Goal: Task Accomplishment & Management: Complete application form

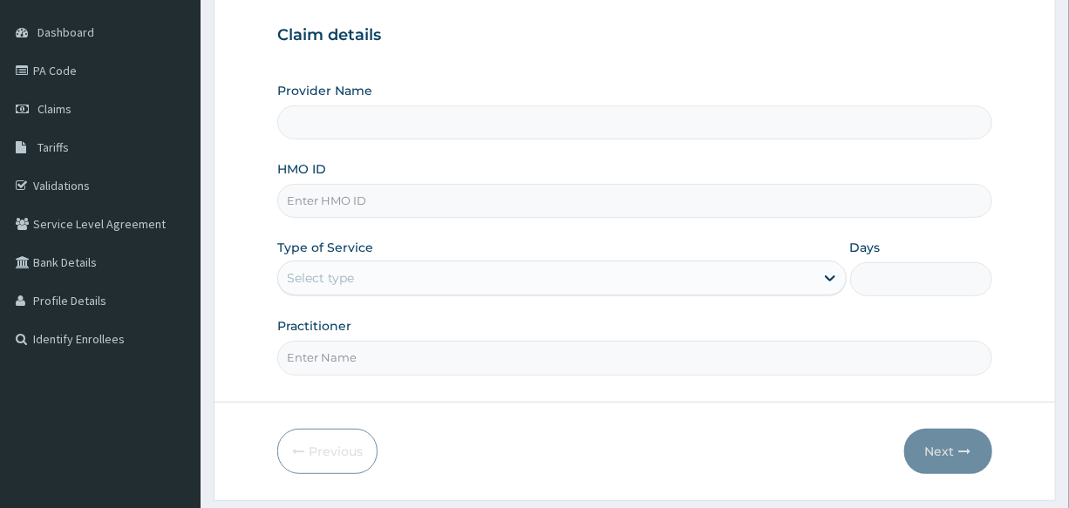
click at [411, 200] on input "HMO ID" at bounding box center [634, 201] width 714 height 34
type input "International Clinics And Hospitals Ltd"
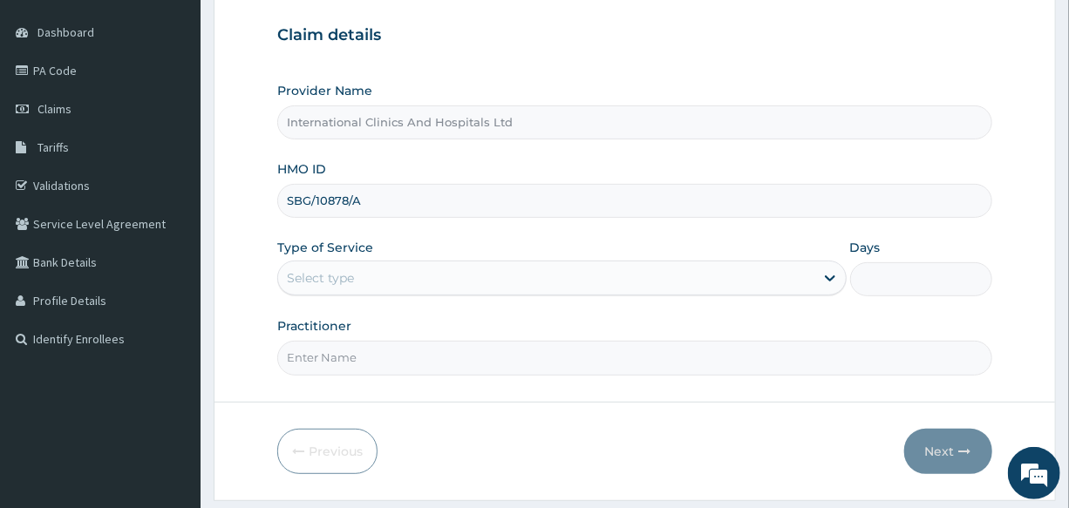
type input "SBG/10878/A"
click at [556, 233] on div "Provider Name International Clinics And Hospitals Ltd HMO ID SBG/10878/A Type o…" at bounding box center [634, 228] width 714 height 293
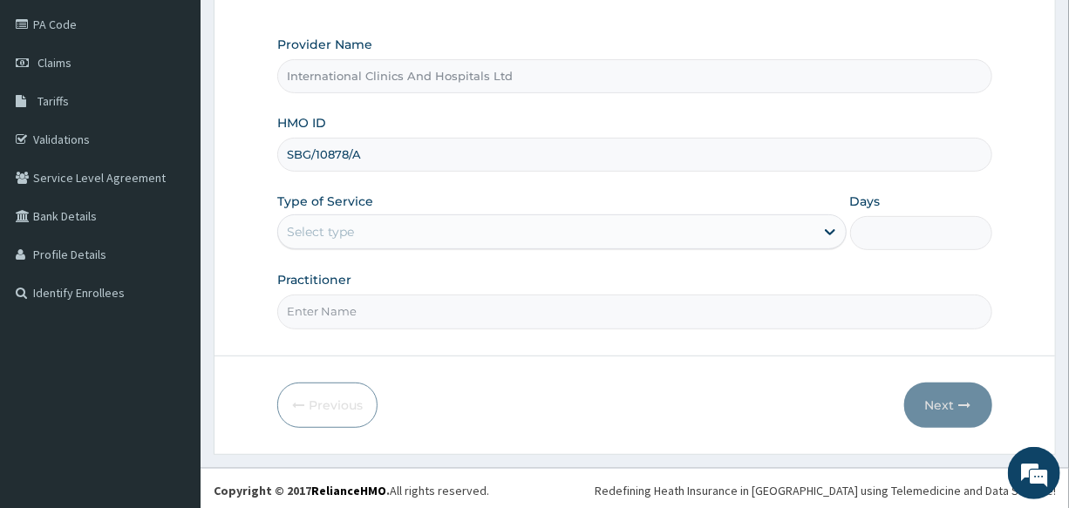
scroll to position [207, 0]
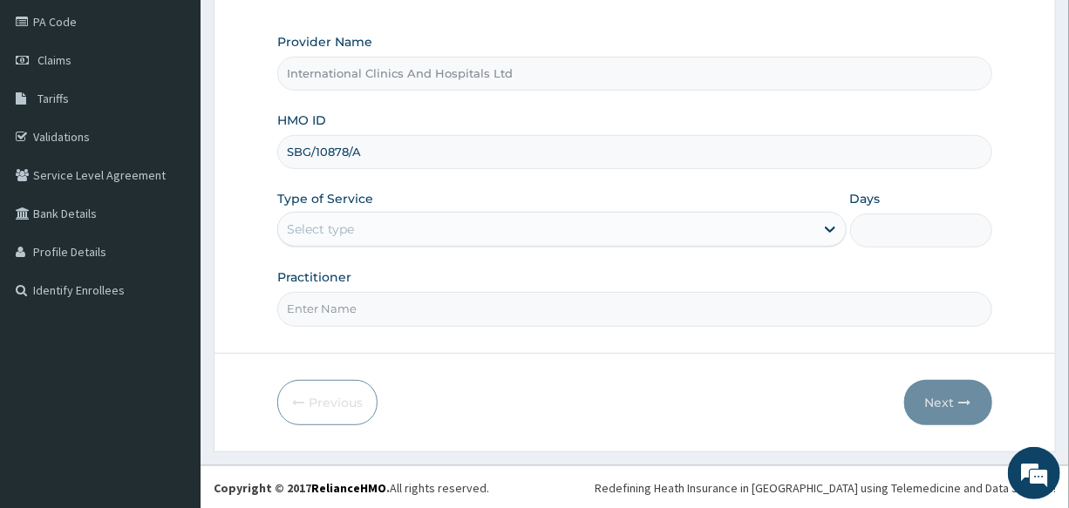
click at [360, 221] on div "Select type" at bounding box center [545, 229] width 535 height 28
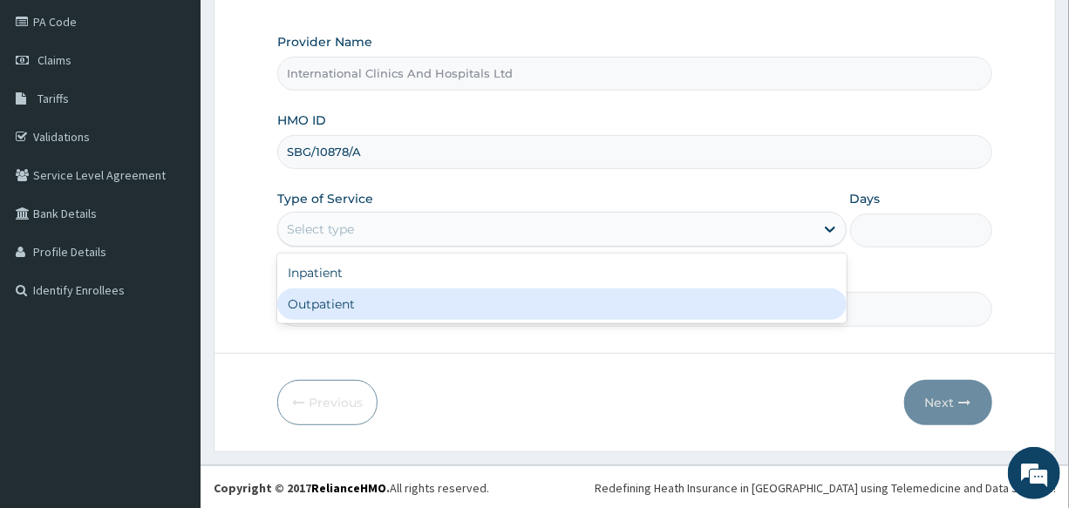
click at [398, 302] on div "Outpatient" at bounding box center [561, 303] width 568 height 31
type input "1"
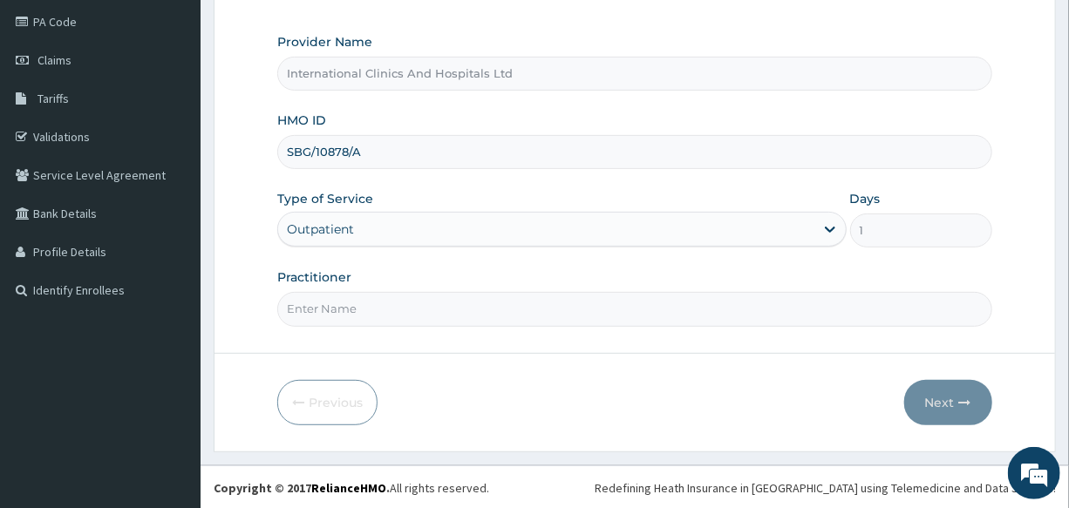
click at [405, 314] on input "Practitioner" at bounding box center [634, 309] width 714 height 34
click at [406, 318] on input "Practitioner" at bounding box center [634, 309] width 714 height 34
type input "DR.ABAH"
click at [933, 402] on button "Next" at bounding box center [948, 402] width 88 height 45
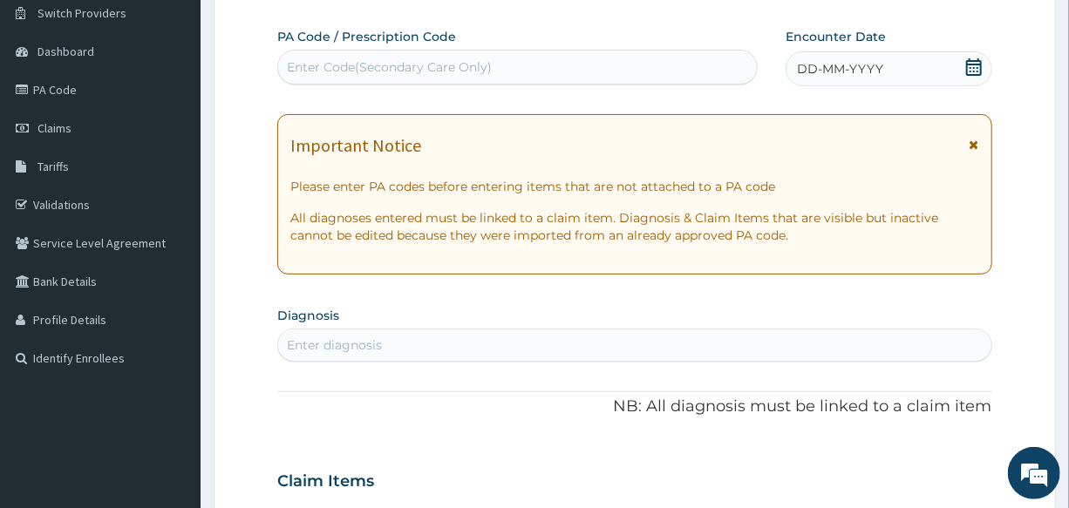
scroll to position [0, 0]
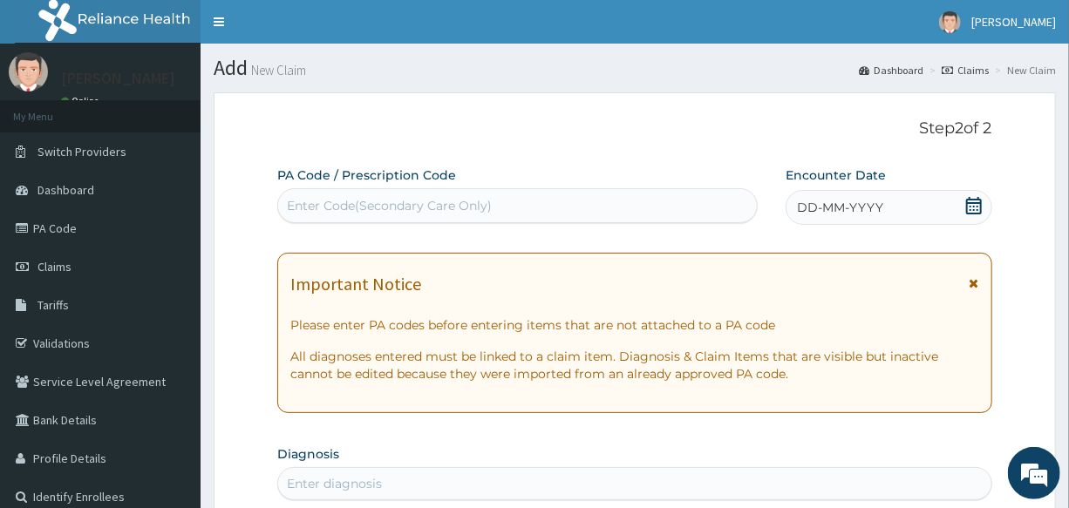
click at [485, 204] on div "Enter Code(Secondary Care Only)" at bounding box center [389, 205] width 205 height 17
click at [504, 208] on div "Enter Code(Secondary Care Only)" at bounding box center [517, 206] width 478 height 28
click at [889, 208] on div "DD-MM-YYYY" at bounding box center [888, 207] width 206 height 35
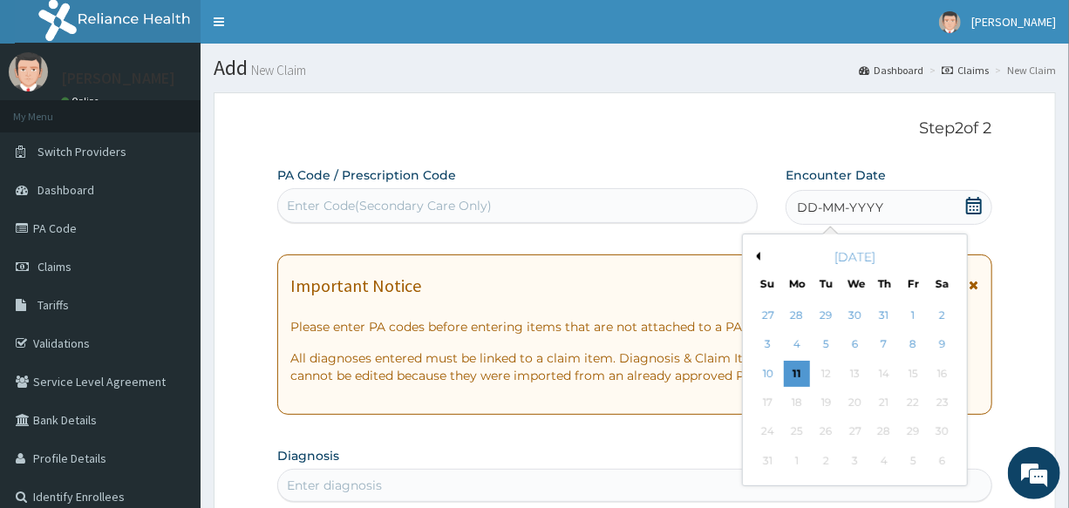
click at [884, 200] on div "DD-MM-YYYY" at bounding box center [888, 207] width 206 height 35
click at [819, 350] on div "5" at bounding box center [826, 345] width 26 height 26
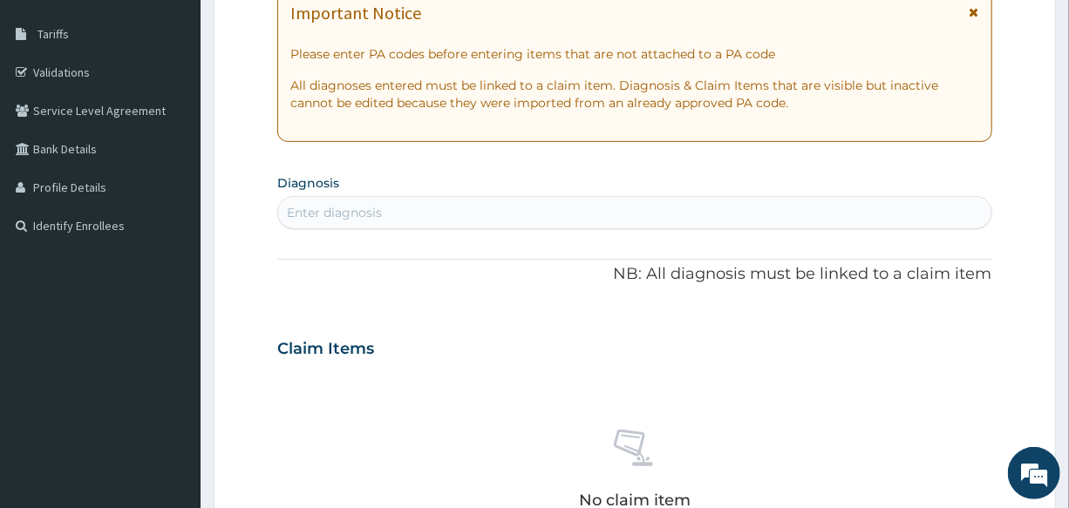
scroll to position [316, 0]
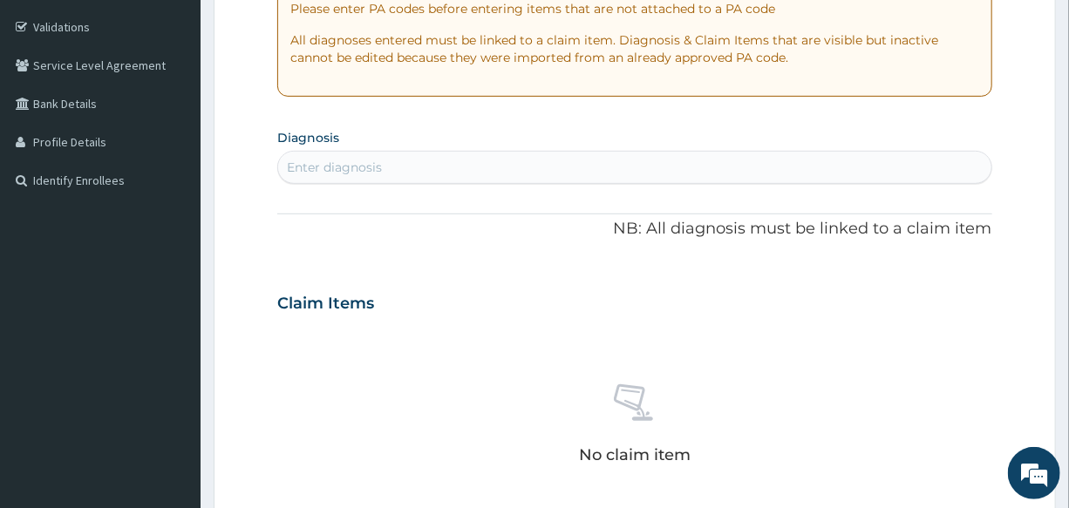
click at [419, 159] on div "Enter diagnosis" at bounding box center [634, 167] width 712 height 28
type input "[MEDICAL_DATA]"
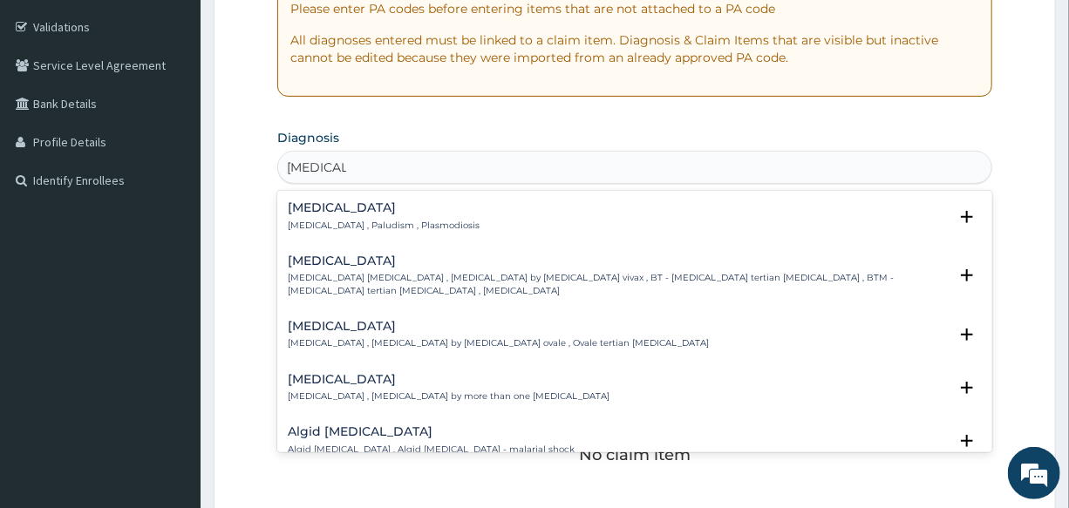
click at [307, 204] on h4 "Malaria" at bounding box center [384, 207] width 192 height 13
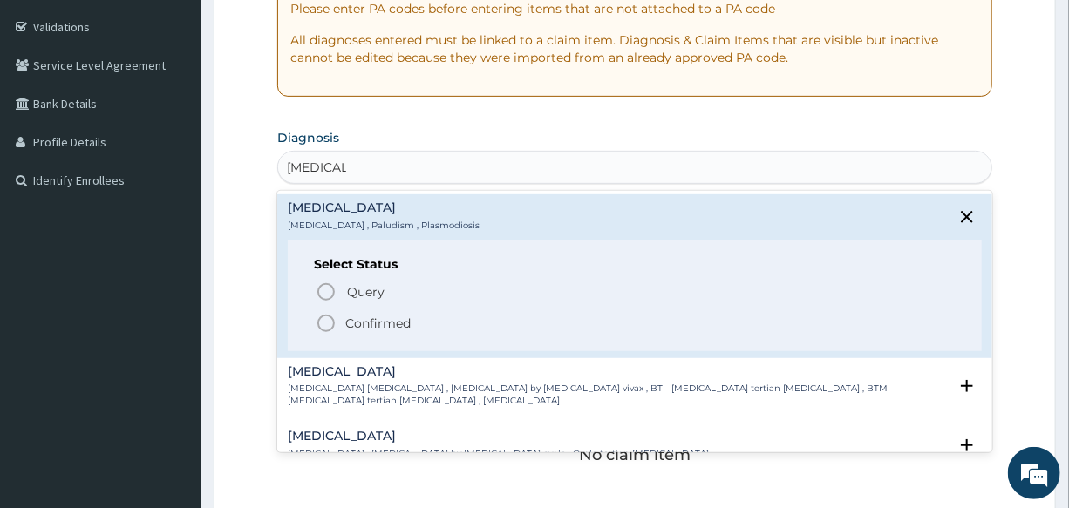
click at [323, 325] on icon "status option filled" at bounding box center [326, 323] width 21 height 21
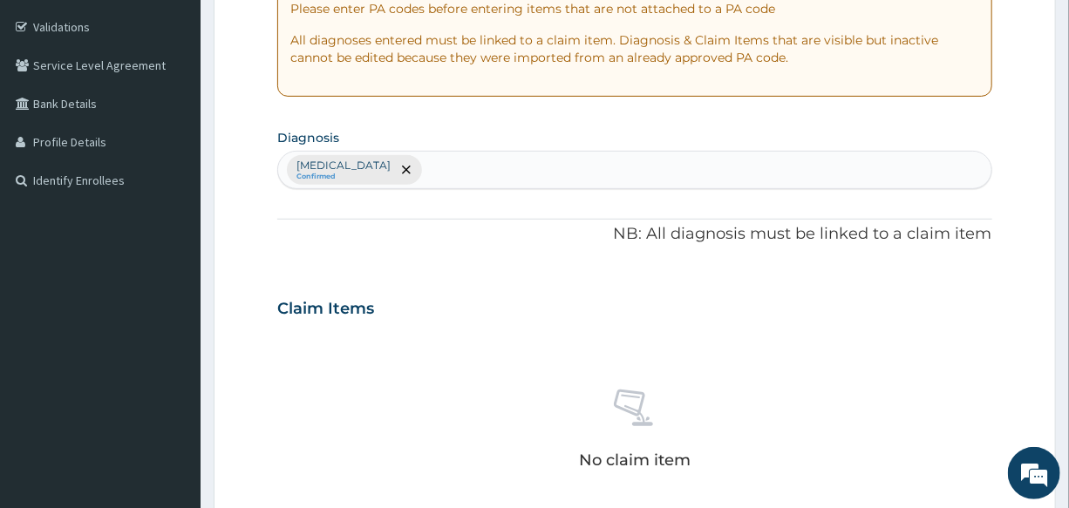
click at [383, 166] on div "Malaria Confirmed" at bounding box center [634, 170] width 712 height 37
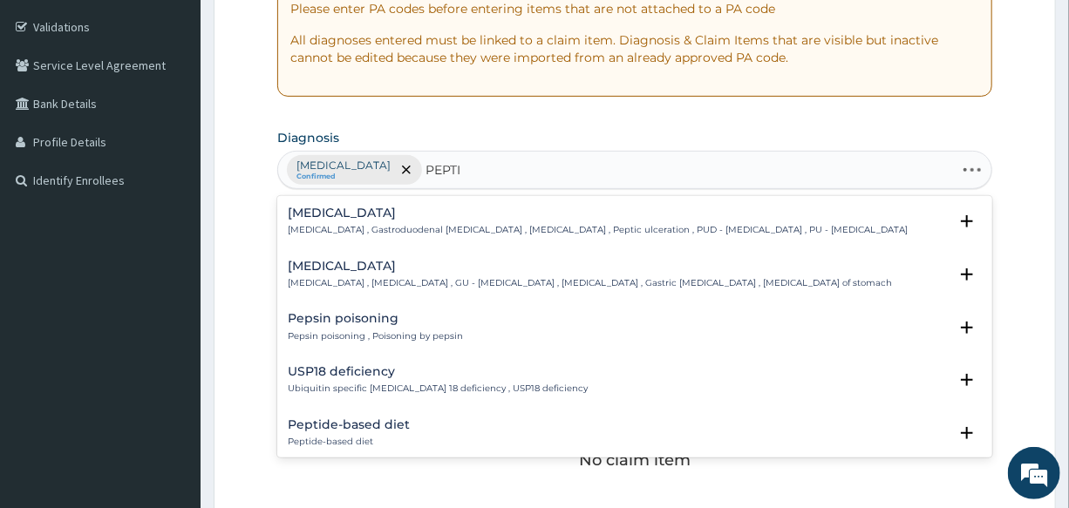
type input "PEPTIC"
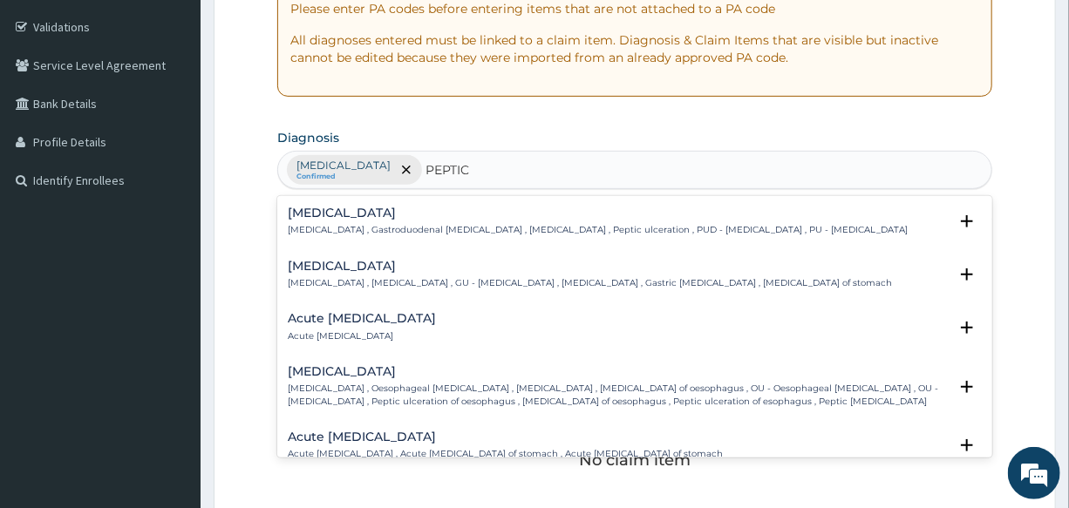
click at [314, 209] on h4 "Peptic ulcer" at bounding box center [598, 213] width 620 height 13
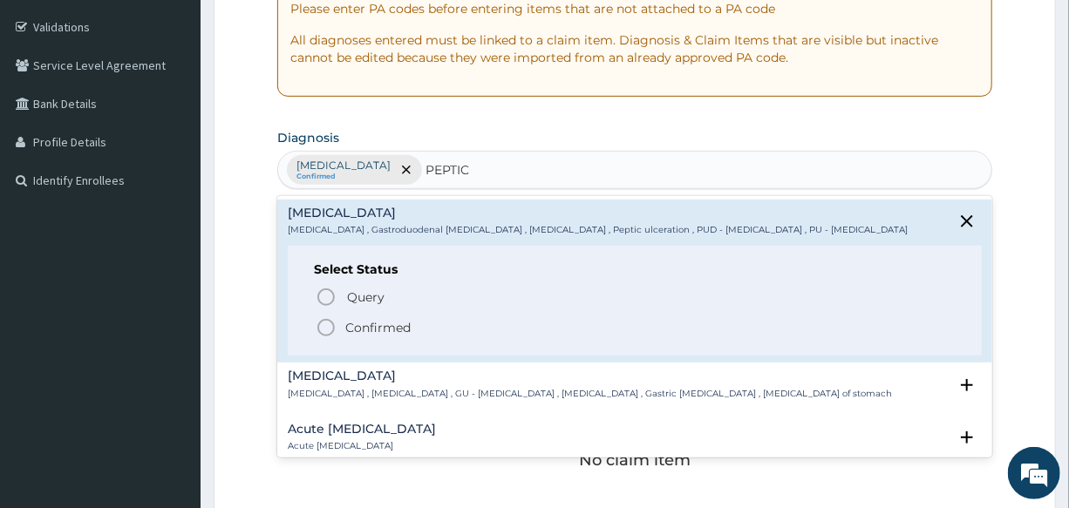
click at [322, 322] on icon "status option filled" at bounding box center [326, 327] width 21 height 21
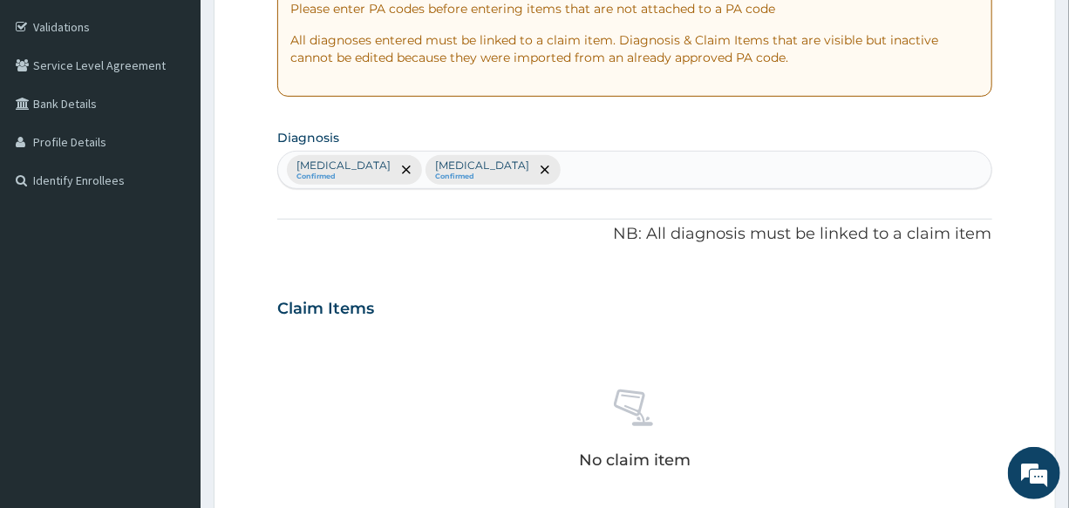
click at [514, 173] on div "Malaria Confirmed Peptic ulcer Confirmed" at bounding box center [634, 170] width 712 height 37
type input "RHINITIS"
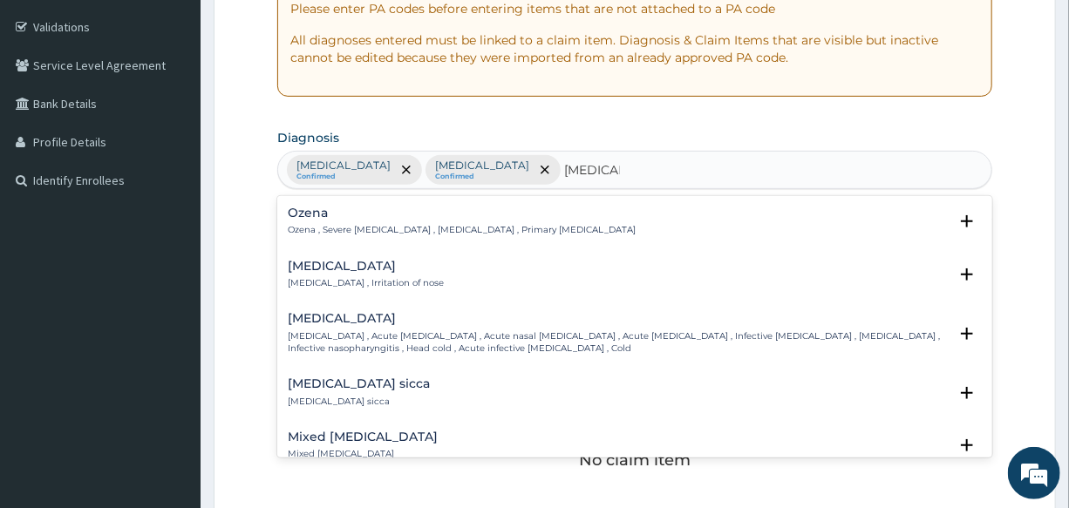
click at [312, 275] on div "Rhinitis Rhinitis , Irritation of nose" at bounding box center [366, 275] width 156 height 31
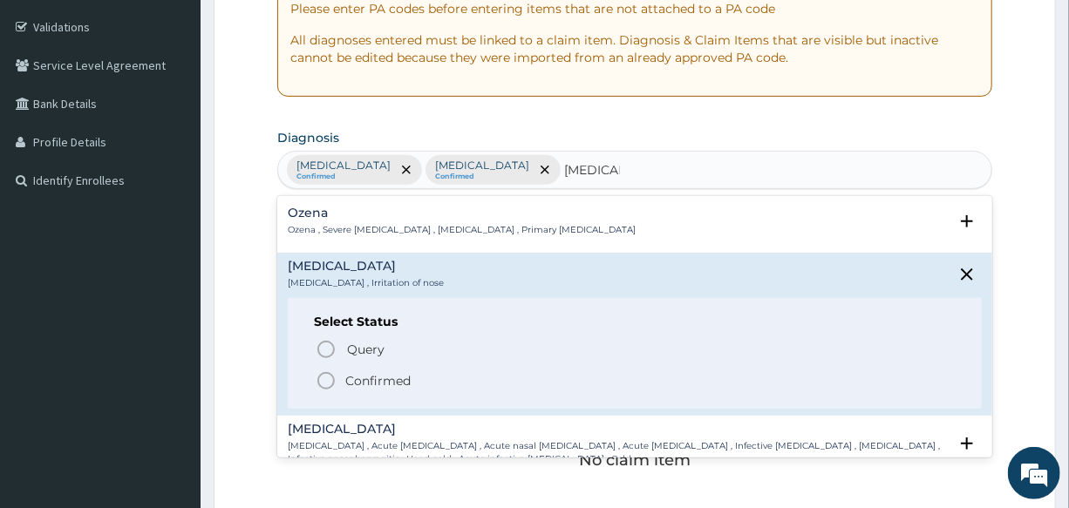
click at [322, 383] on icon "status option filled" at bounding box center [326, 380] width 21 height 21
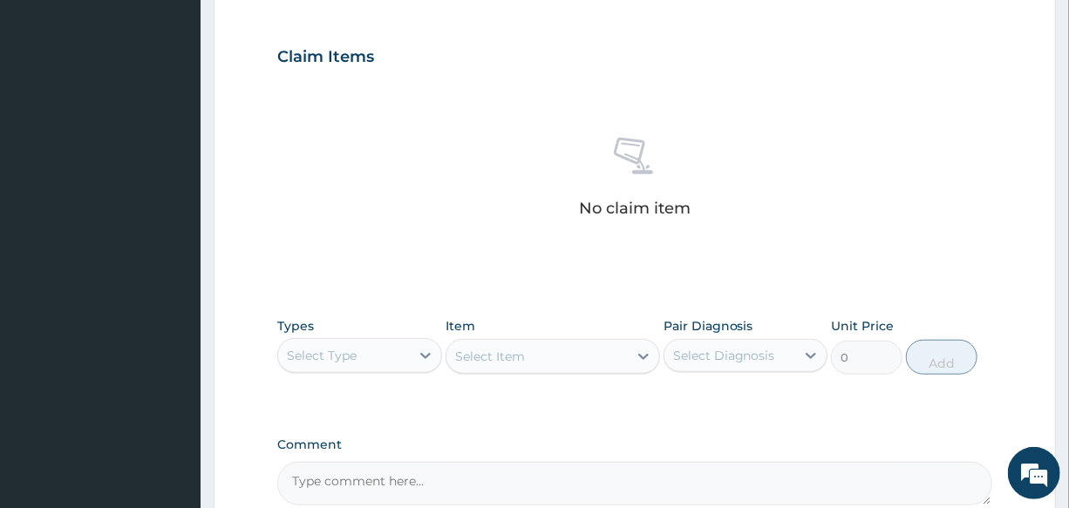
scroll to position [713, 0]
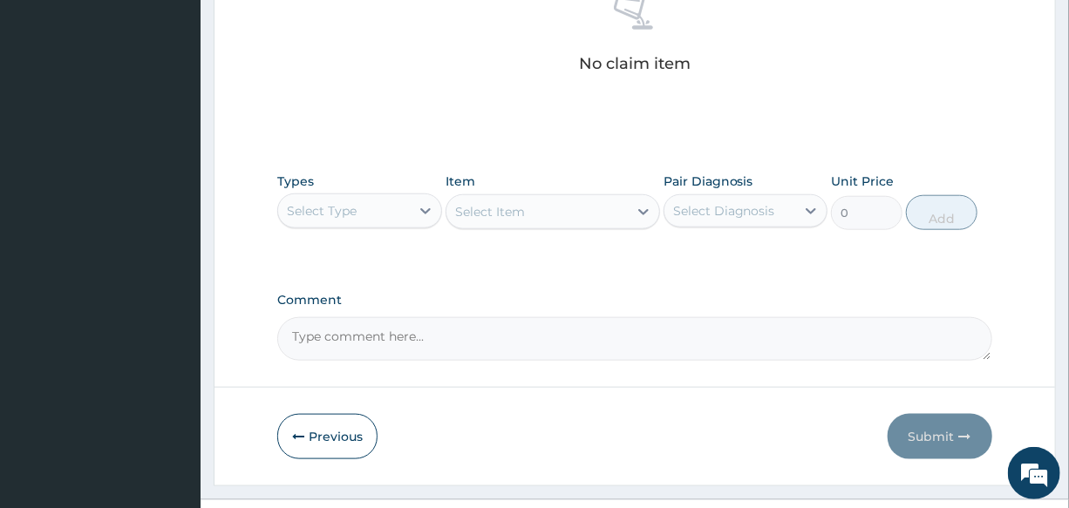
click at [333, 207] on div "Select Type" at bounding box center [322, 210] width 70 height 17
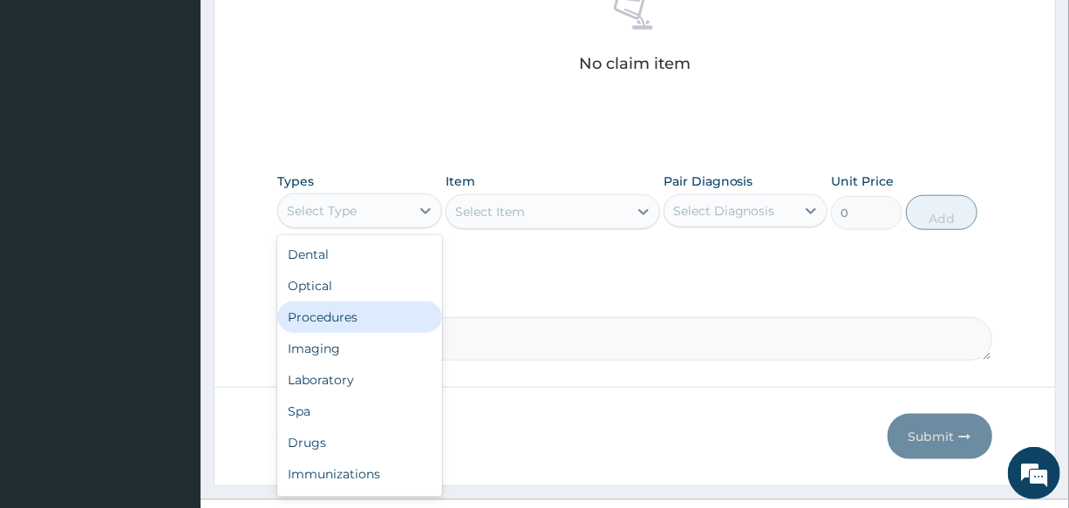
drag, startPoint x: 372, startPoint y: 316, endPoint x: 560, endPoint y: 261, distance: 195.3
click at [372, 316] on div "Procedures" at bounding box center [359, 317] width 164 height 31
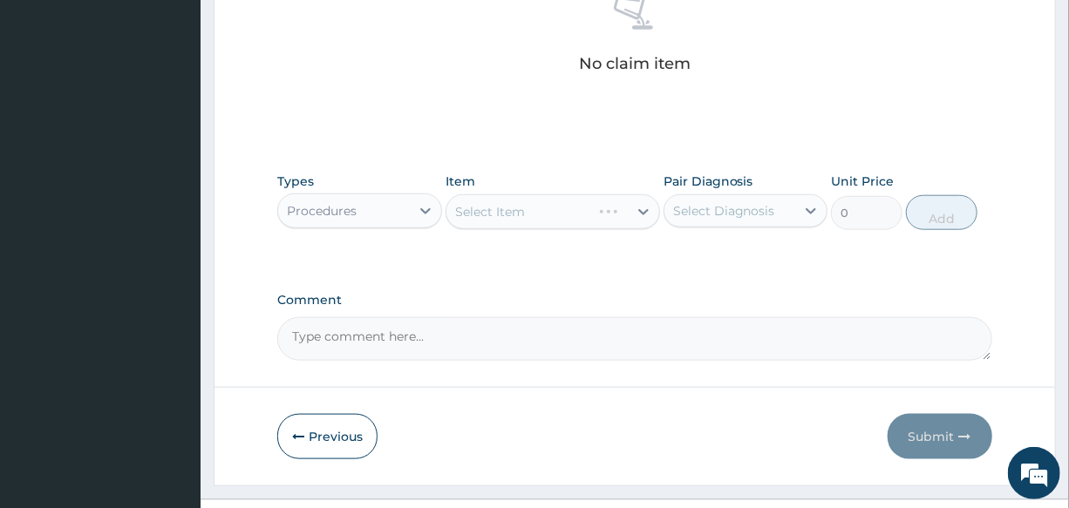
click at [539, 206] on div "Select Item" at bounding box center [552, 211] width 214 height 35
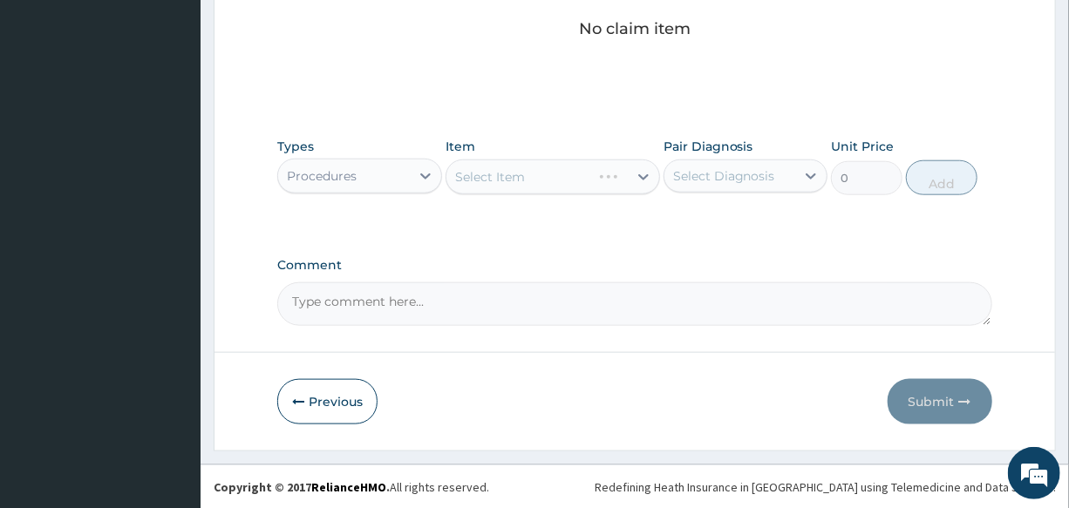
click at [529, 180] on div "Select Item" at bounding box center [552, 176] width 214 height 35
click at [562, 177] on div "Select Item" at bounding box center [552, 176] width 214 height 35
click at [533, 168] on div "Select Item" at bounding box center [552, 176] width 214 height 35
click at [560, 174] on div "Select Item" at bounding box center [536, 177] width 181 height 28
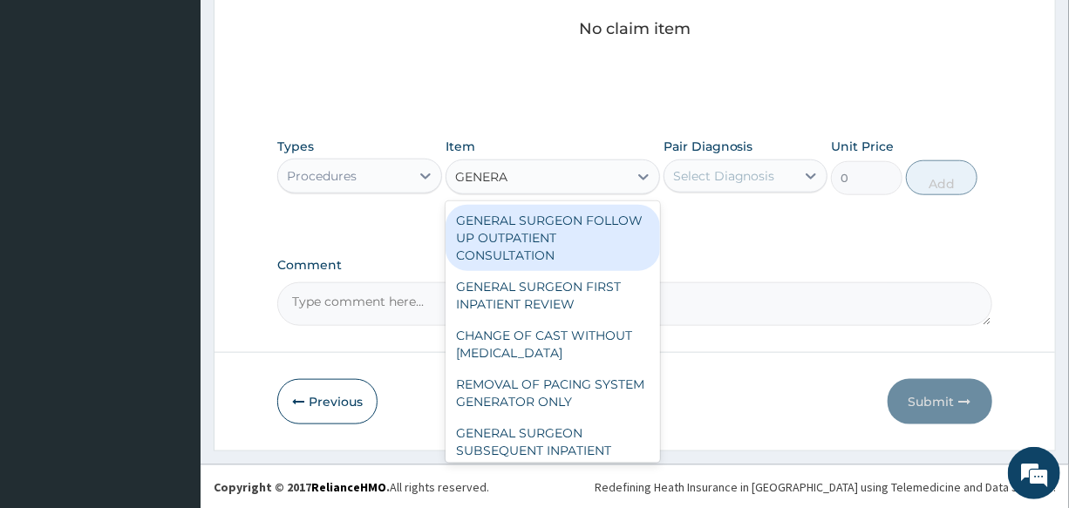
type input "GENERAL"
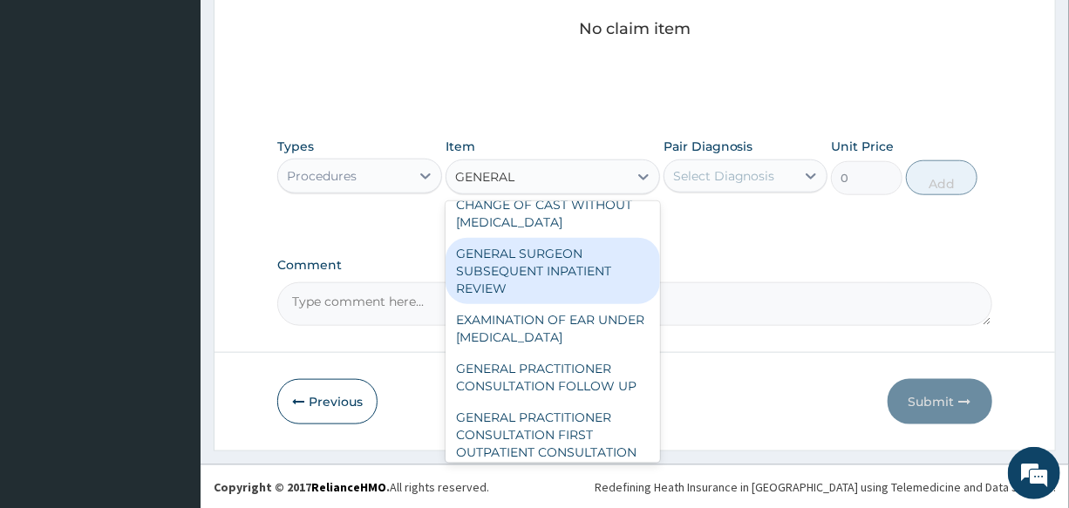
scroll to position [158, 0]
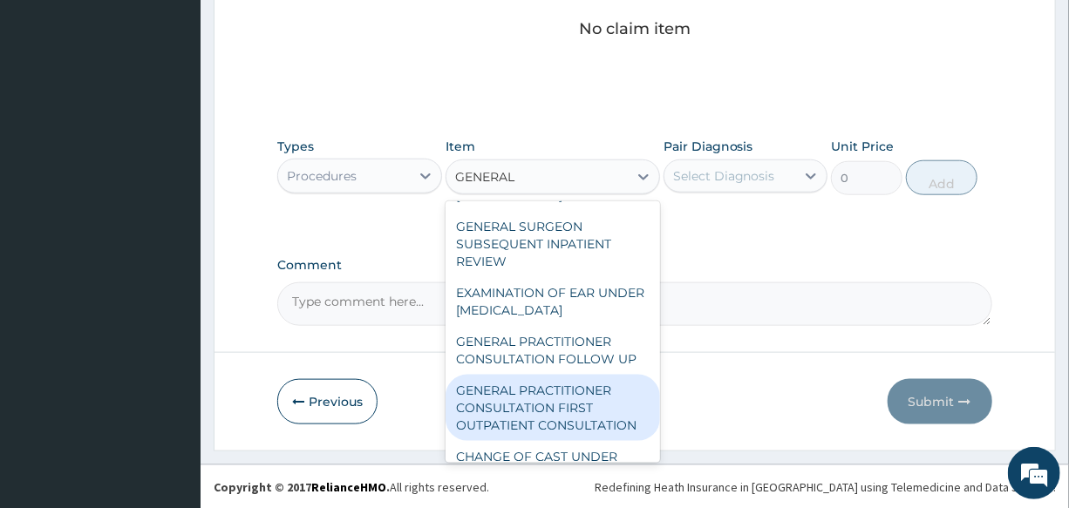
click at [558, 427] on div "GENERAL PRACTITIONER CONSULTATION FIRST OUTPATIENT CONSULTATION" at bounding box center [552, 408] width 214 height 66
type input "3000"
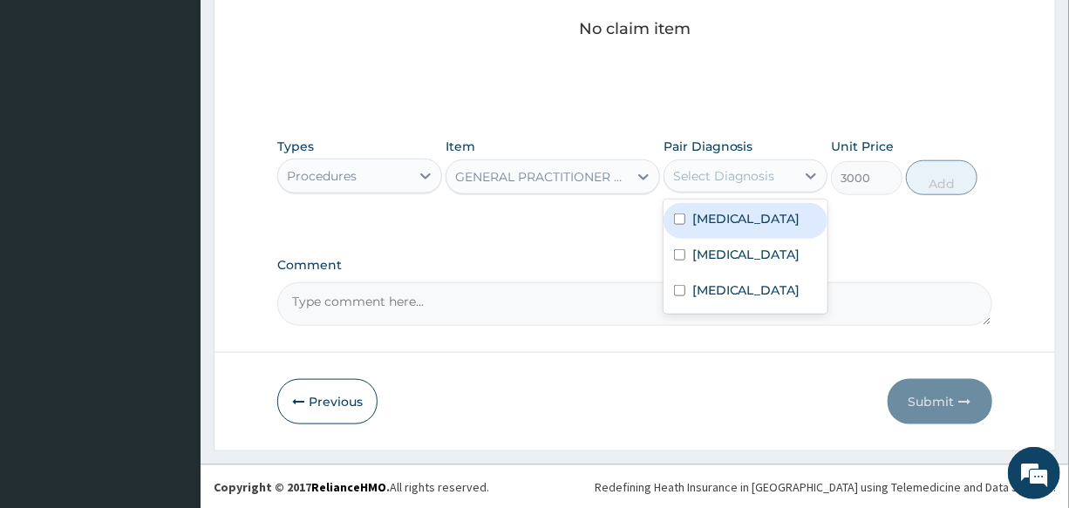
click at [723, 167] on div "Select Diagnosis" at bounding box center [724, 175] width 102 height 17
drag, startPoint x: 753, startPoint y: 217, endPoint x: 746, endPoint y: 231, distance: 15.6
click at [752, 217] on div "Malaria" at bounding box center [745, 221] width 164 height 36
checkbox input "true"
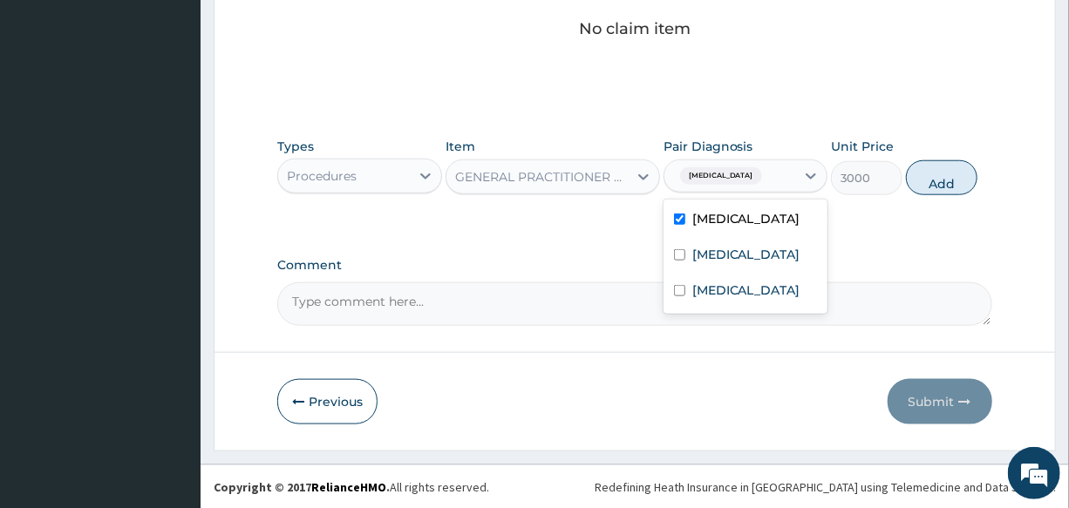
drag, startPoint x: 744, startPoint y: 227, endPoint x: 739, endPoint y: 258, distance: 30.9
click at [741, 257] on div "Malaria Peptic ulcer Rhinitis" at bounding box center [745, 257] width 164 height 114
click at [740, 268] on div "Peptic ulcer" at bounding box center [745, 257] width 164 height 36
checkbox input "true"
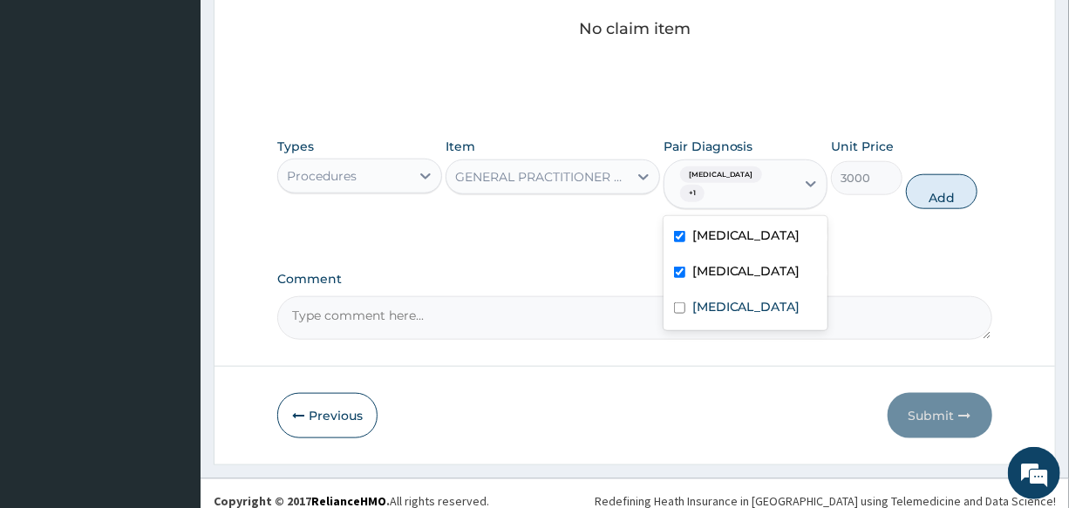
click at [750, 220] on div "Malaria" at bounding box center [745, 238] width 164 height 36
checkbox input "false"
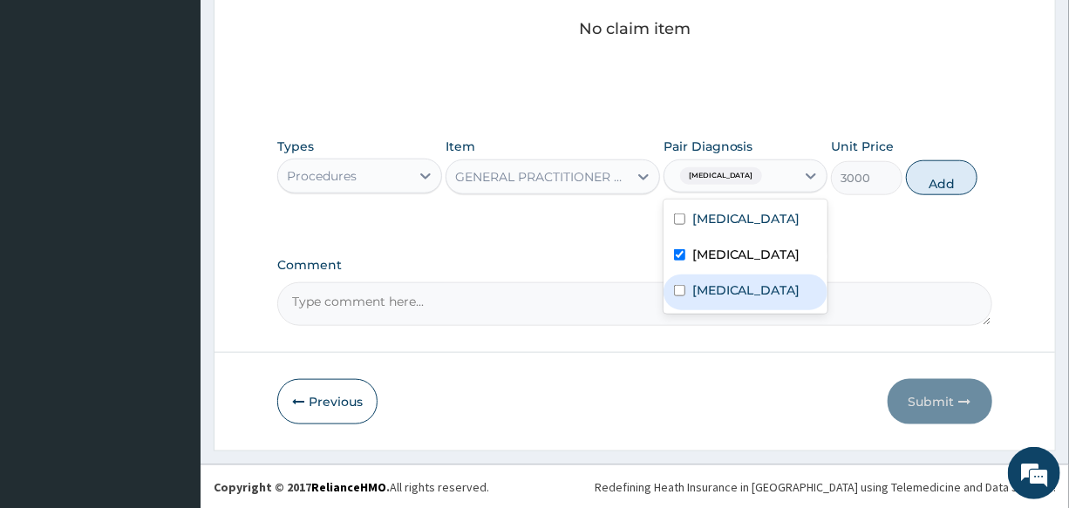
click at [739, 293] on div "Rhinitis" at bounding box center [745, 293] width 164 height 36
checkbox input "true"
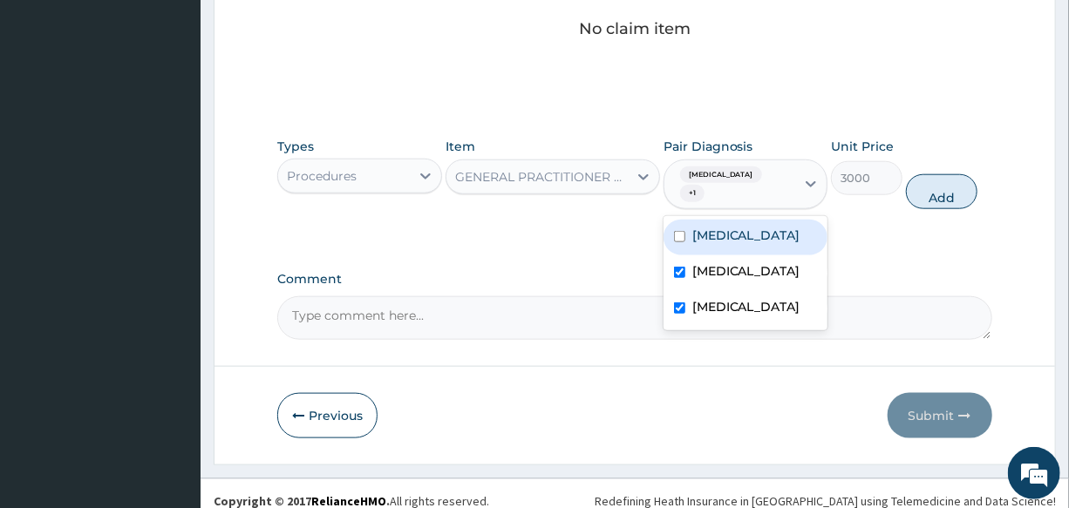
click at [749, 220] on div "Malaria" at bounding box center [745, 238] width 164 height 36
checkbox input "true"
click at [960, 183] on button "Add" at bounding box center [941, 191] width 71 height 35
type input "0"
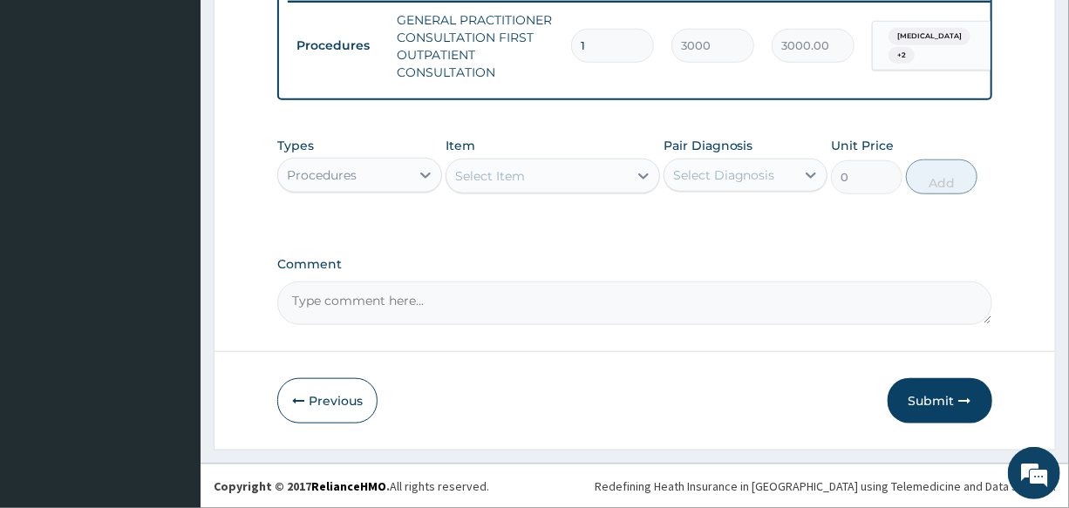
scroll to position [705, 0]
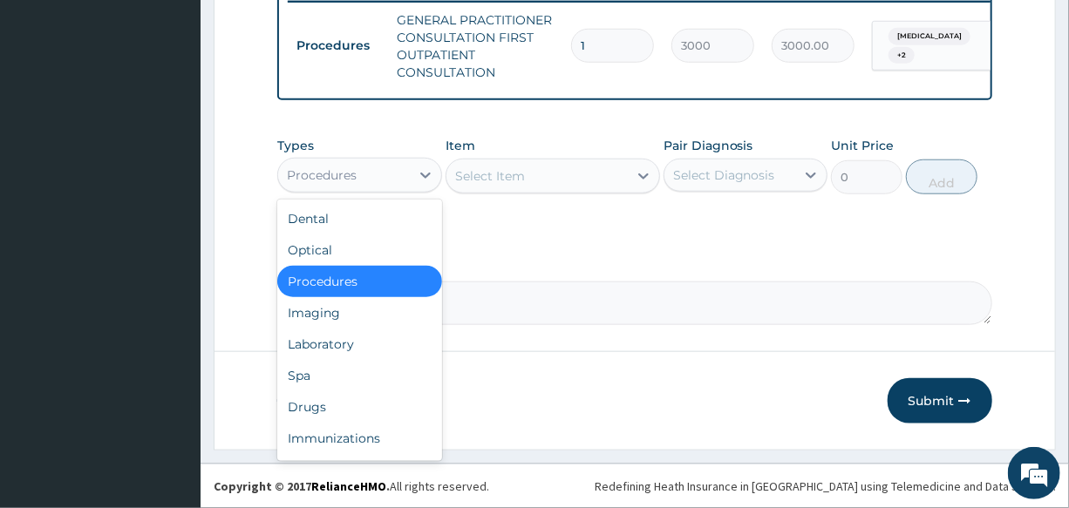
click at [363, 166] on div "Procedures" at bounding box center [343, 175] width 131 height 28
drag, startPoint x: 366, startPoint y: 346, endPoint x: 441, endPoint y: 275, distance: 103.0
click at [366, 345] on div "Laboratory" at bounding box center [359, 344] width 164 height 31
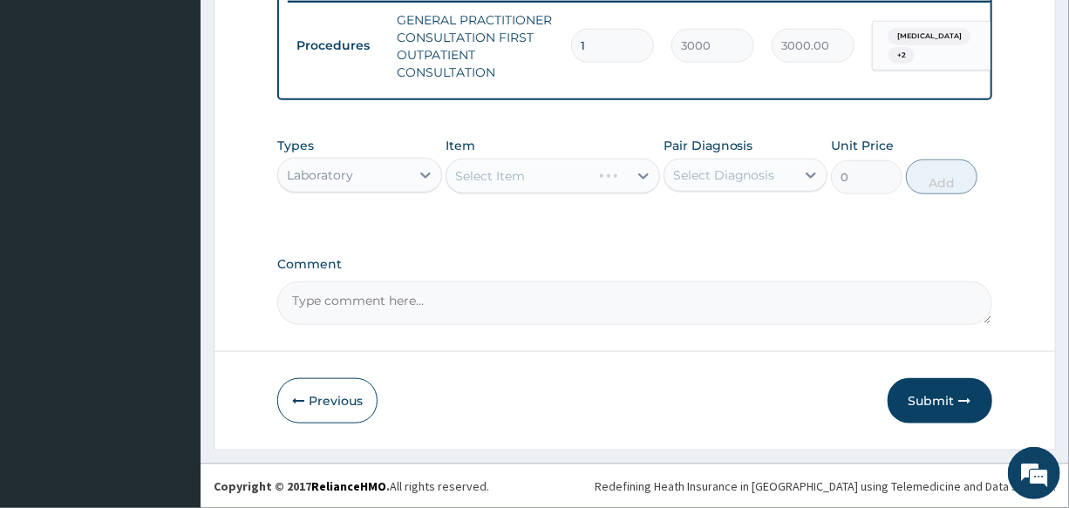
click at [509, 183] on div "Select Item" at bounding box center [552, 176] width 214 height 35
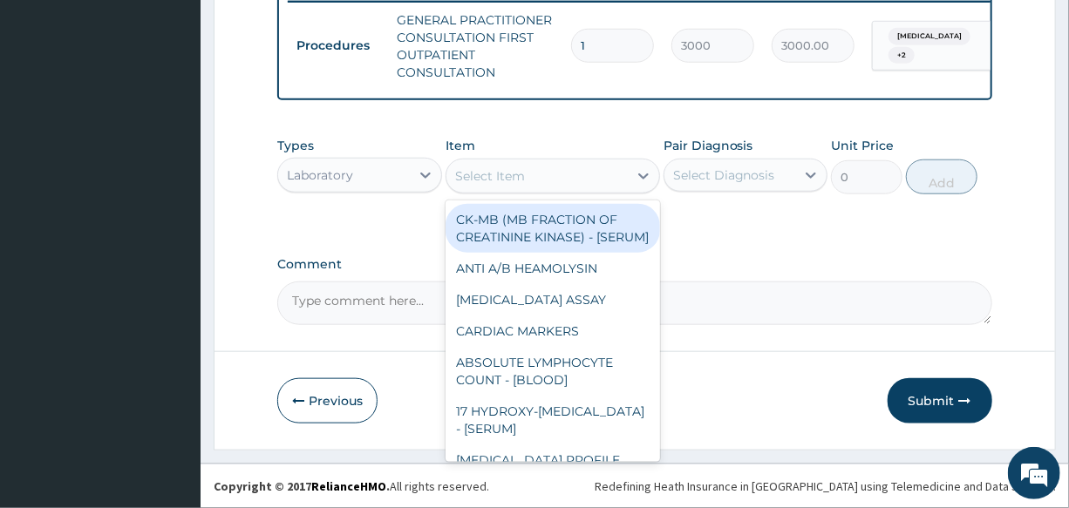
click at [509, 183] on div "Select Item" at bounding box center [490, 175] width 70 height 17
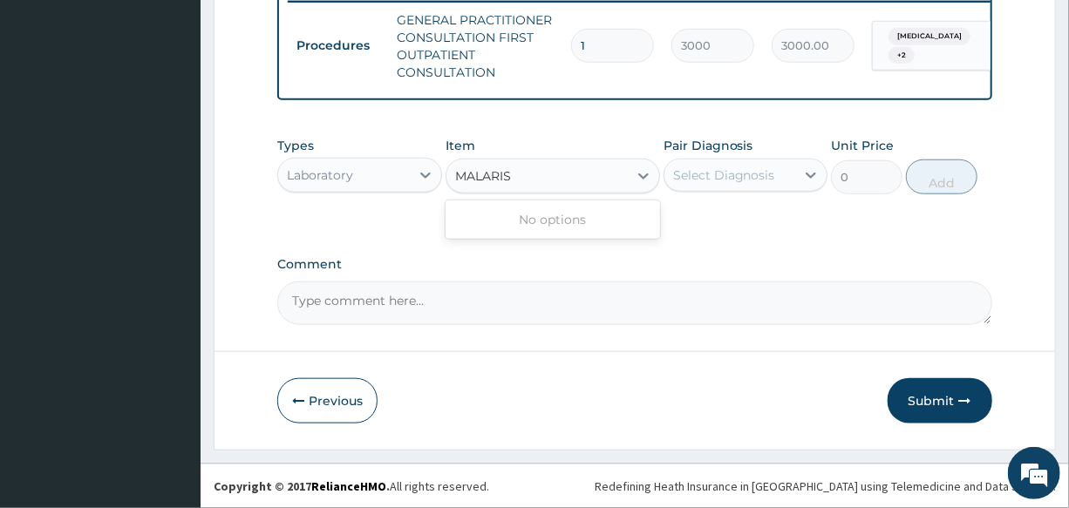
type input "MALARI"
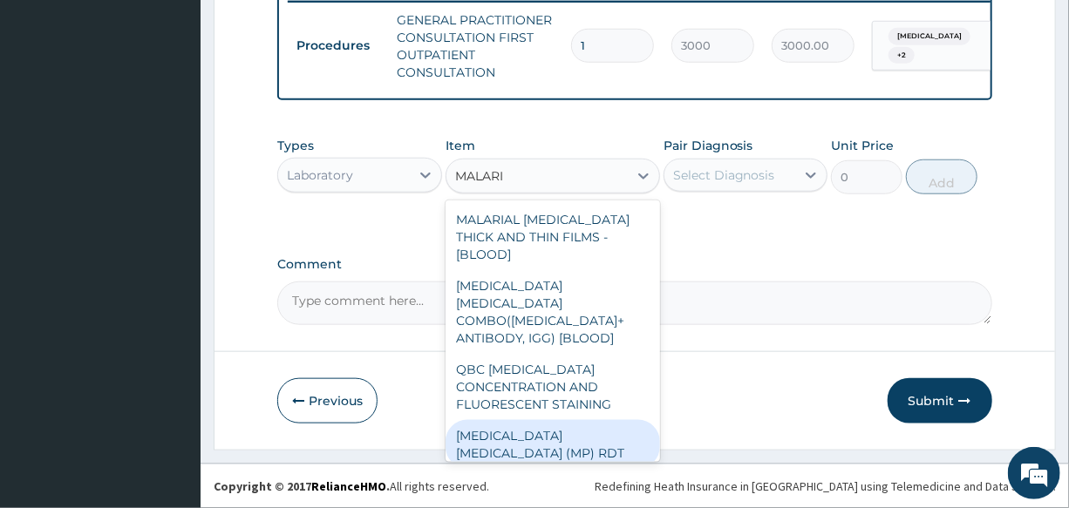
click at [546, 420] on div "[MEDICAL_DATA] [MEDICAL_DATA] (MP) RDT" at bounding box center [552, 444] width 214 height 49
type input "1500"
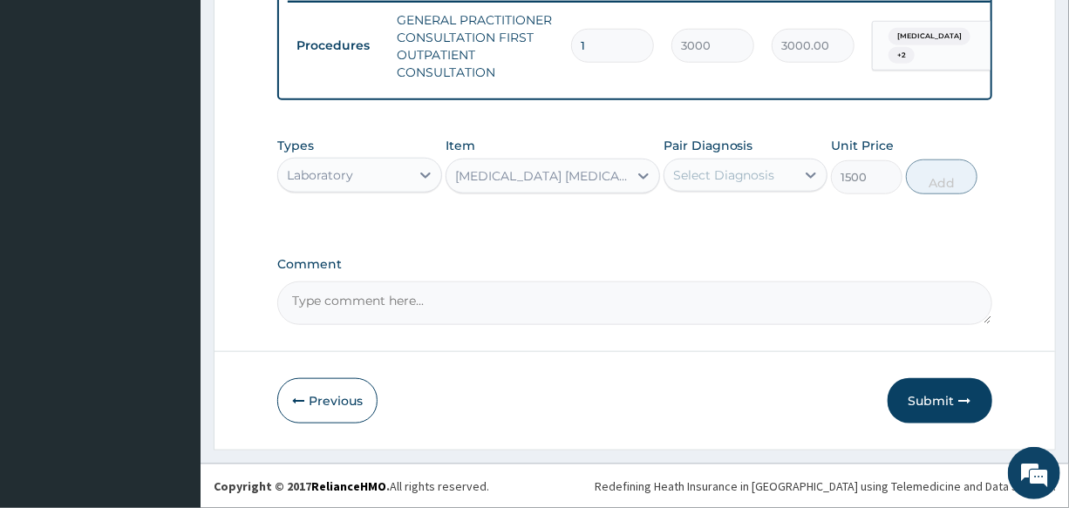
click at [732, 171] on div "Select Diagnosis" at bounding box center [724, 174] width 102 height 17
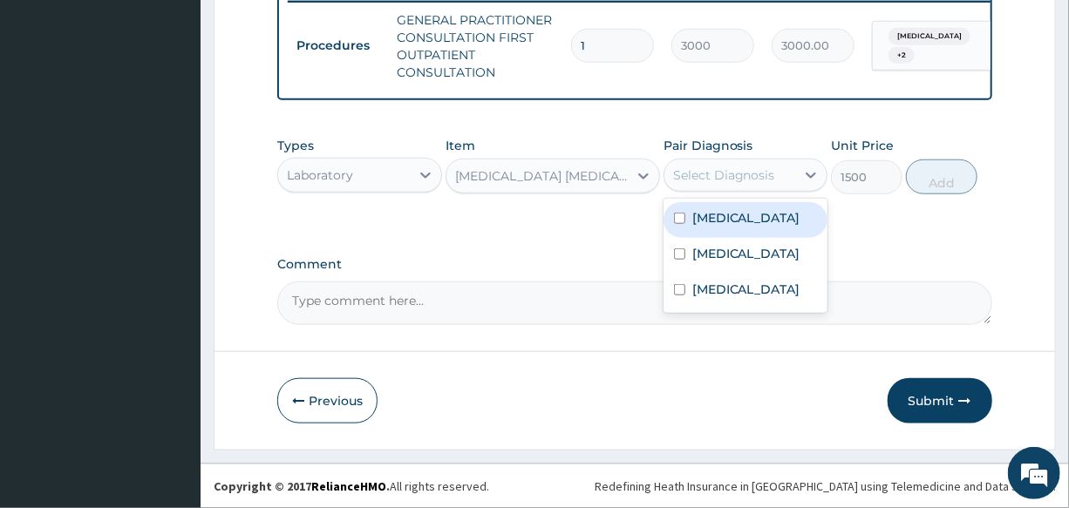
click at [764, 221] on div "Malaria" at bounding box center [745, 220] width 164 height 36
checkbox input "true"
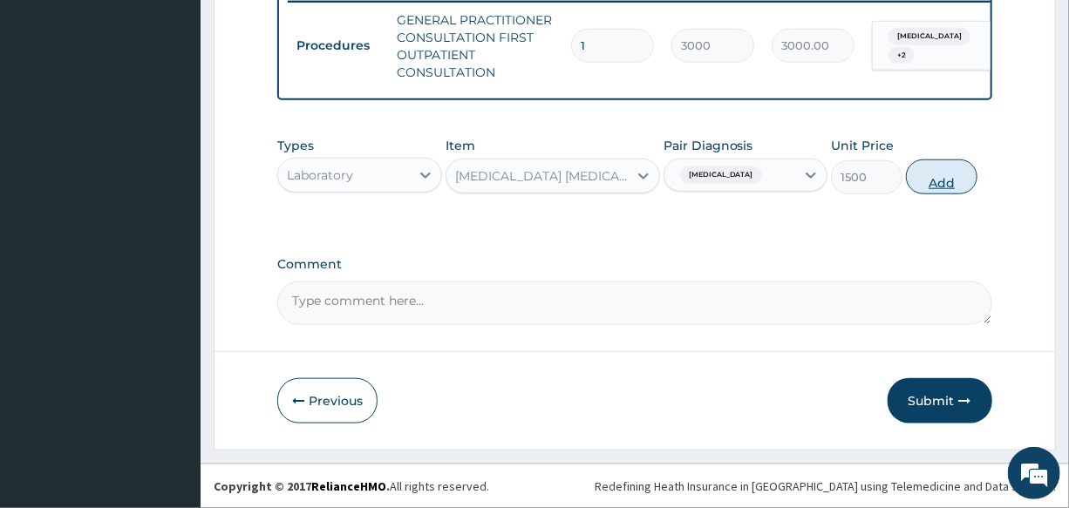
click at [919, 191] on button "Add" at bounding box center [941, 176] width 71 height 35
type input "0"
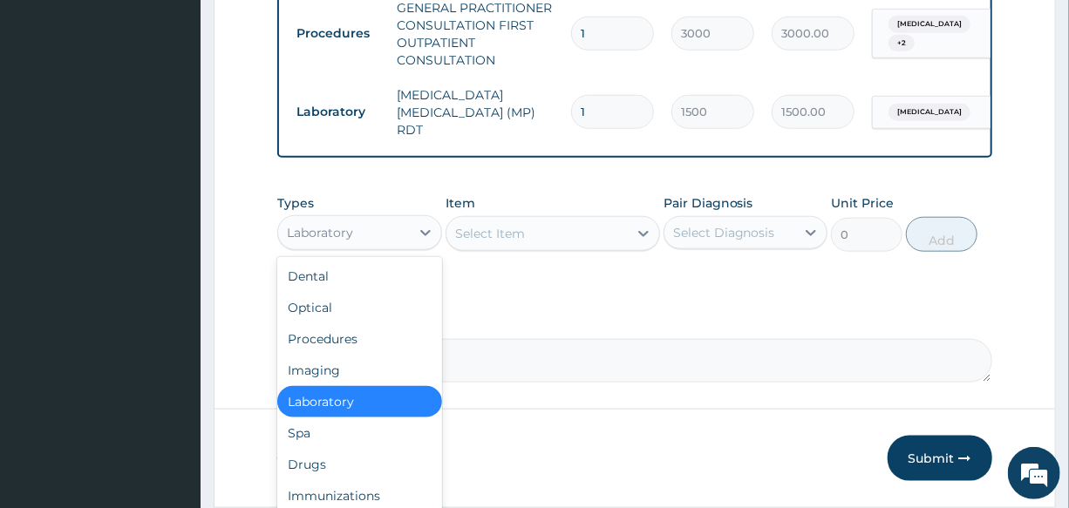
click at [373, 234] on div "Laboratory" at bounding box center [343, 233] width 131 height 28
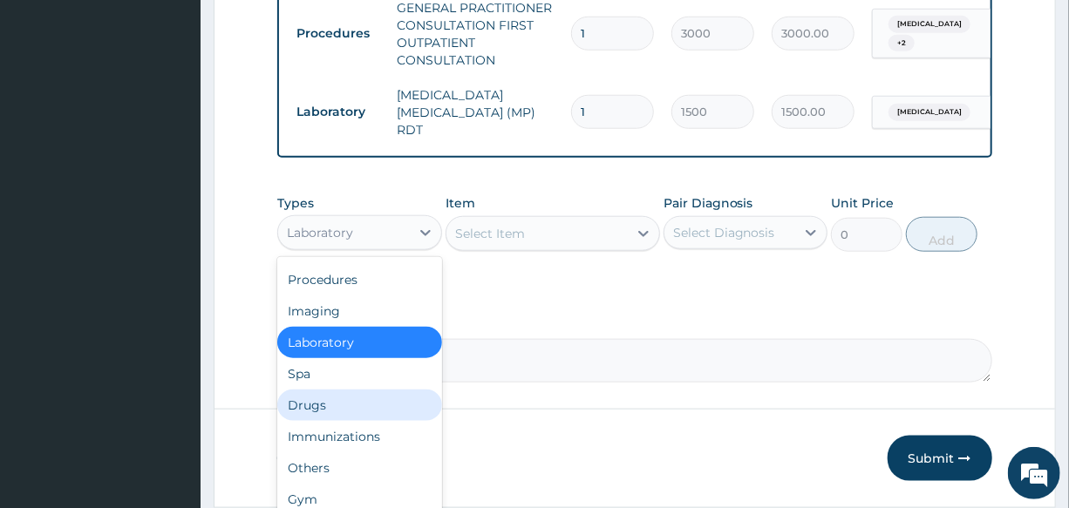
click at [350, 411] on div "Drugs" at bounding box center [359, 405] width 164 height 31
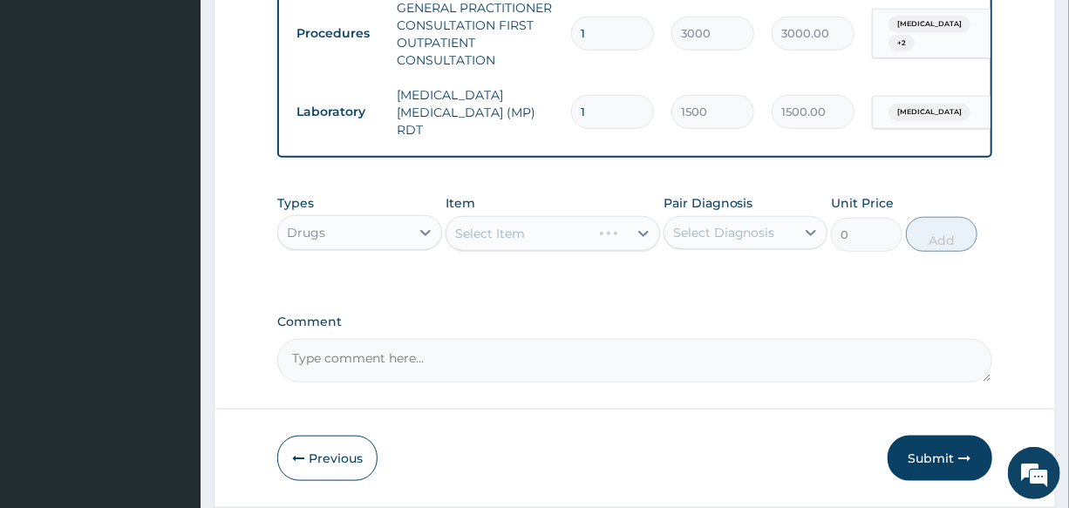
click at [502, 244] on div "Select Item" at bounding box center [552, 233] width 214 height 35
click at [541, 235] on div "Select Item" at bounding box center [552, 233] width 214 height 35
click at [533, 235] on div "Select Item" at bounding box center [552, 233] width 214 height 35
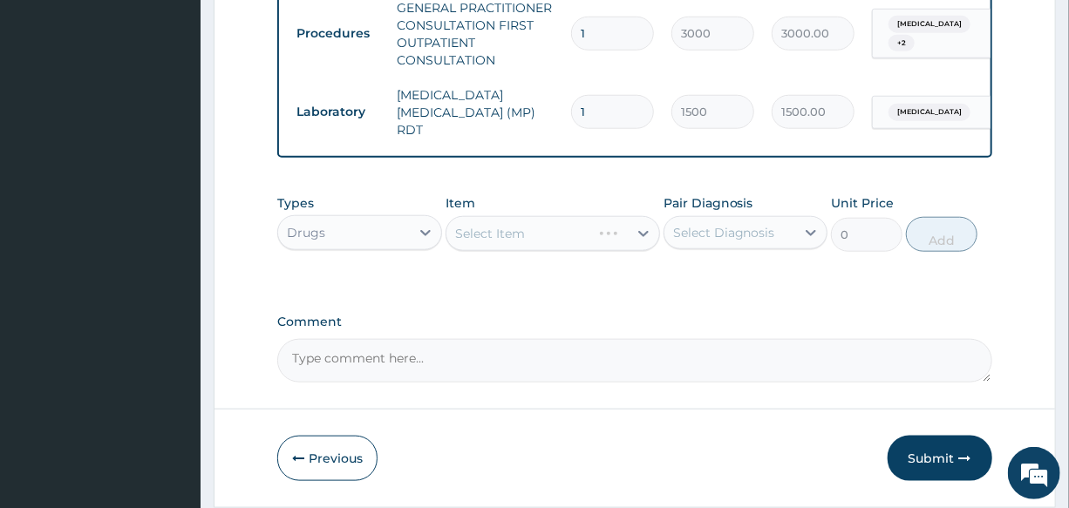
click at [533, 235] on div "Select Item" at bounding box center [552, 233] width 214 height 35
click at [533, 235] on div "Select Item" at bounding box center [536, 234] width 181 height 28
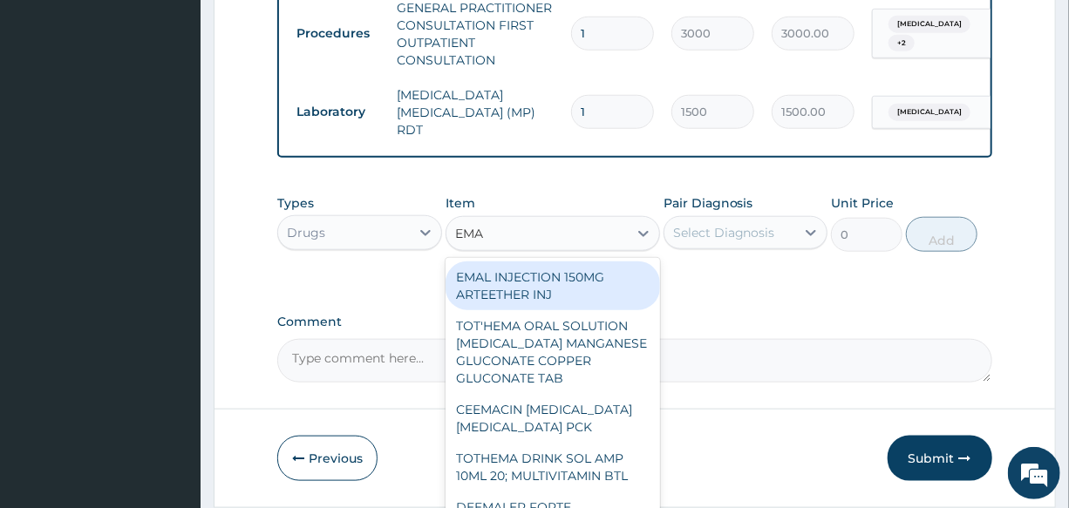
type input "EMAL"
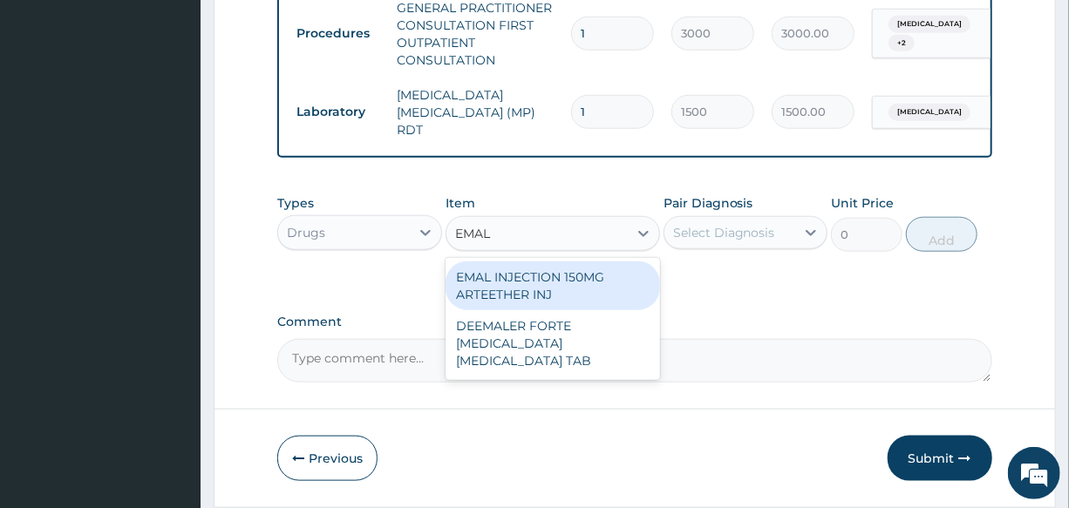
click at [565, 295] on div "EMAL INJECTION 150MG ARTEETHER INJ" at bounding box center [552, 285] width 214 height 49
type input "730"
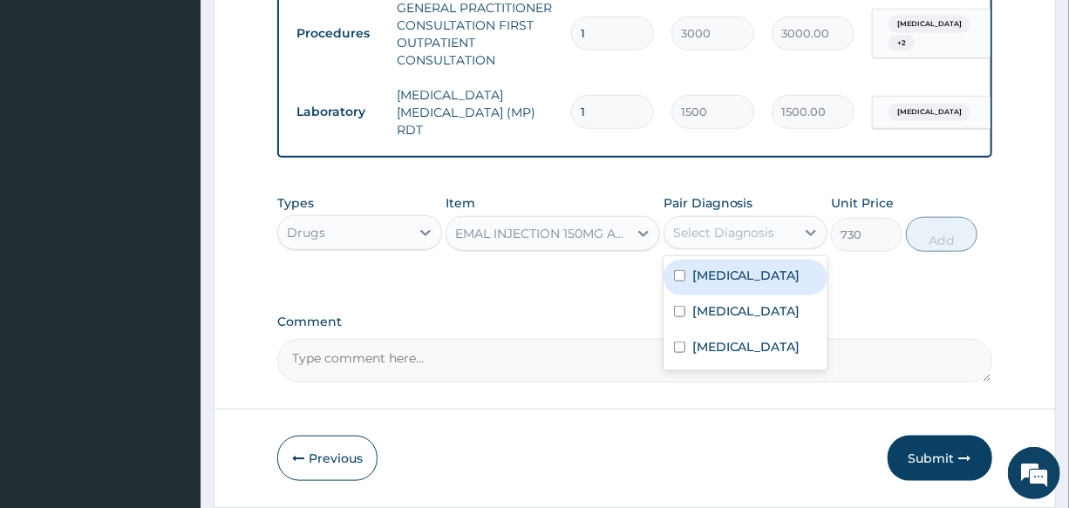
click at [753, 235] on div "Select Diagnosis" at bounding box center [724, 232] width 102 height 17
click at [764, 275] on div "Malaria" at bounding box center [745, 278] width 164 height 36
checkbox input "true"
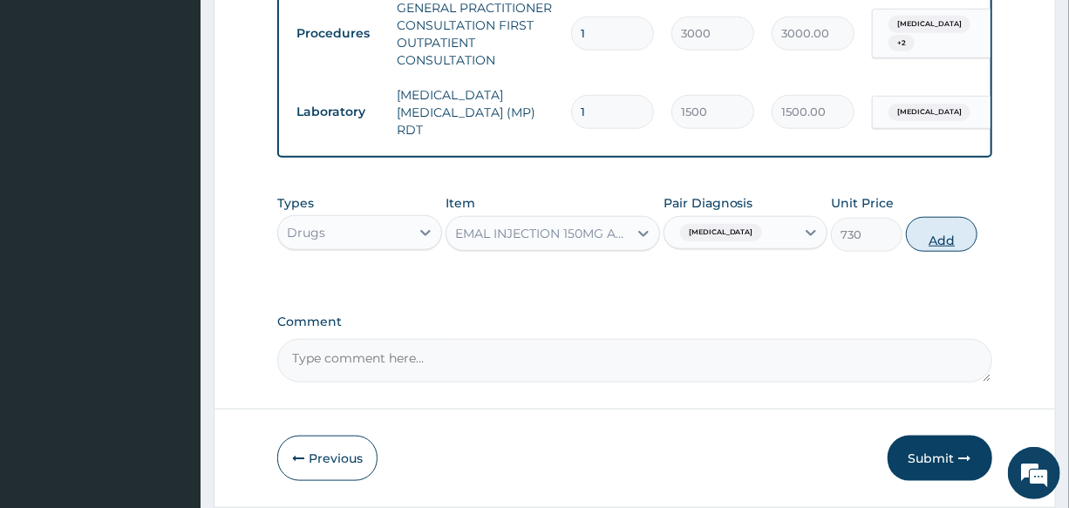
click at [923, 241] on button "Add" at bounding box center [941, 234] width 71 height 35
type input "0"
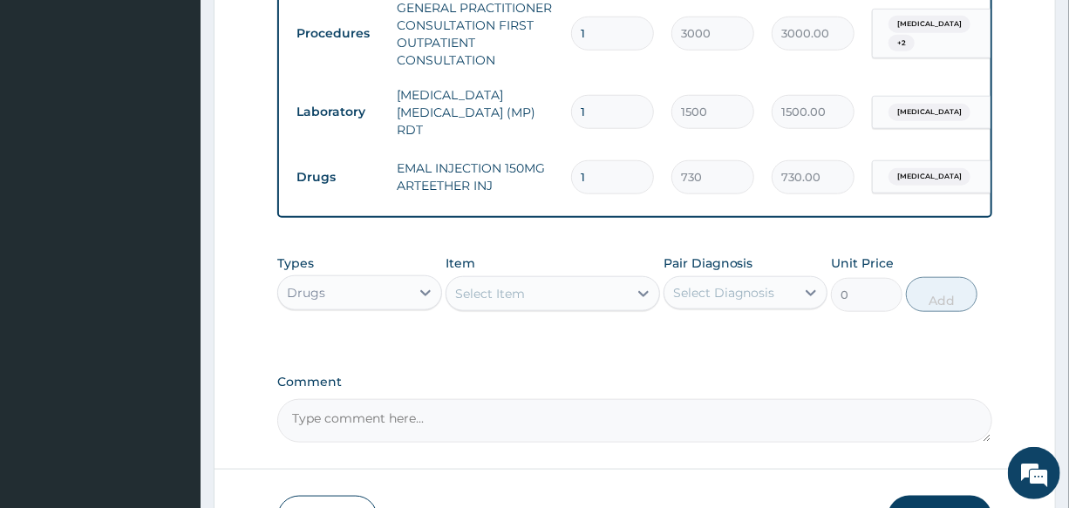
click at [534, 317] on div "Types Drugs Item Select Item Pair Diagnosis Select Diagnosis Unit Price 0 Add" at bounding box center [634, 283] width 714 height 75
click at [530, 306] on div "Select Item" at bounding box center [536, 294] width 181 height 28
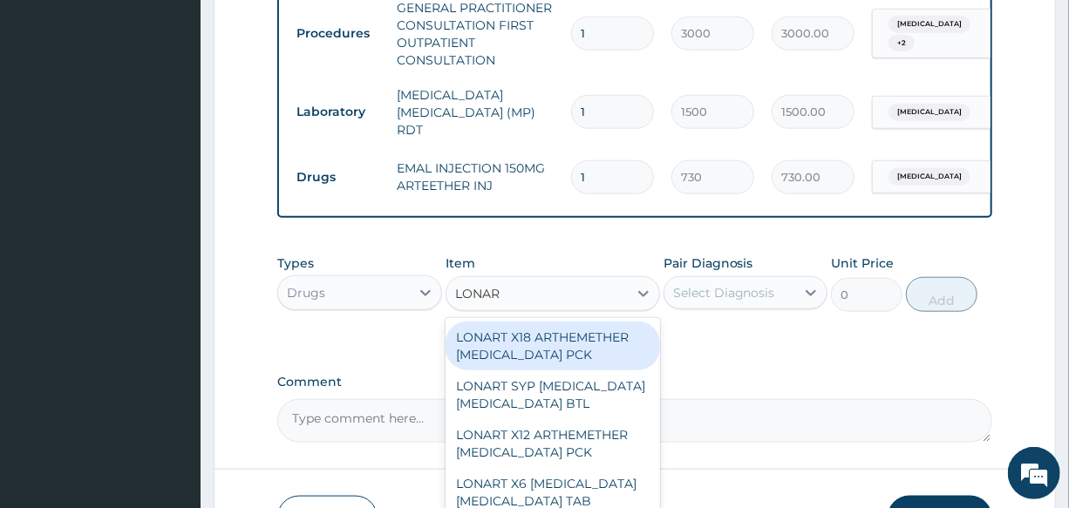
type input "LONART"
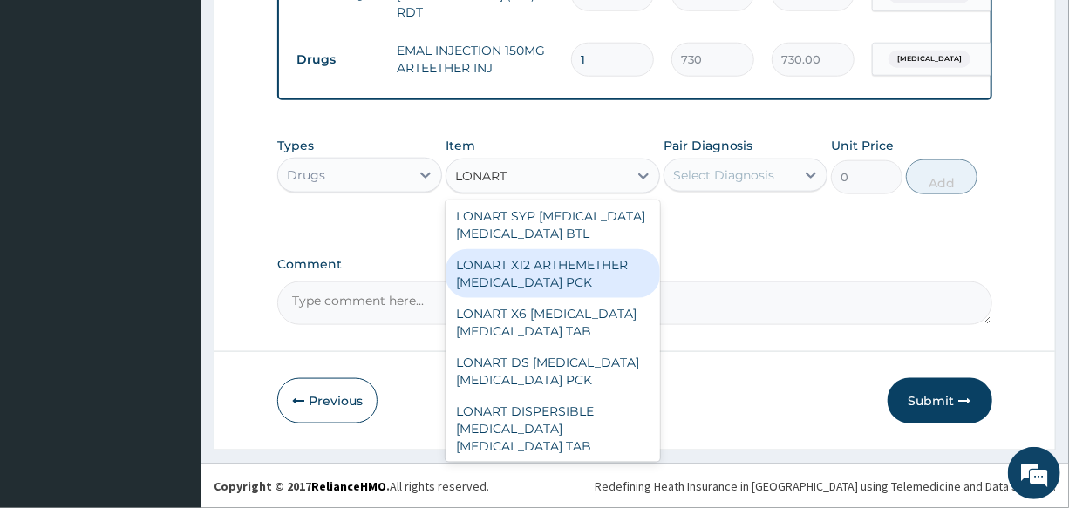
scroll to position [78, 0]
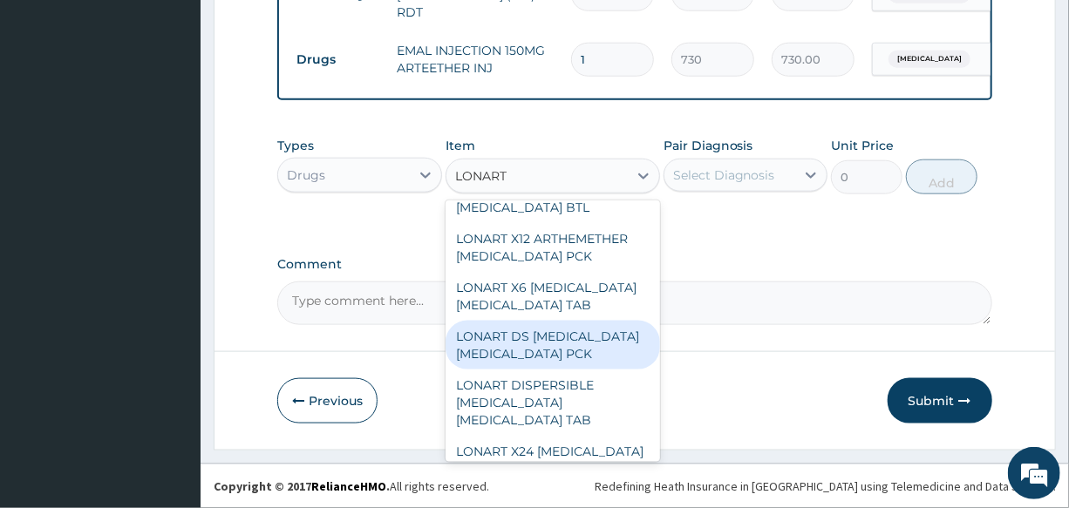
click at [571, 340] on div "LONART DS ARTEMETHER LUMEFANTRINE PCK" at bounding box center [552, 345] width 214 height 49
type input "1550"
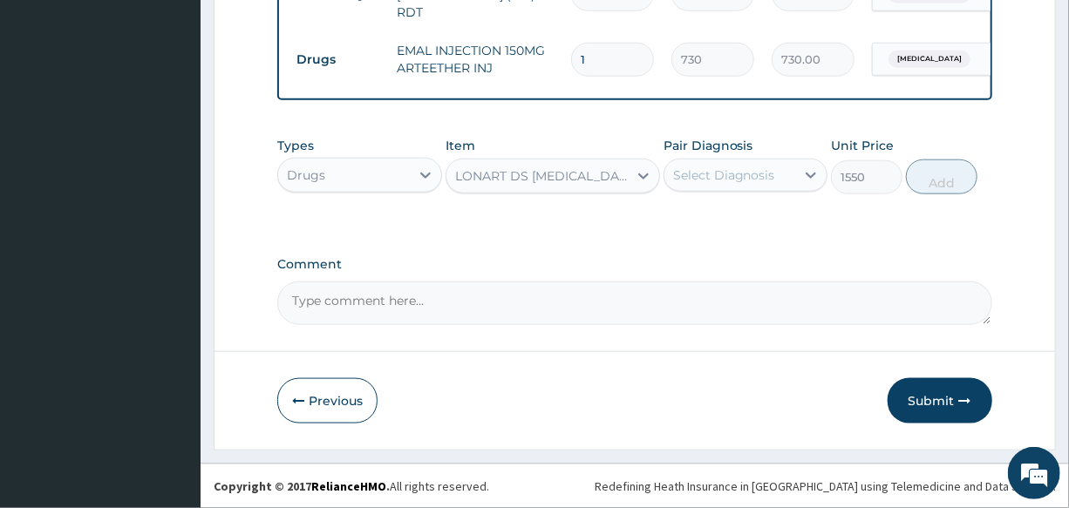
click at [738, 169] on div "Select Diagnosis" at bounding box center [724, 174] width 102 height 17
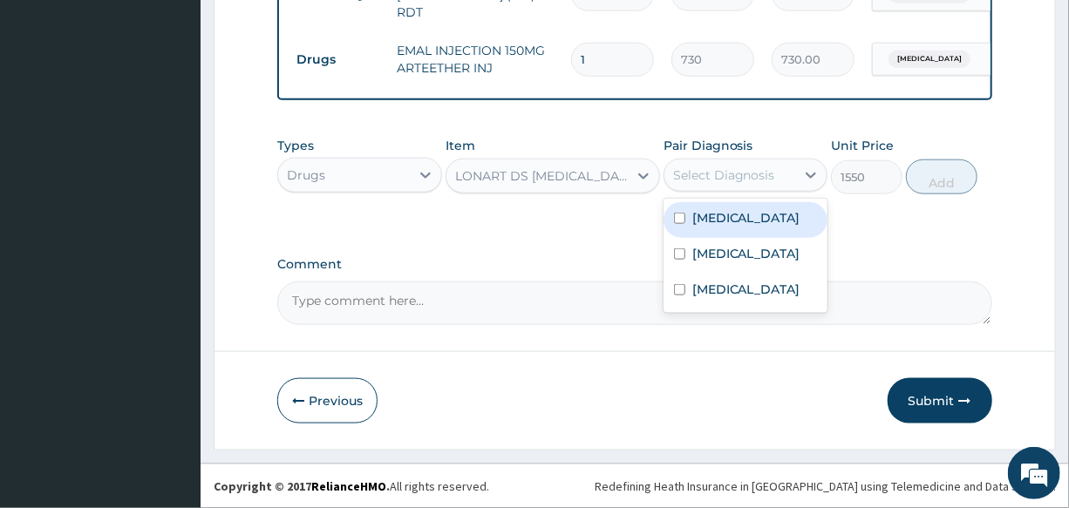
click at [744, 225] on div "Malaria" at bounding box center [745, 220] width 164 height 36
checkbox input "true"
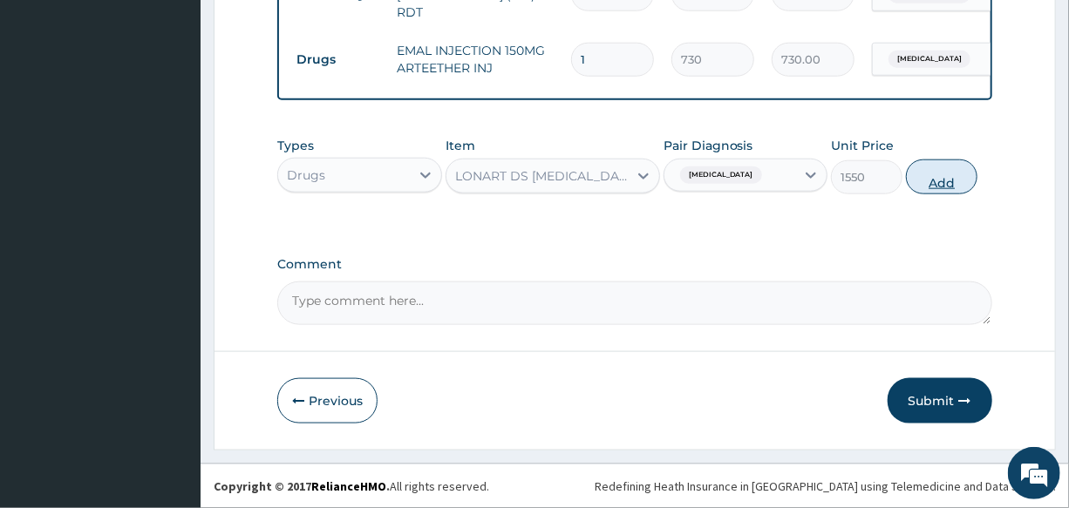
click at [958, 180] on button "Add" at bounding box center [941, 176] width 71 height 35
type input "0"
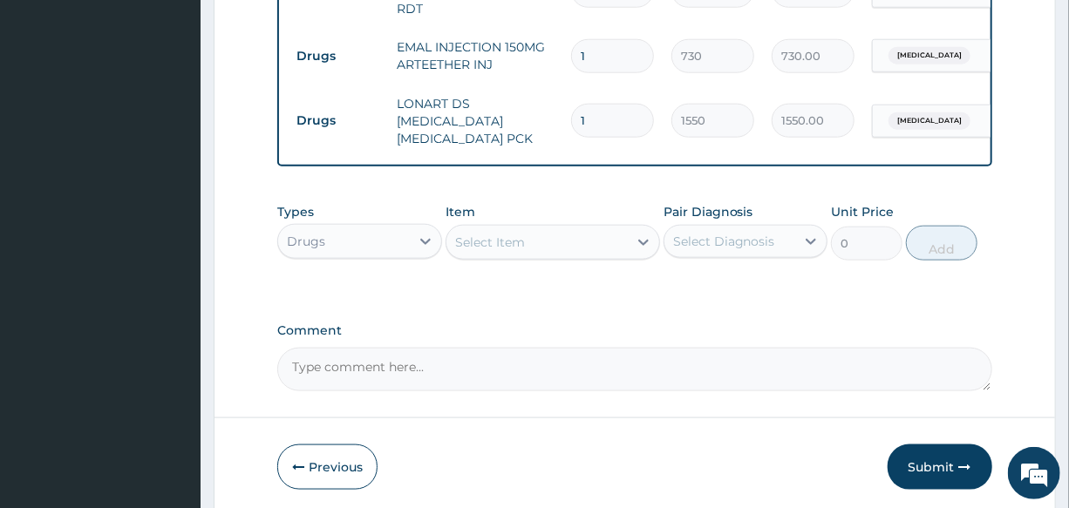
click at [511, 249] on div "Select Item" at bounding box center [490, 242] width 70 height 17
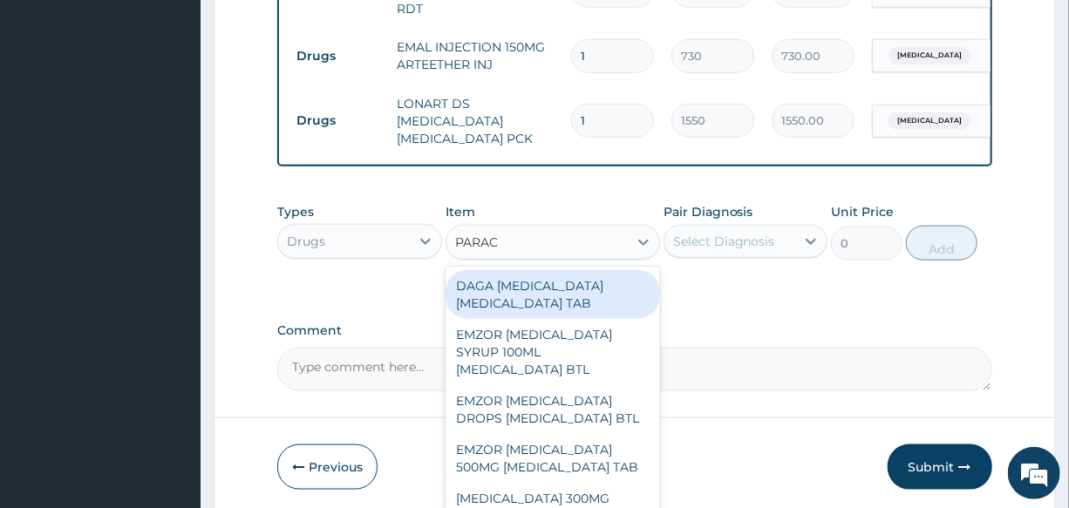
type input "PARACE"
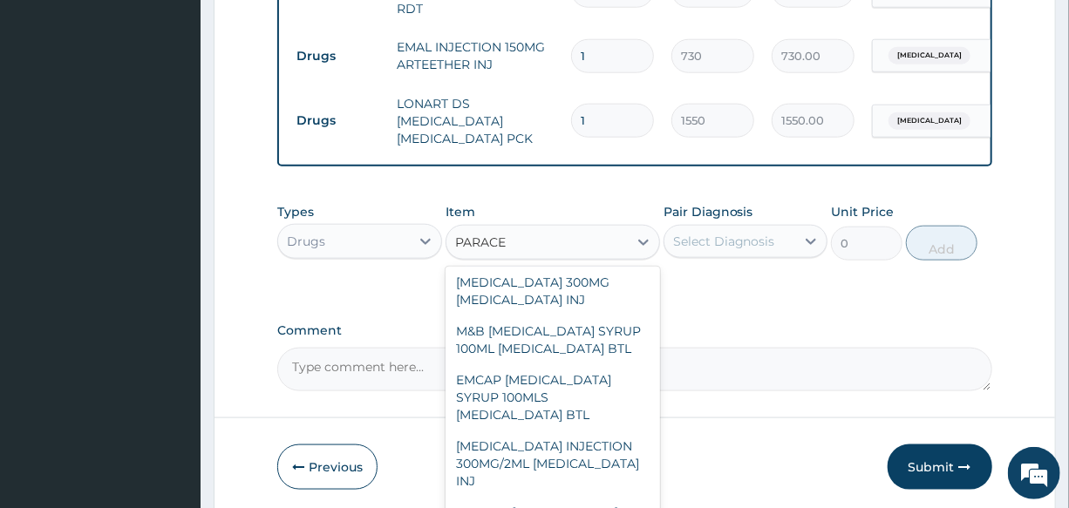
scroll to position [237, 0]
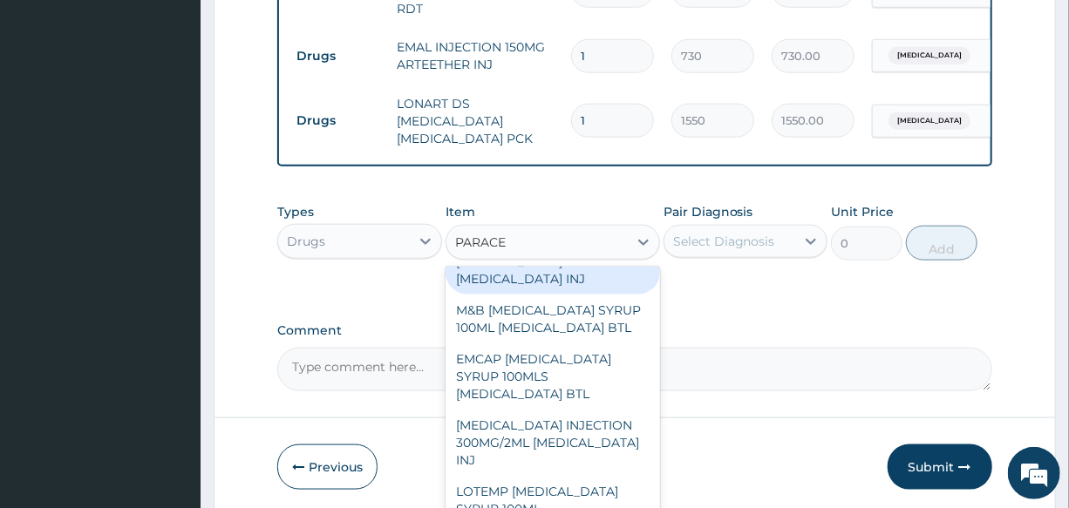
click at [556, 295] on div "PARACETAMOL 300MG ACETAMINOPHEN INJ" at bounding box center [552, 270] width 214 height 49
type input "200"
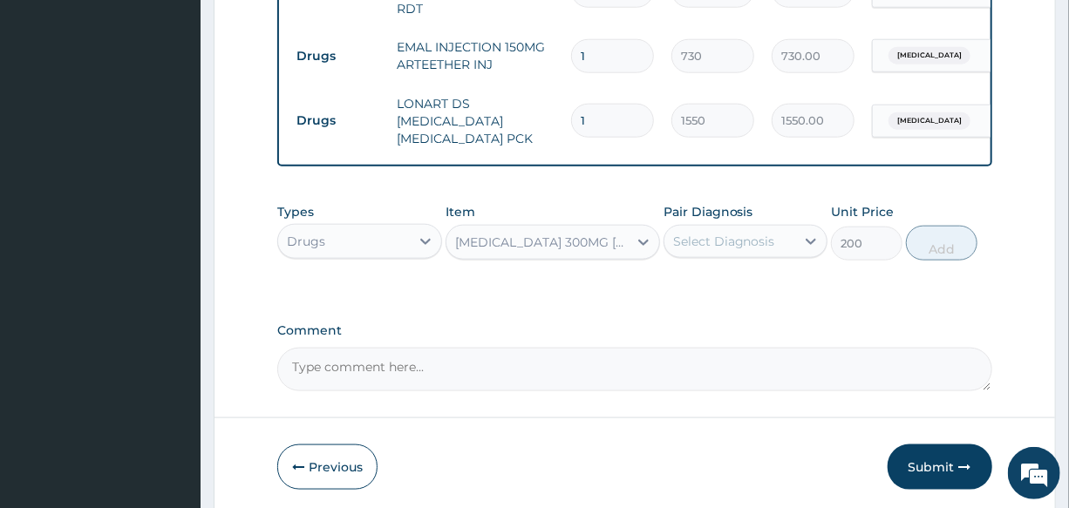
click at [764, 242] on div "Select Diagnosis" at bounding box center [724, 241] width 102 height 17
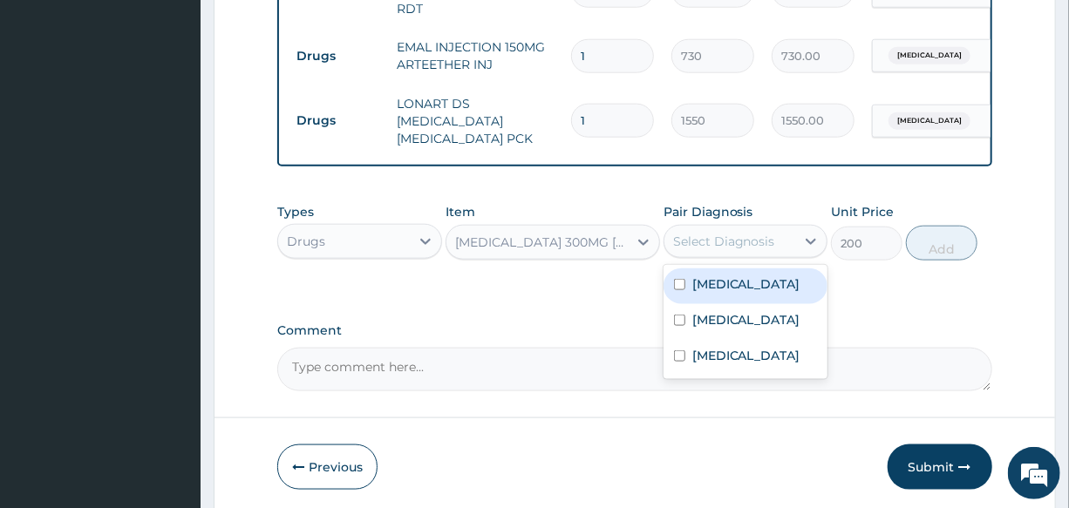
click at [769, 291] on div "Malaria" at bounding box center [745, 286] width 164 height 36
checkbox input "true"
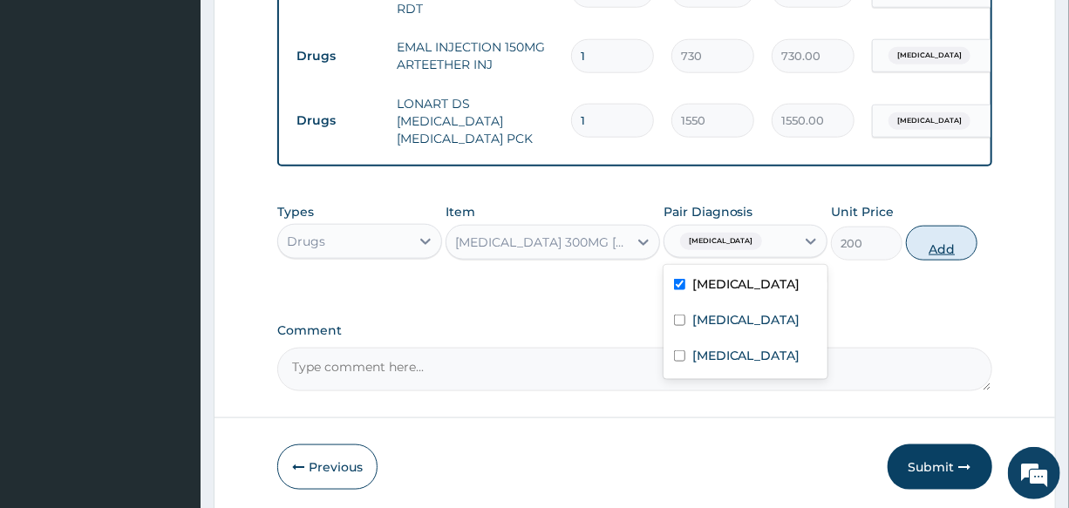
click at [954, 257] on button "Add" at bounding box center [941, 243] width 71 height 35
type input "0"
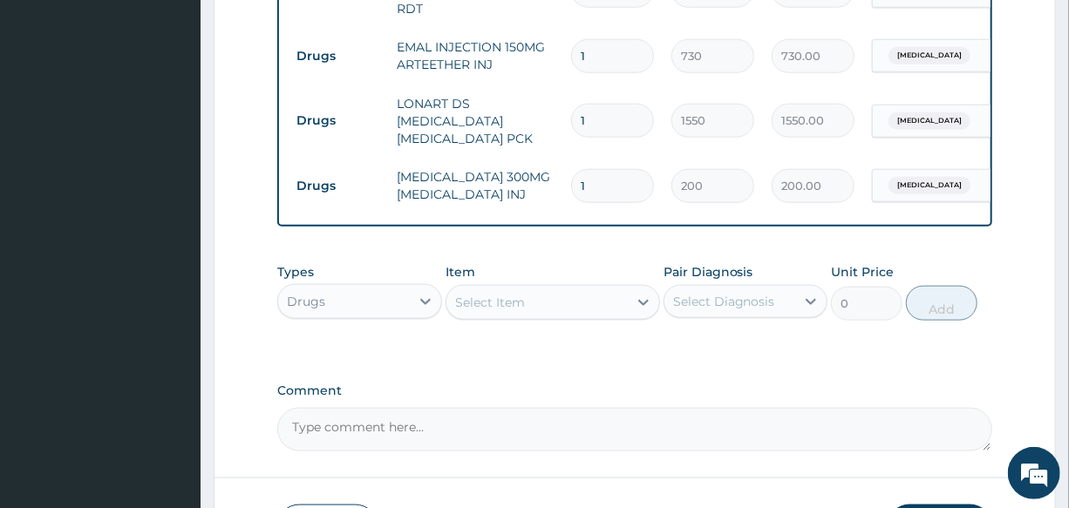
click at [531, 295] on div "Select Item" at bounding box center [536, 302] width 181 height 28
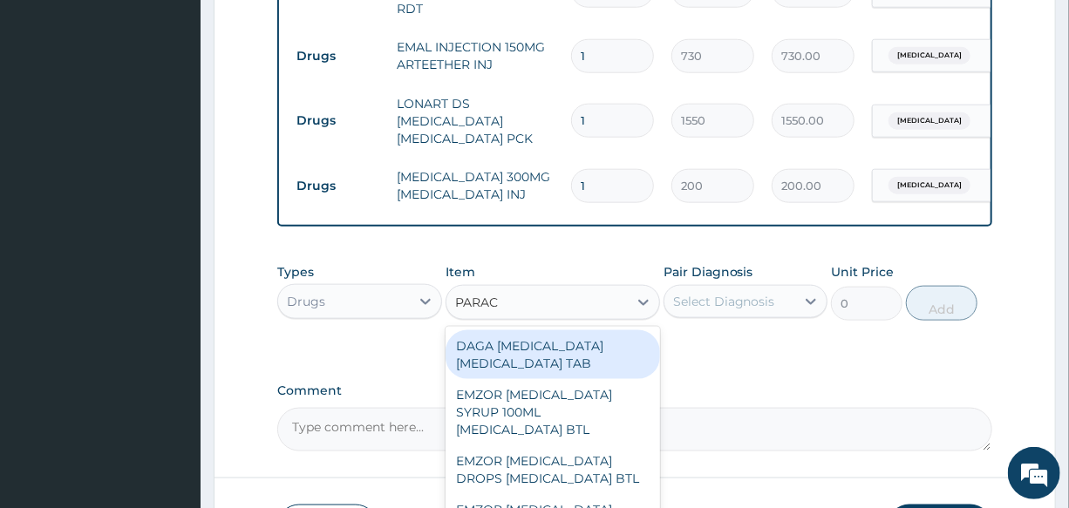
type input "PARACE"
click at [553, 353] on div "DAGA PARACETAMOL ACETAMINOPHEN TAB" at bounding box center [552, 354] width 214 height 49
type input "20"
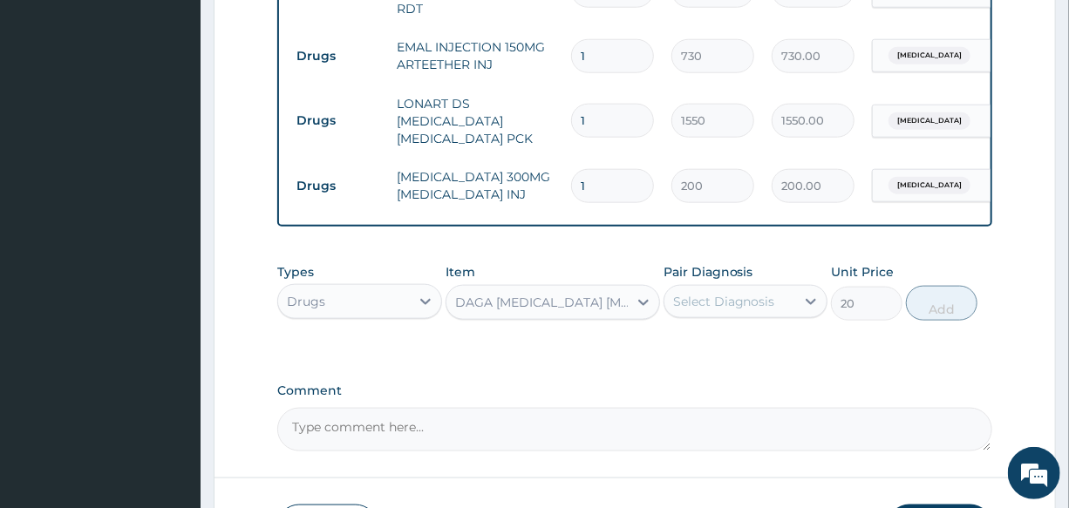
click at [731, 300] on div "Select Diagnosis" at bounding box center [724, 301] width 102 height 17
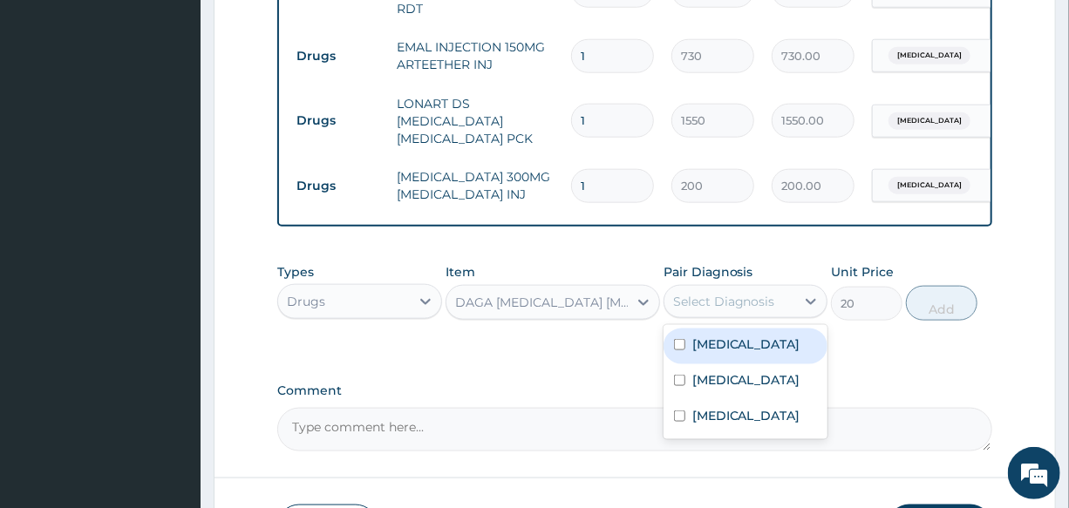
click at [785, 353] on div "Malaria" at bounding box center [745, 347] width 164 height 36
checkbox input "true"
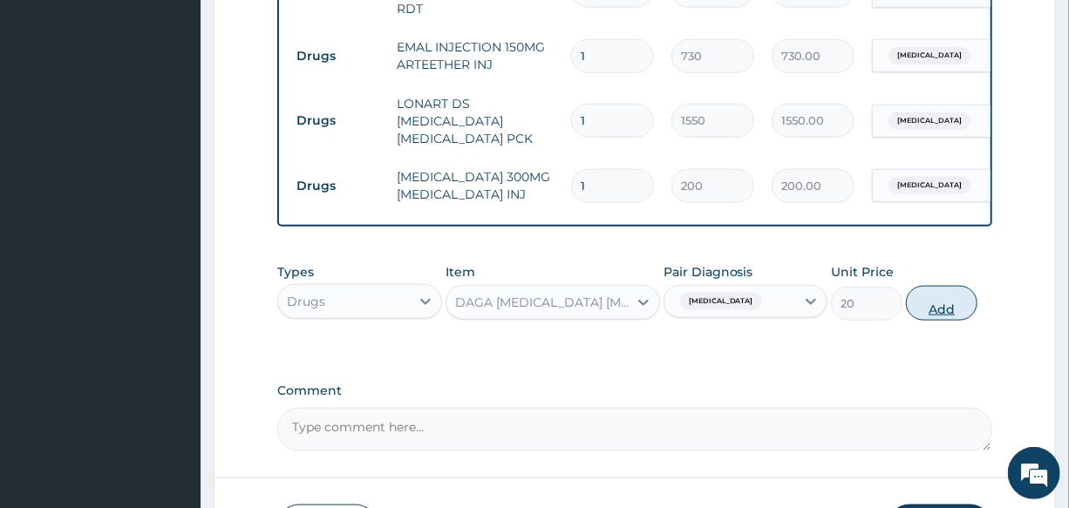
click at [946, 308] on button "Add" at bounding box center [941, 303] width 71 height 35
type input "0"
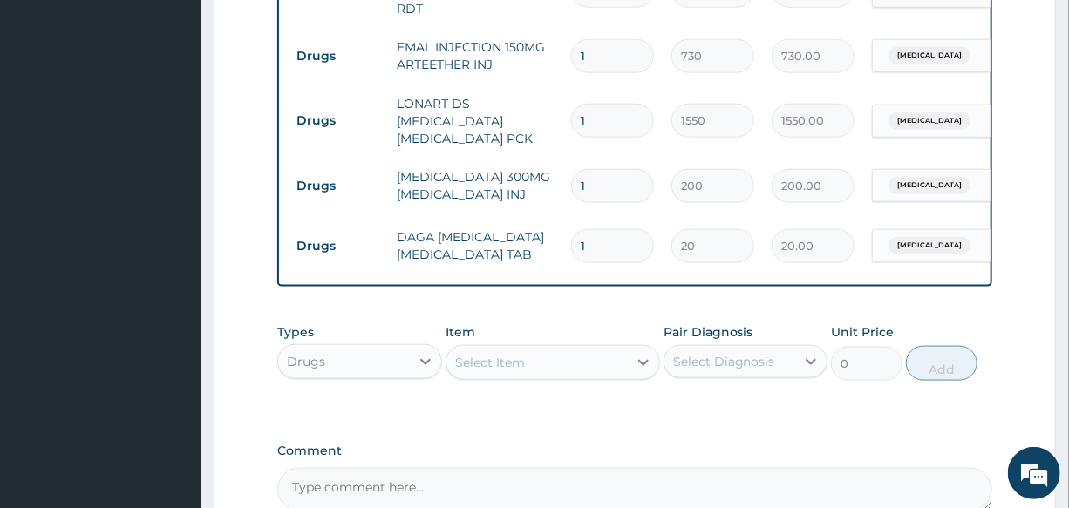
click at [534, 348] on div "Item Select Item" at bounding box center [552, 352] width 214 height 58
click at [533, 349] on div "Select Item" at bounding box center [552, 362] width 214 height 35
click at [508, 367] on div "Select Item" at bounding box center [490, 362] width 70 height 17
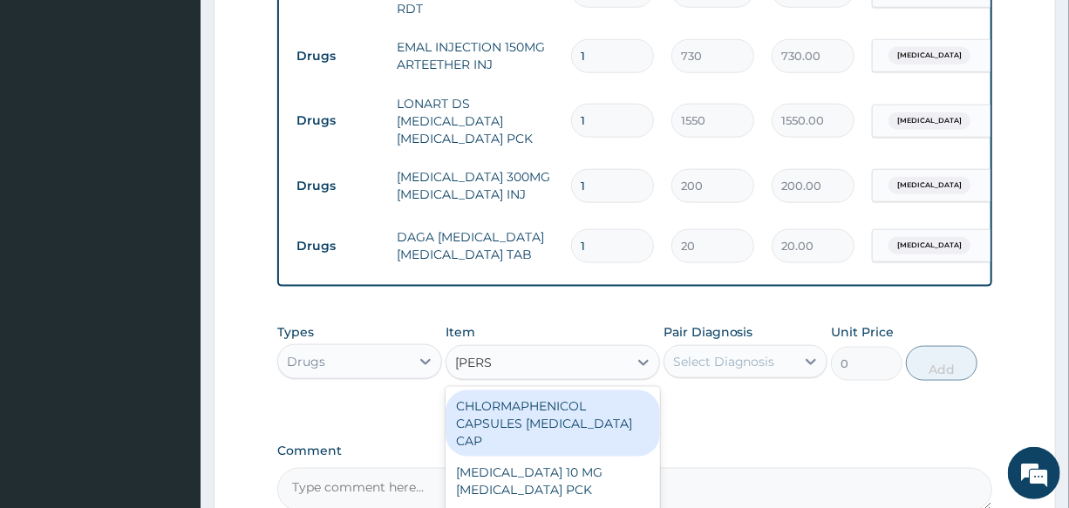
type input "LORAT"
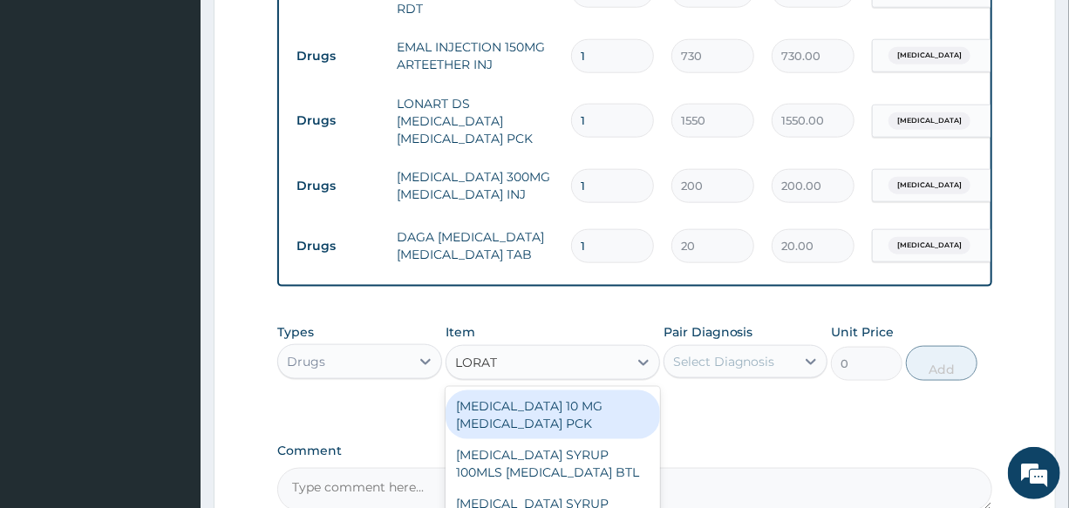
drag, startPoint x: 596, startPoint y: 416, endPoint x: 759, endPoint y: 359, distance: 172.5
click at [597, 413] on div "LORATADINE 10 MG LORATADINE PCK" at bounding box center [552, 414] width 214 height 49
type input "700"
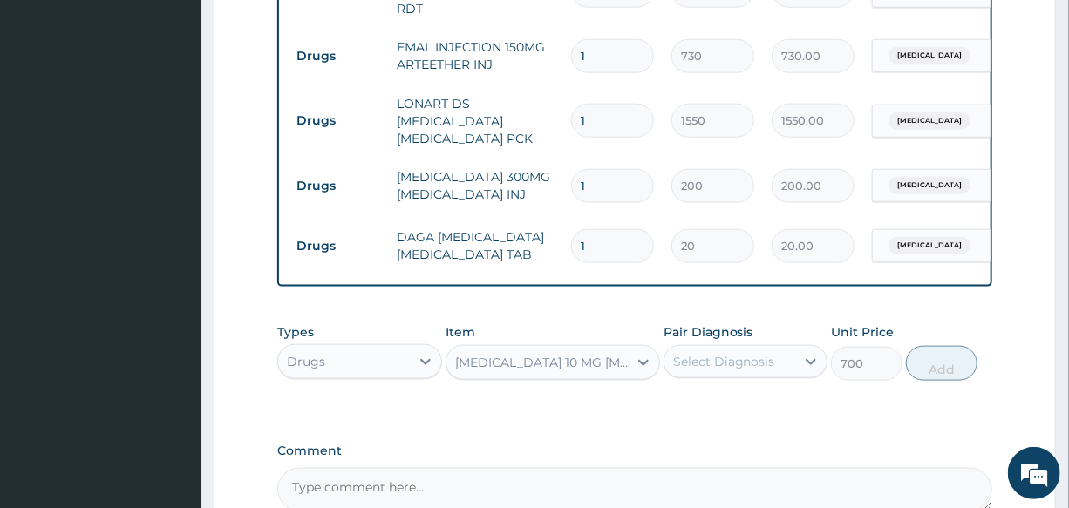
click at [734, 370] on div "Select Diagnosis" at bounding box center [724, 361] width 102 height 17
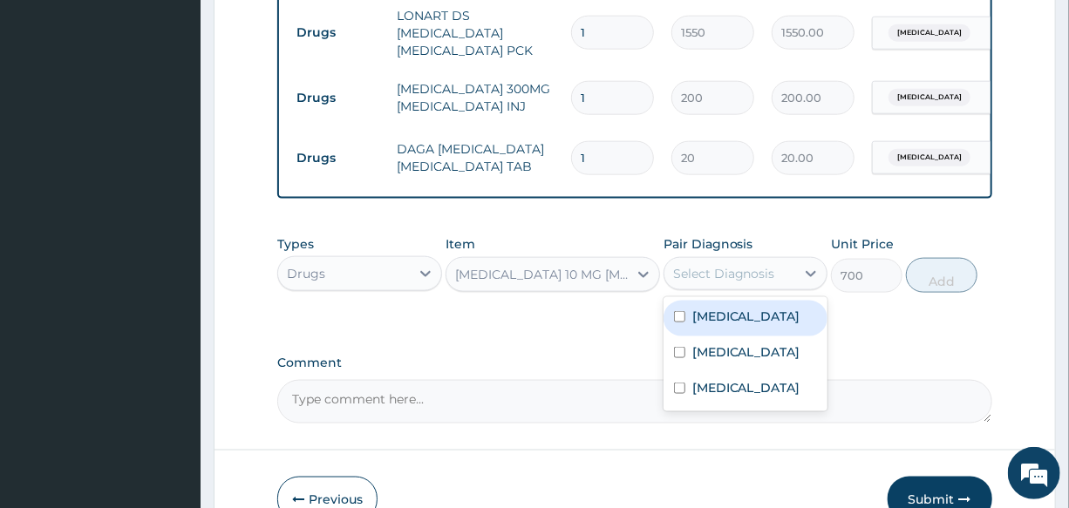
scroll to position [985, 0]
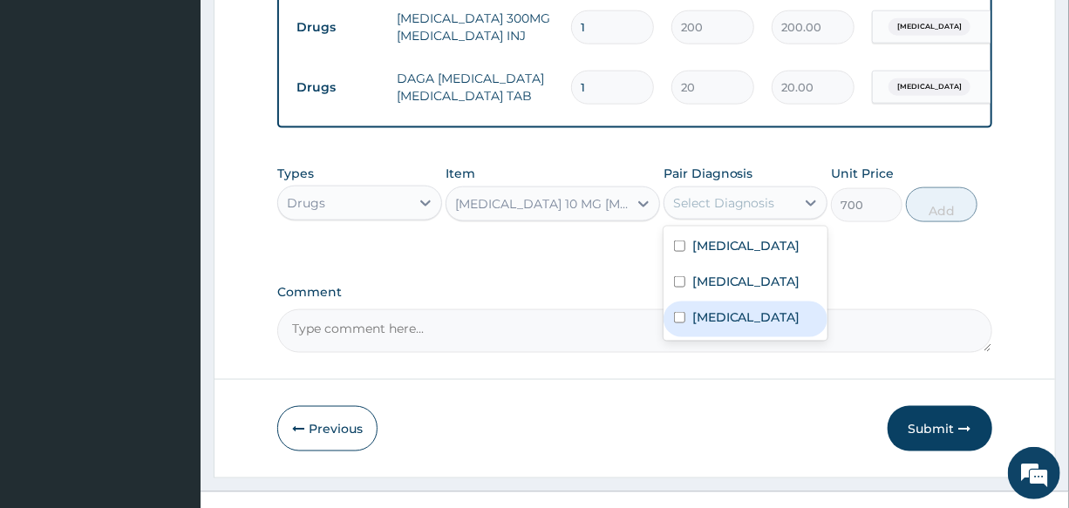
click at [767, 326] on div "Rhinitis" at bounding box center [745, 320] width 164 height 36
checkbox input "true"
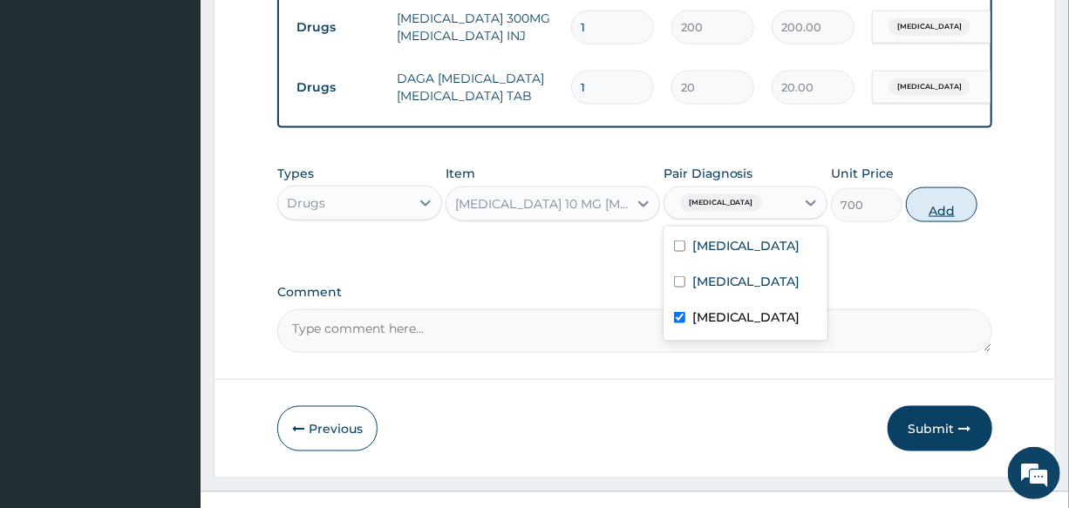
click at [922, 208] on button "Add" at bounding box center [941, 204] width 71 height 35
type input "0"
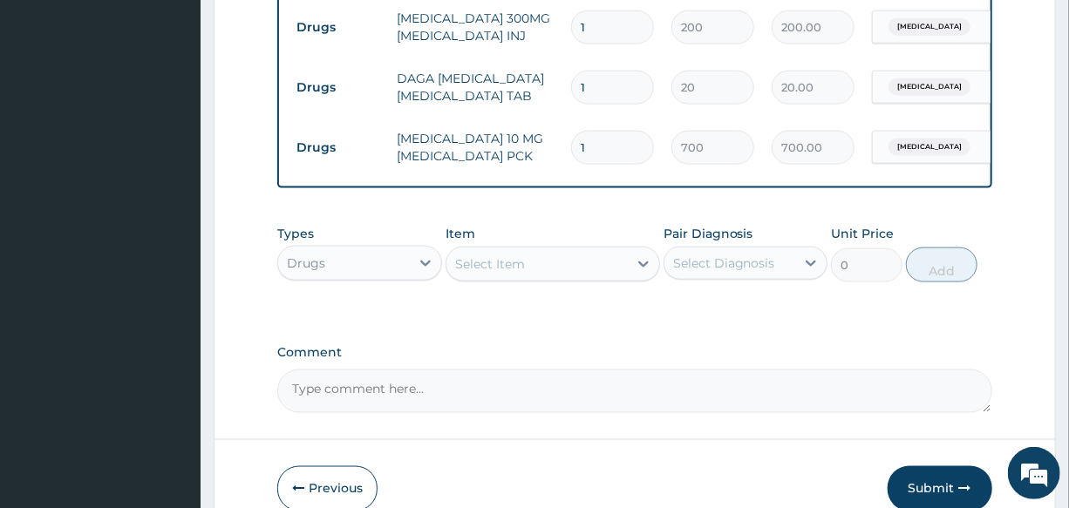
click at [475, 278] on div "Select Item" at bounding box center [536, 264] width 181 height 28
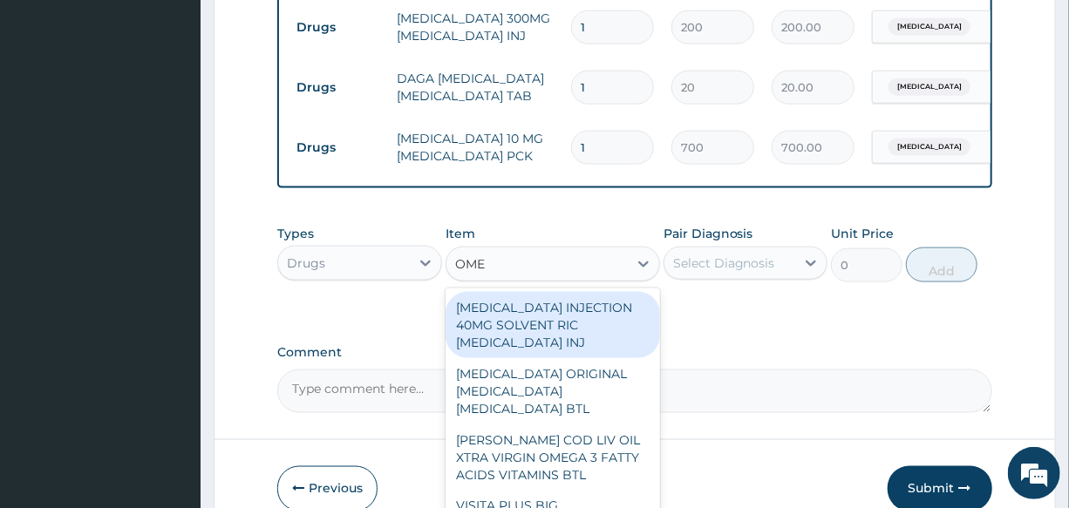
type input "OMEP"
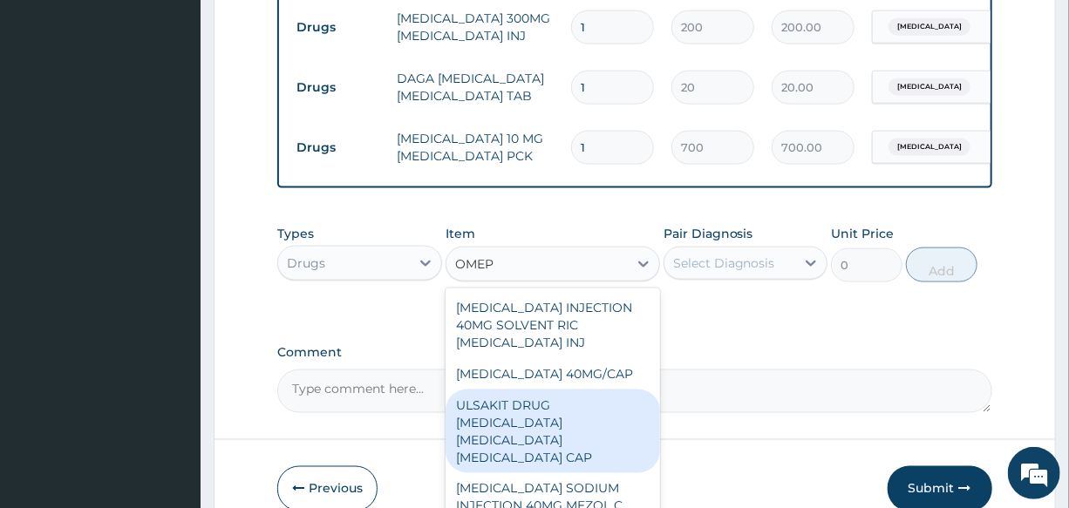
click at [540, 418] on div "ULSAKIT DRUG OMEPRAZOLE CLARITHROMYCIN TINIDAZOLE CAP" at bounding box center [552, 432] width 214 height 84
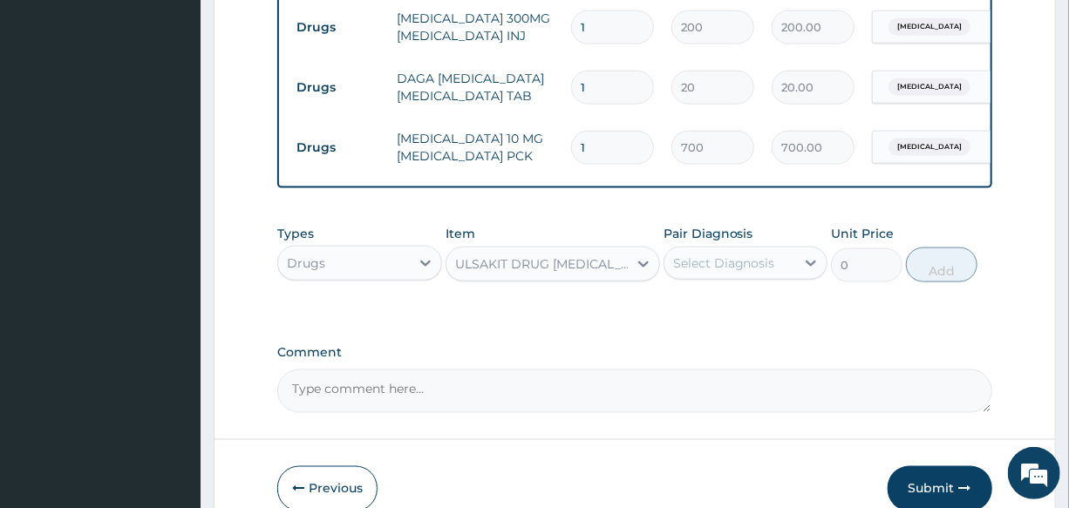
type input "6200"
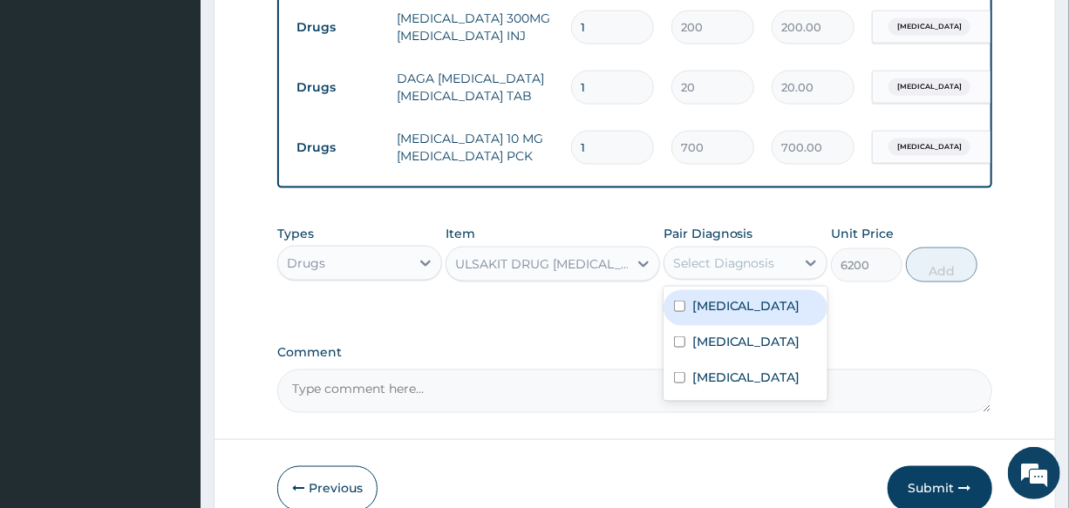
click at [775, 266] on div "Select Diagnosis" at bounding box center [729, 263] width 131 height 28
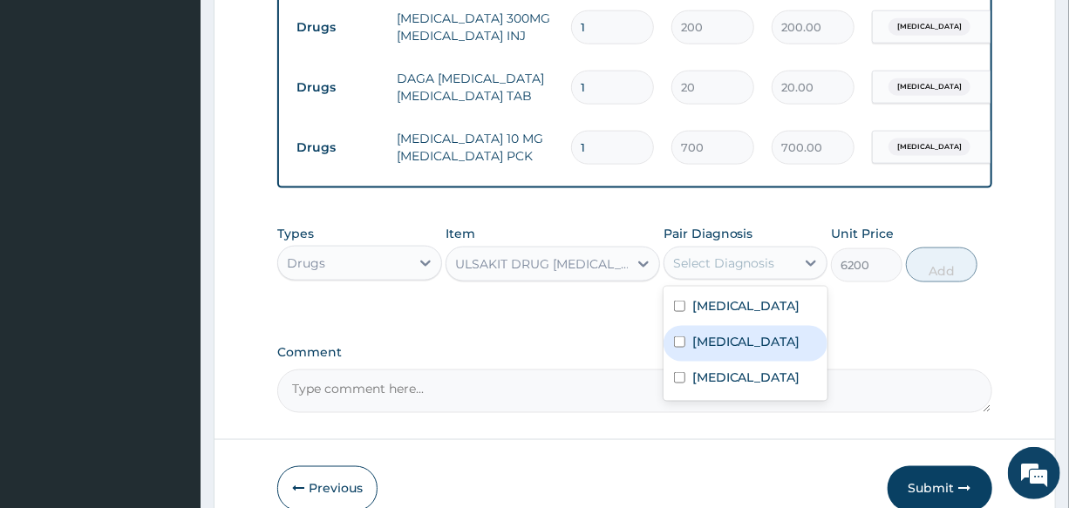
click at [764, 336] on div "Peptic ulcer" at bounding box center [745, 344] width 164 height 36
checkbox input "true"
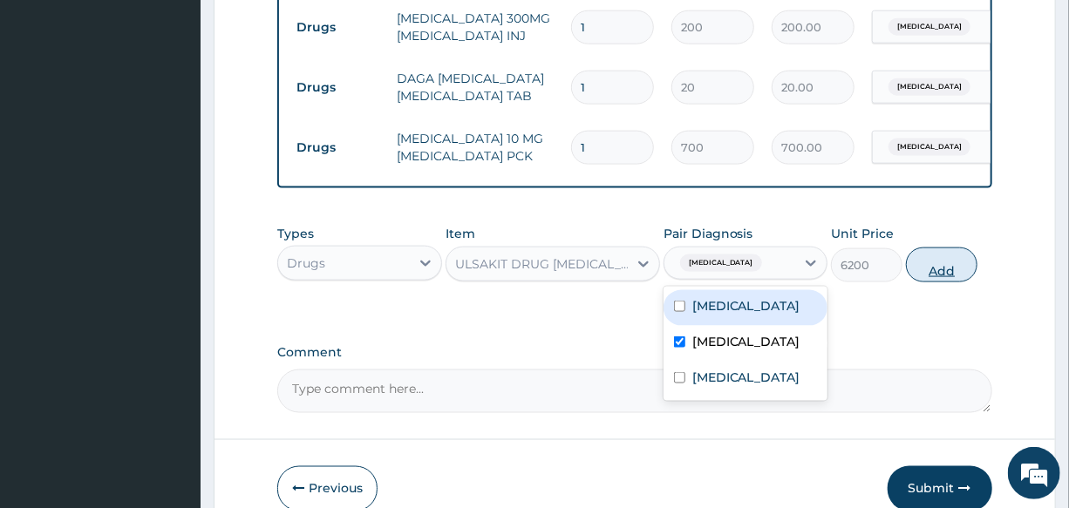
click at [950, 268] on button "Add" at bounding box center [941, 265] width 71 height 35
type input "0"
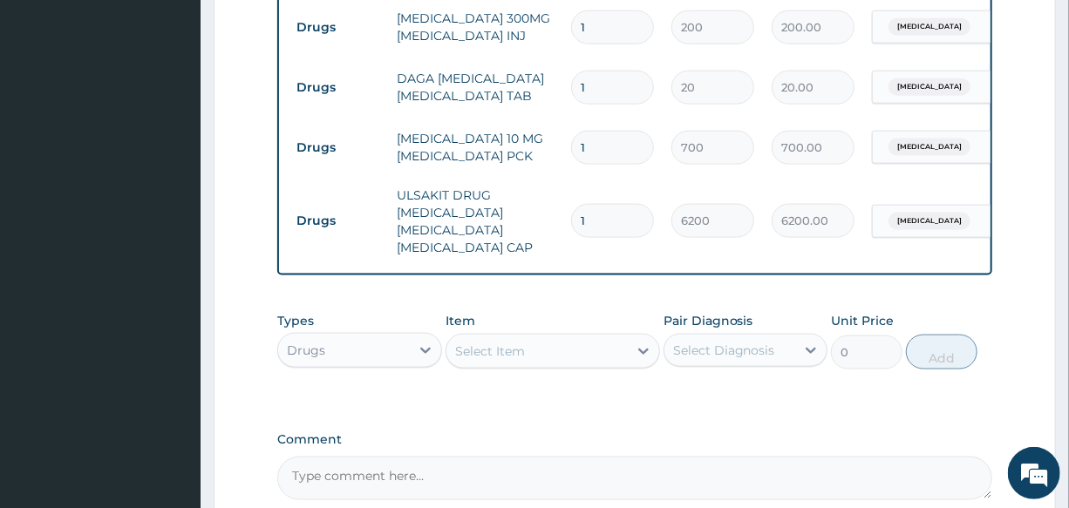
click at [506, 350] on div "Select Item" at bounding box center [490, 351] width 70 height 17
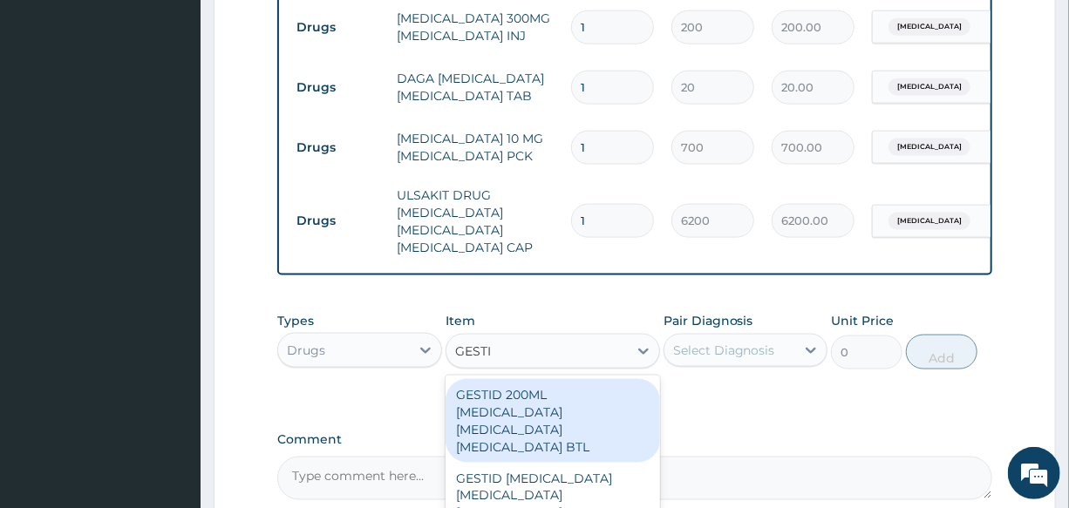
type input "GESTID"
click at [558, 407] on div "GESTID 200ML ALUMINUM HYDROXIDE MAGNESIUM HYDROXIDE SIMETHICONE BTL" at bounding box center [552, 421] width 214 height 84
type input "800"
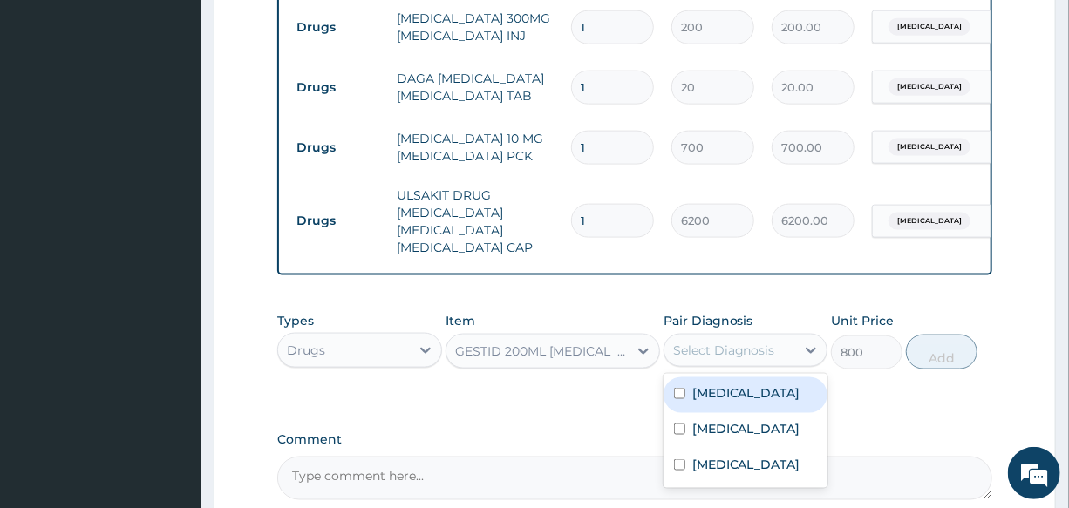
click at [757, 354] on div "Select Diagnosis" at bounding box center [724, 350] width 102 height 17
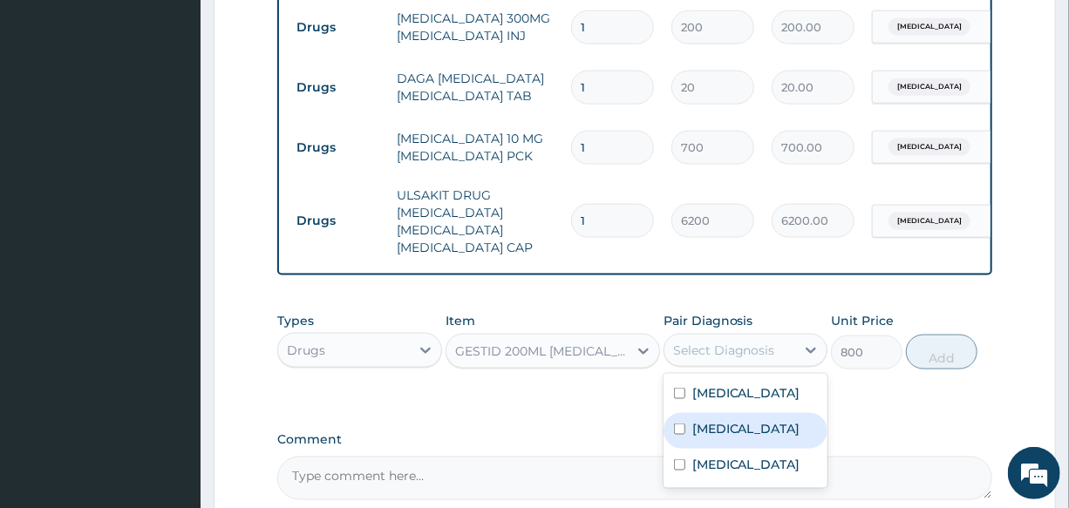
click at [769, 443] on div "Peptic ulcer" at bounding box center [745, 431] width 164 height 36
checkbox input "true"
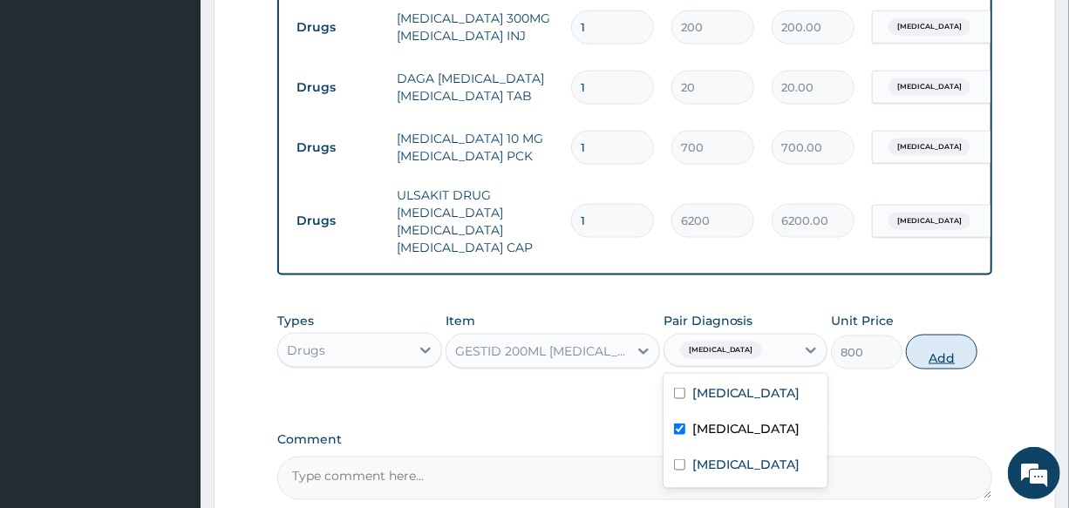
click at [968, 350] on button "Add" at bounding box center [941, 352] width 71 height 35
type input "0"
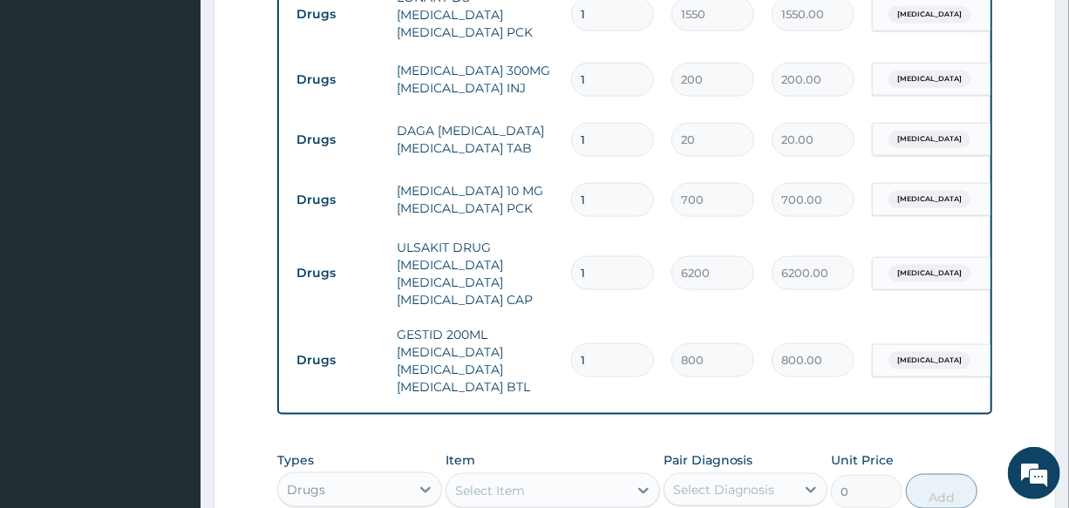
scroll to position [906, 0]
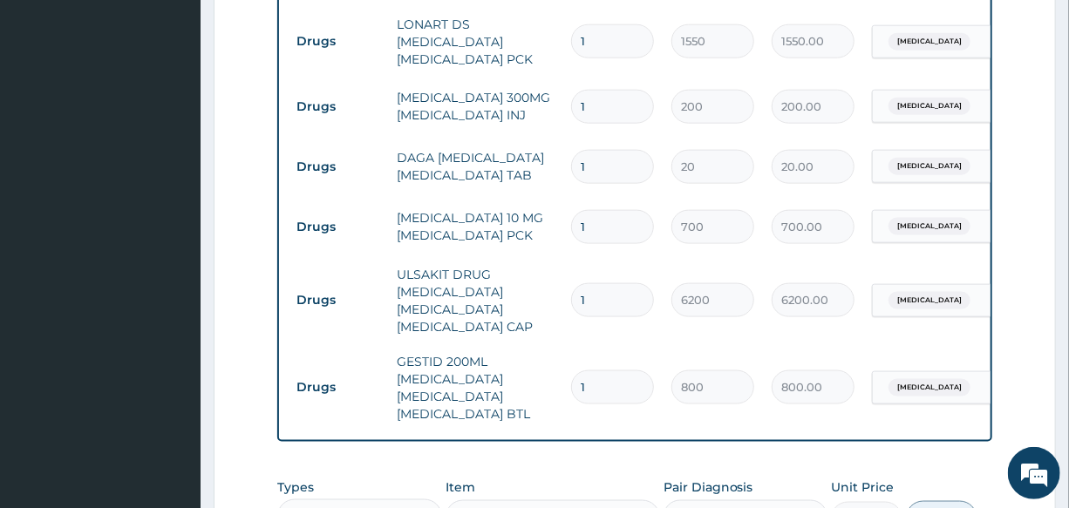
drag, startPoint x: 595, startPoint y: 166, endPoint x: 552, endPoint y: 166, distance: 43.6
click at [552, 166] on tr "Drugs DAGA PARACETAMOL ACETAMINOPHEN TAB 1 20 20.00 Malaria Delete" at bounding box center [715, 167] width 854 height 60
type input "2"
type input "40.00"
type input "24"
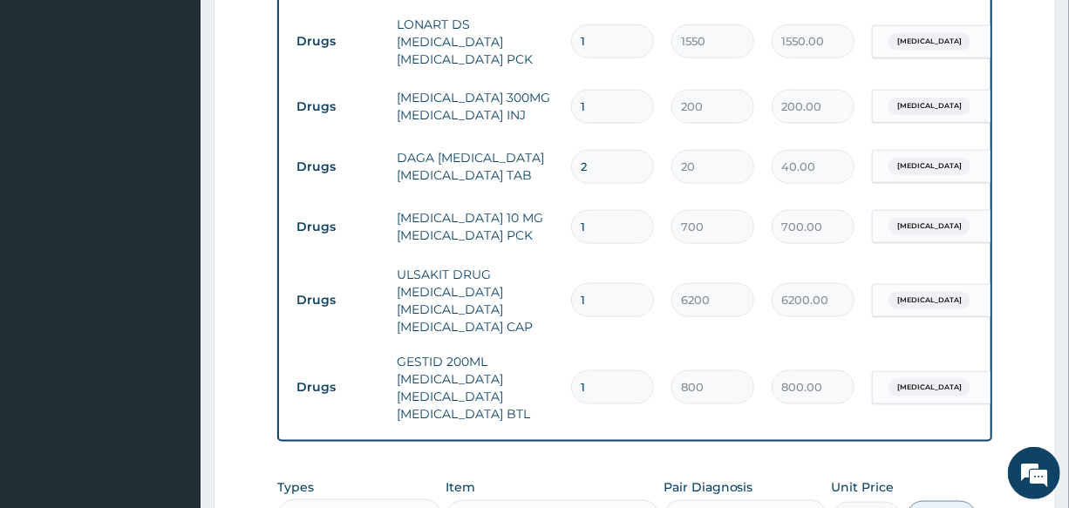
type input "480.00"
type input "24"
click at [552, 166] on td "DAGA PARACETAMOL ACETAMINOPHEN TAB" at bounding box center [475, 166] width 174 height 52
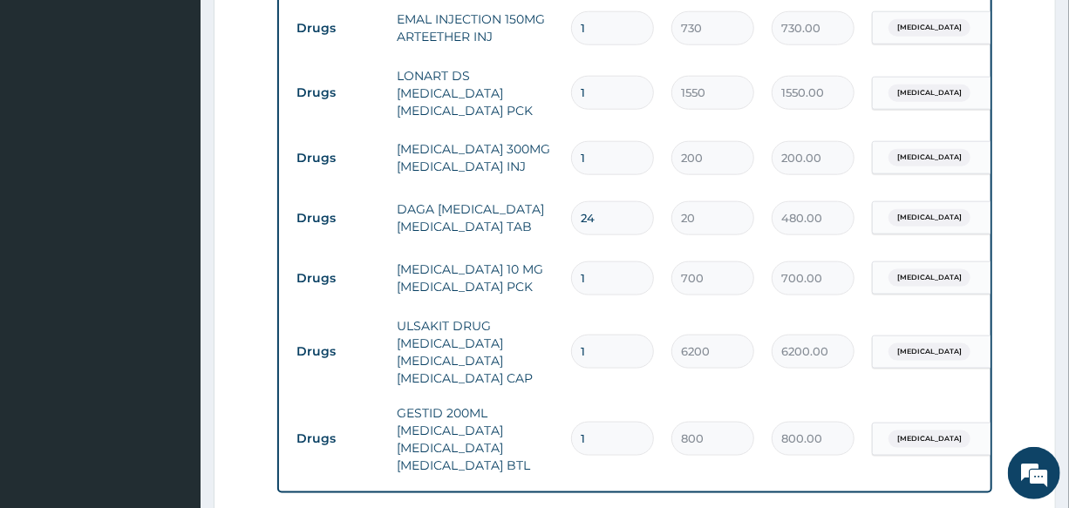
scroll to position [826, 0]
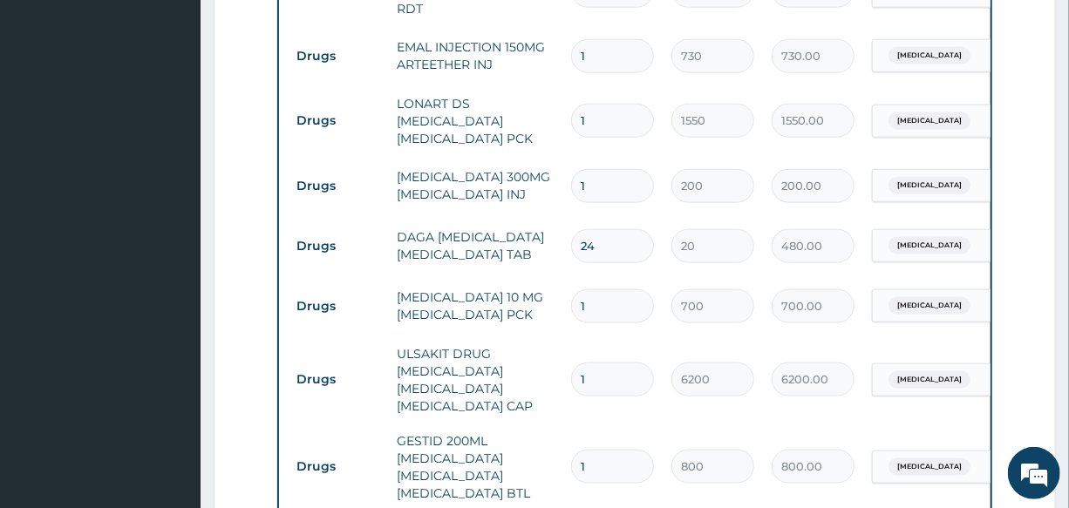
drag, startPoint x: 604, startPoint y: 174, endPoint x: 521, endPoint y: 174, distance: 82.8
click at [521, 174] on tr "Drugs PARACETAMOL 300MG ACETAMINOPHEN INJ 1 200 200.00 Malaria Delete" at bounding box center [715, 186] width 854 height 60
type input "2"
type input "400.00"
type input "2"
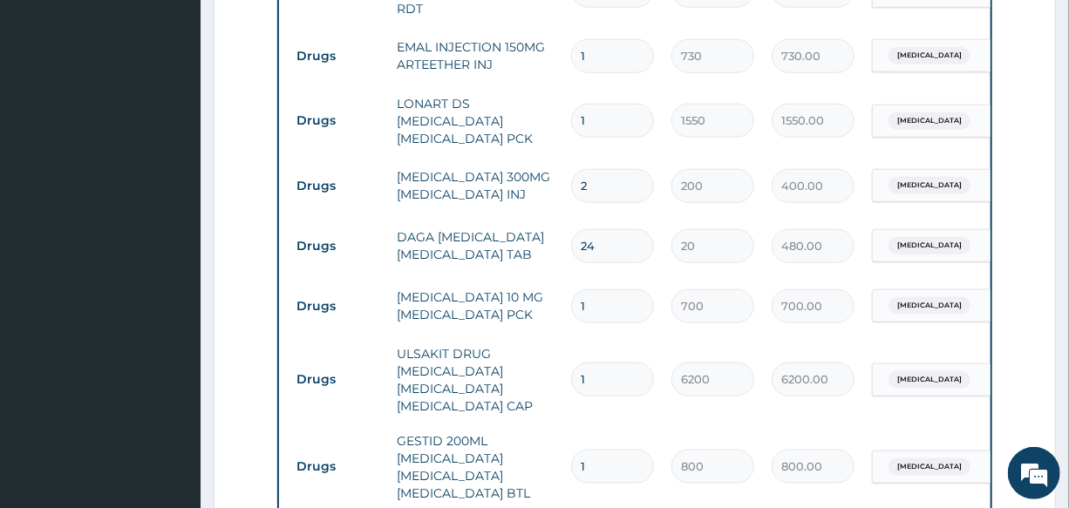
click at [521, 174] on td "PARACETAMOL 300MG ACETAMINOPHEN INJ" at bounding box center [475, 185] width 174 height 52
click at [523, 159] on td "PARACETAMOL 300MG ACETAMINOPHEN INJ" at bounding box center [475, 185] width 174 height 52
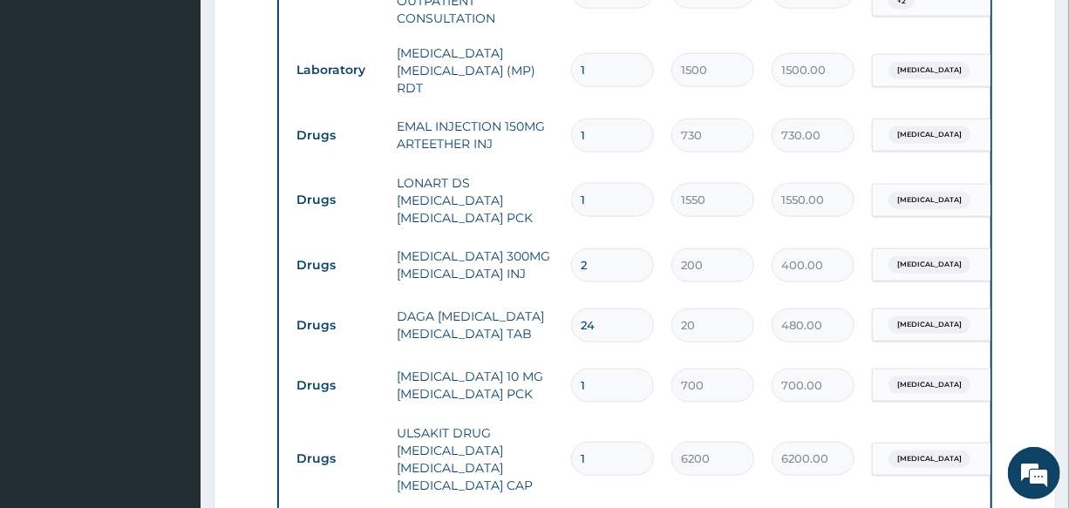
drag, startPoint x: 624, startPoint y: 128, endPoint x: 534, endPoint y: 128, distance: 89.8
click at [535, 128] on tr "Drugs EMAL INJECTION 150MG ARTEETHER INJ 1 730 730.00 Malaria Delete" at bounding box center [715, 135] width 854 height 60
type input "3"
type input "2190.00"
type input "3"
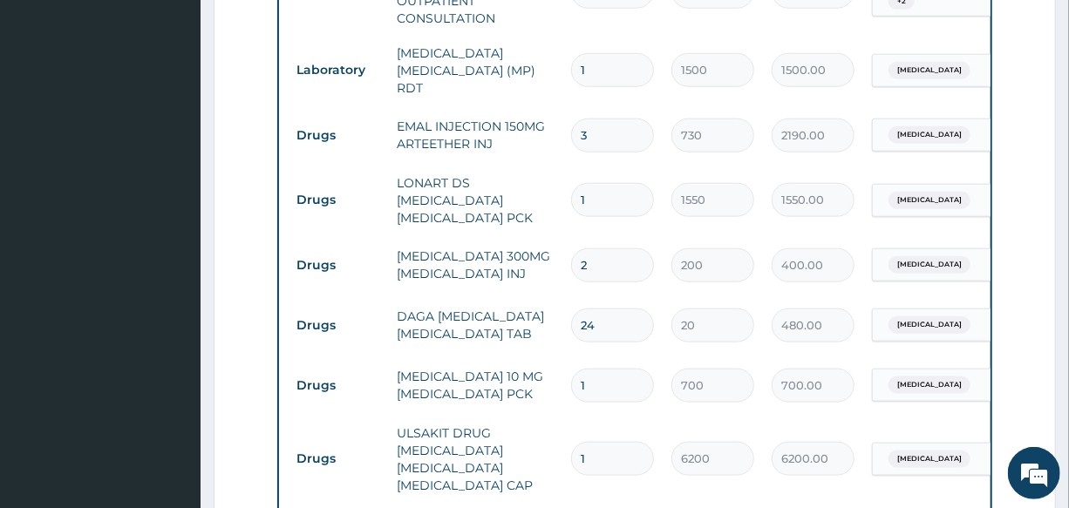
click at [533, 129] on td "EMAL INJECTION 150MG ARTEETHER INJ" at bounding box center [475, 135] width 174 height 52
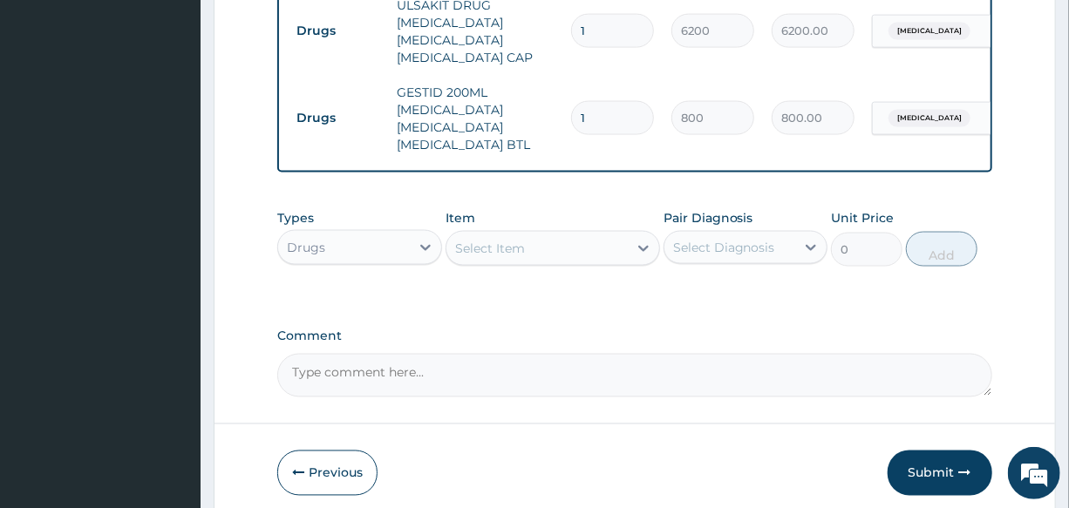
scroll to position [1269, 0]
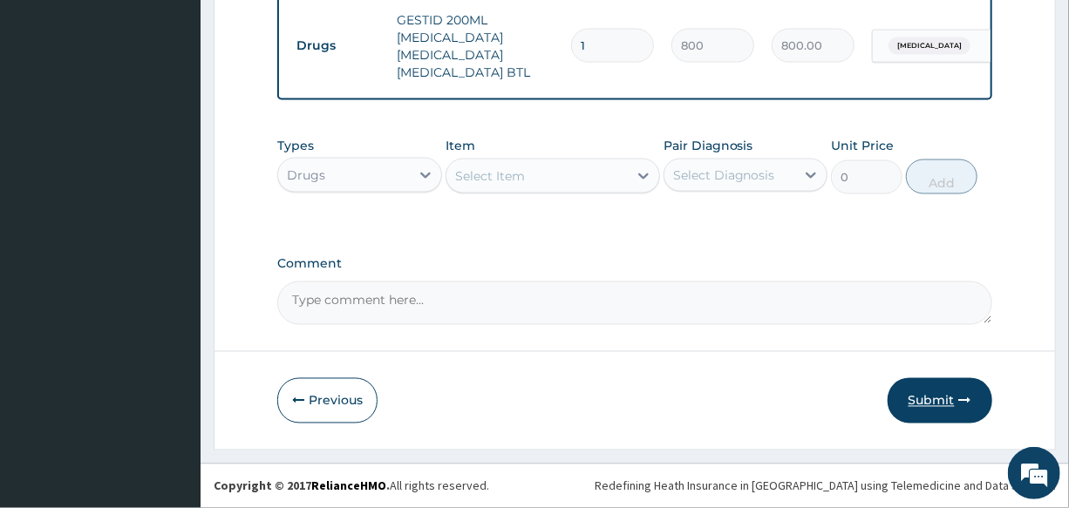
click at [927, 404] on button "Submit" at bounding box center [939, 400] width 105 height 45
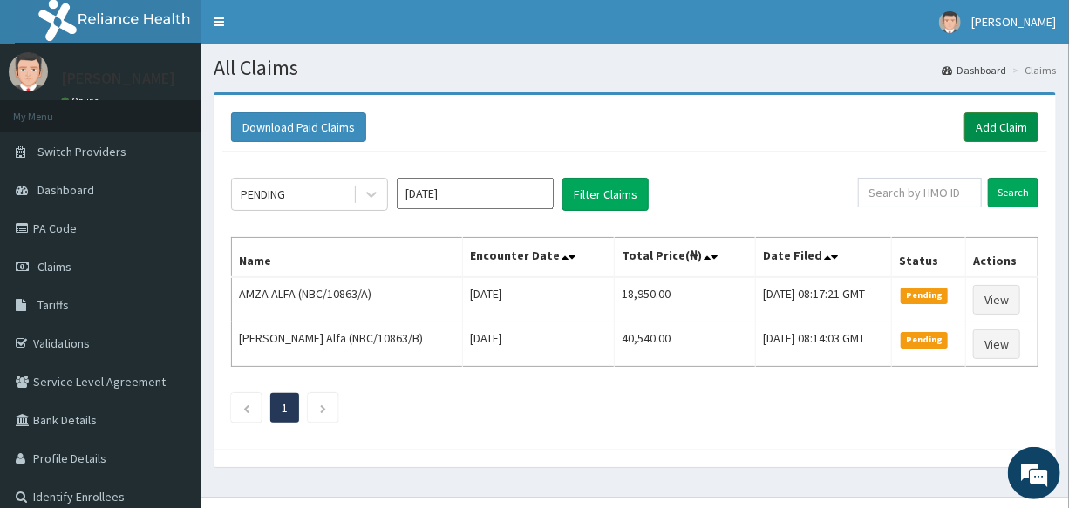
click at [989, 126] on link "Add Claim" at bounding box center [1001, 127] width 74 height 30
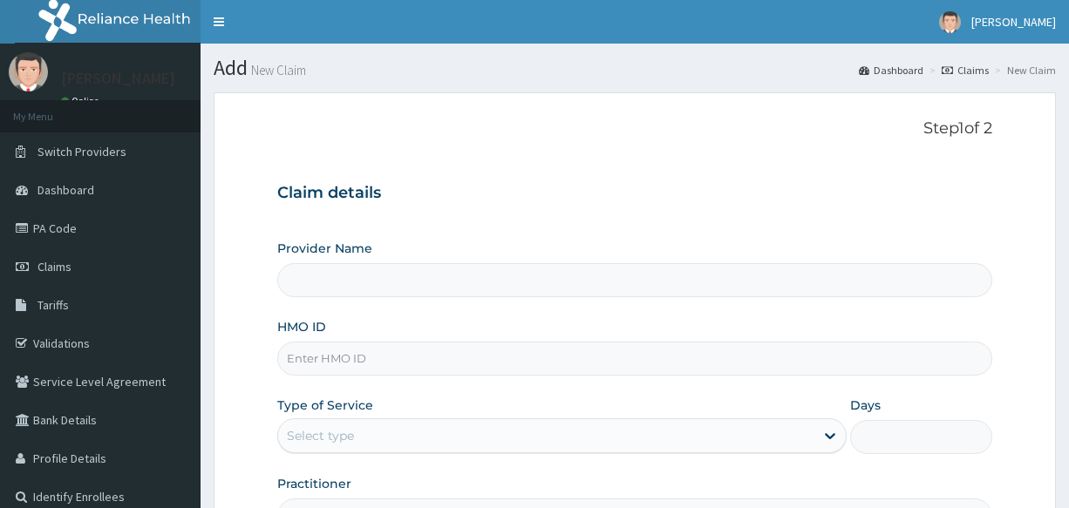
type input "International Clinics And Hospitals Ltd"
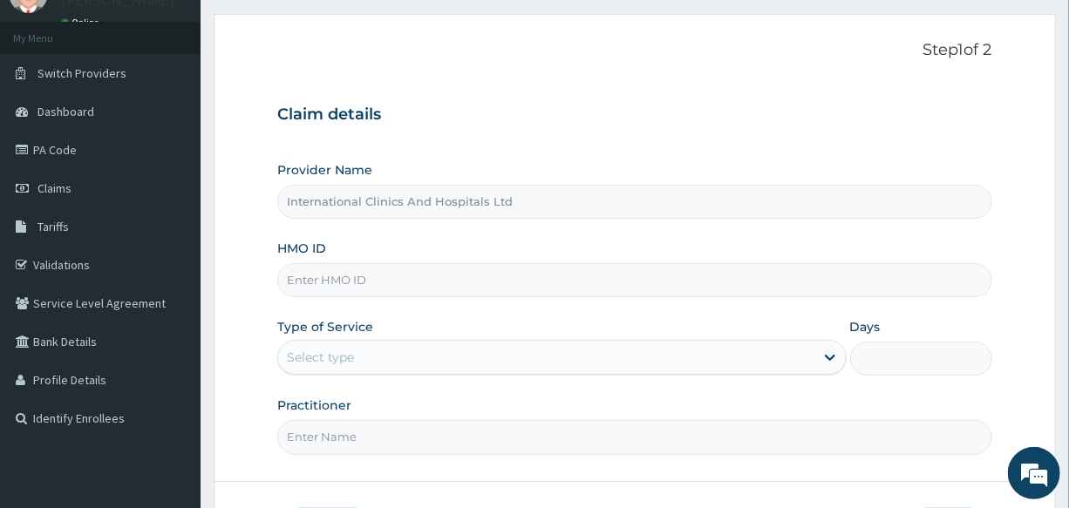
click at [361, 273] on input "HMO ID" at bounding box center [634, 280] width 714 height 34
type input "PPY/10632/B"
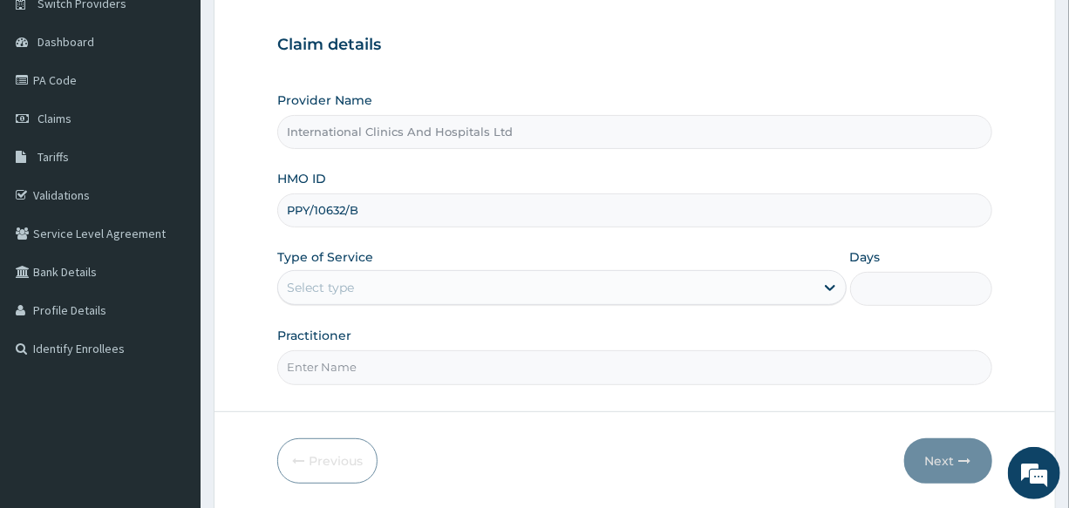
scroll to position [158, 0]
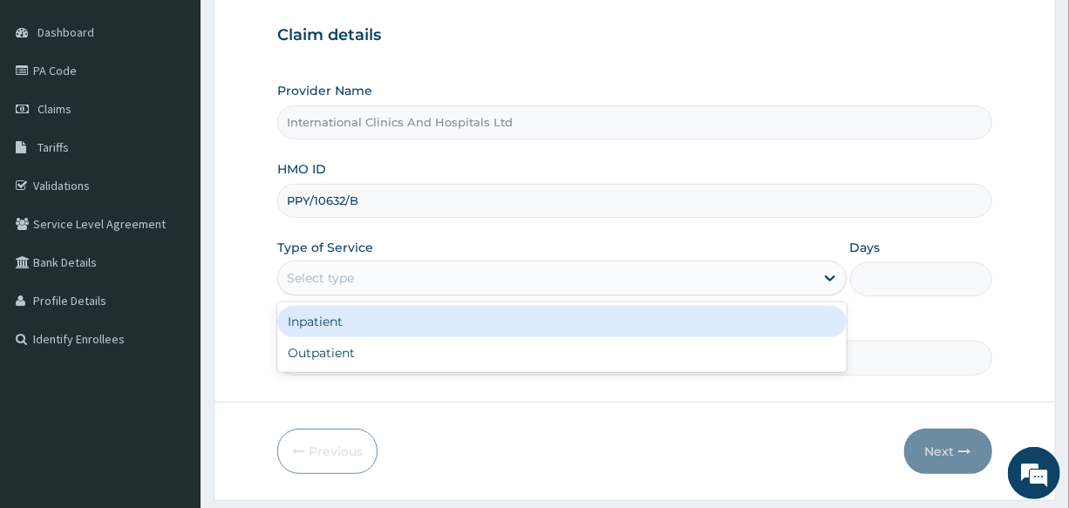
click at [353, 284] on div "Select type" at bounding box center [320, 277] width 67 height 17
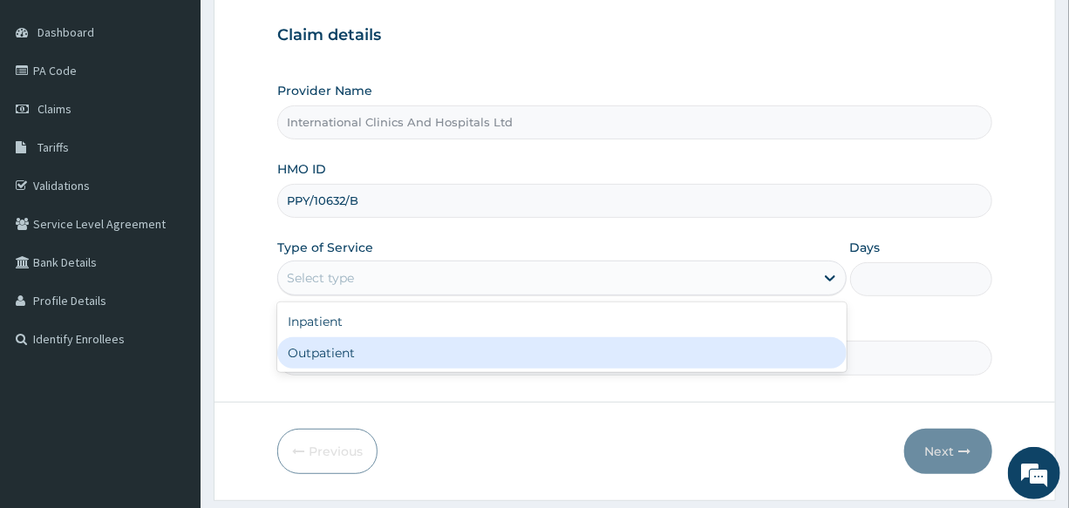
click at [356, 358] on div "Outpatient" at bounding box center [561, 352] width 568 height 31
type input "1"
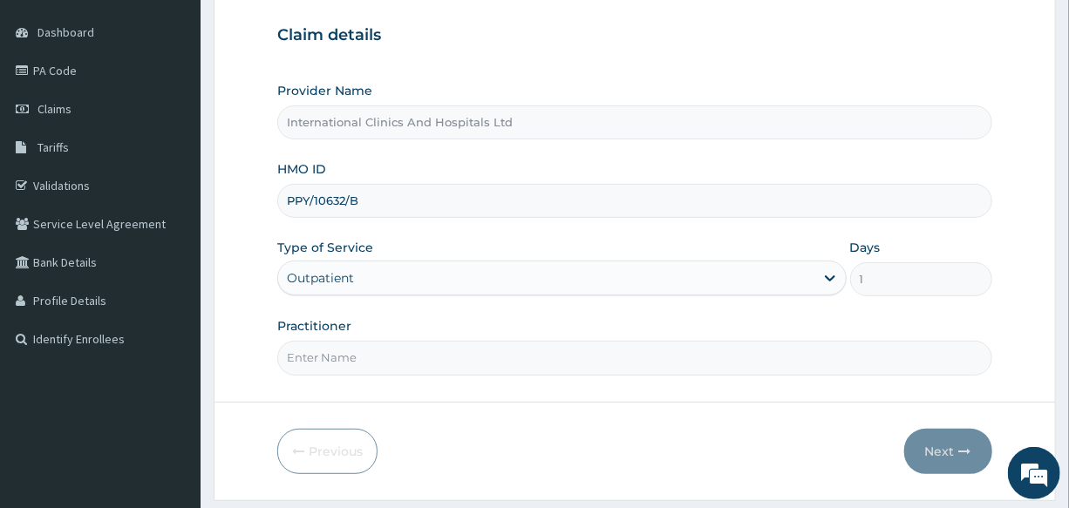
click at [358, 359] on input "Practitioner" at bounding box center [634, 358] width 714 height 34
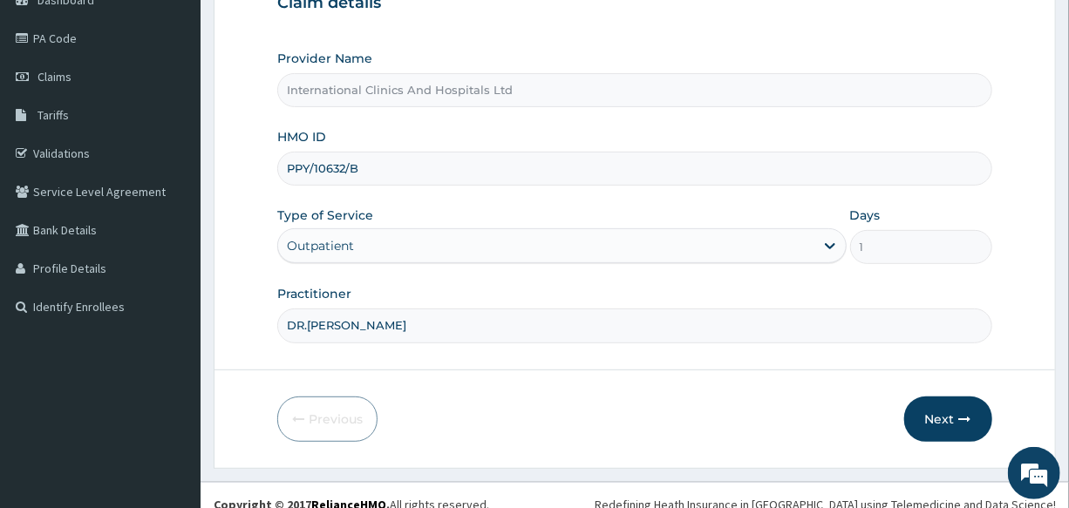
scroll to position [207, 0]
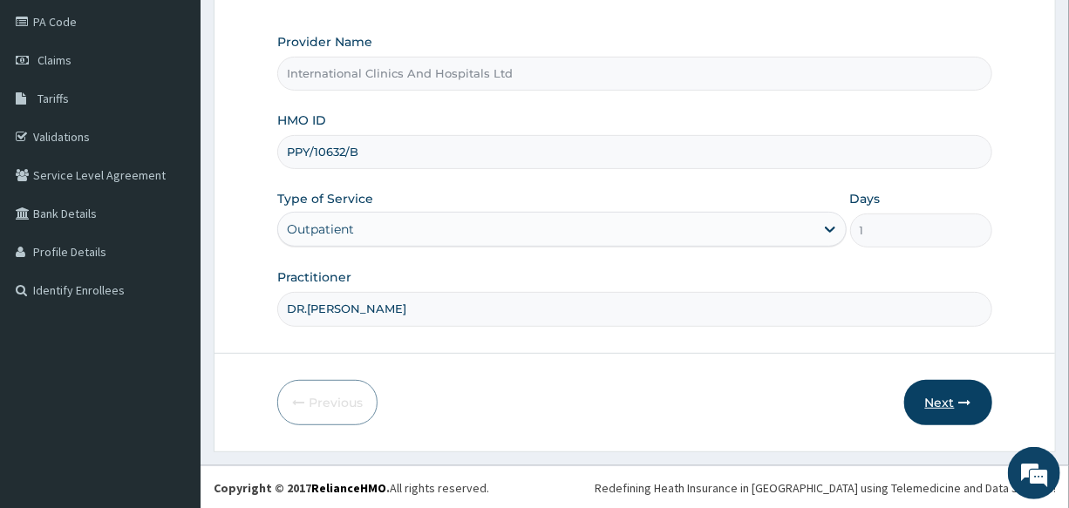
type input "DR.[PERSON_NAME]"
click at [940, 397] on button "Next" at bounding box center [948, 402] width 88 height 45
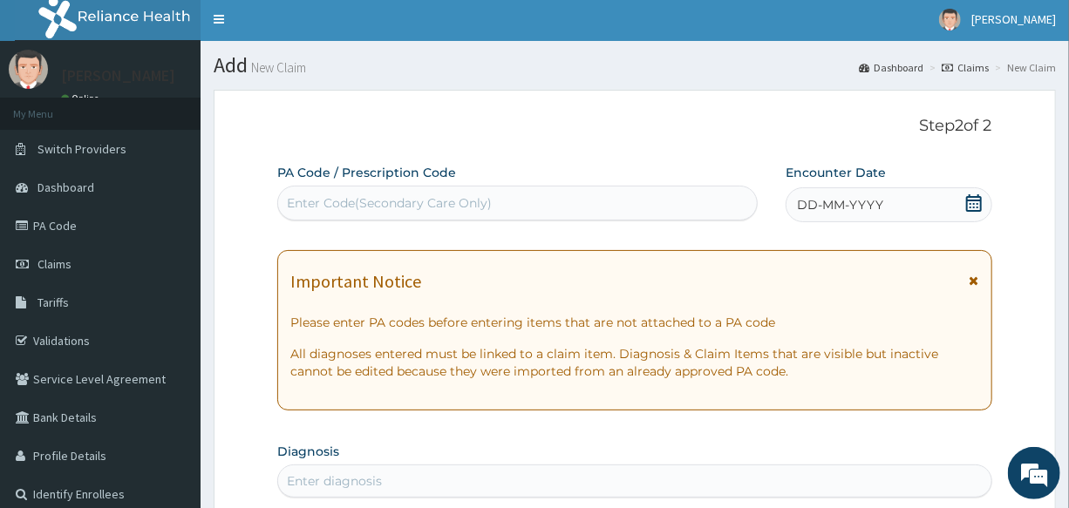
scroll to position [0, 0]
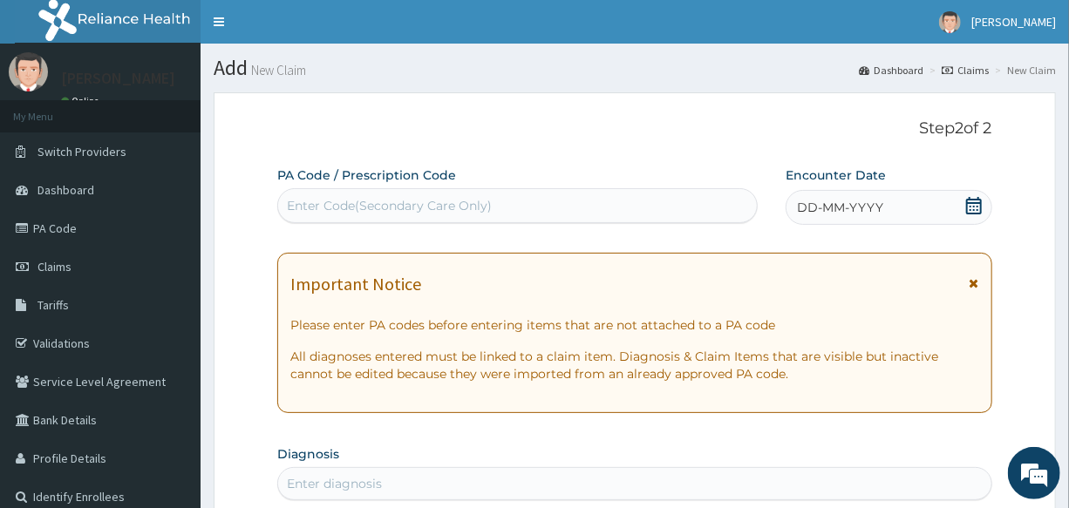
click at [514, 200] on div "Enter Code(Secondary Care Only)" at bounding box center [517, 206] width 478 height 28
click at [879, 201] on span "DD-MM-YYYY" at bounding box center [840, 207] width 86 height 17
click at [689, 176] on div "PA Code / Prescription Code Enter Code(Secondary Care Only)" at bounding box center [517, 194] width 480 height 57
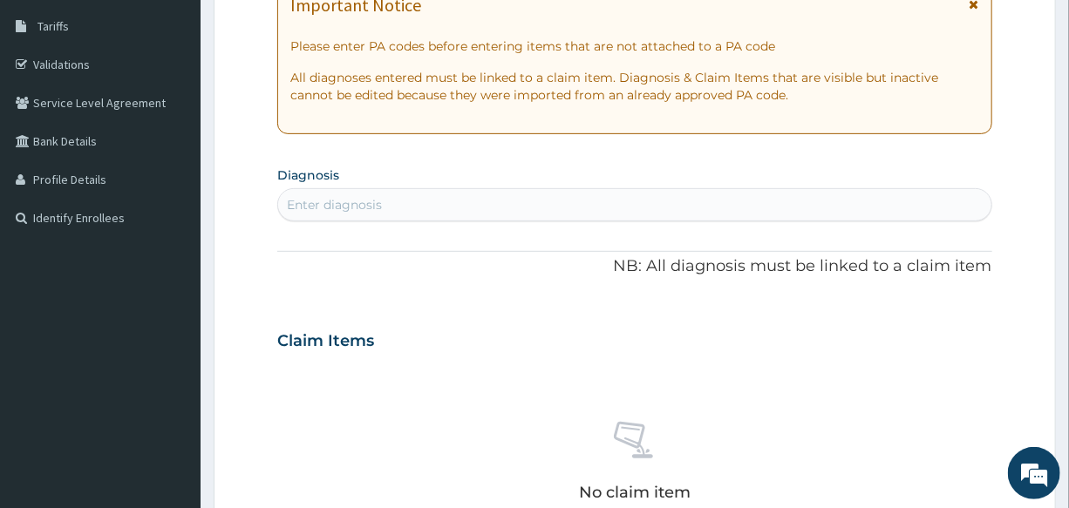
scroll to position [316, 0]
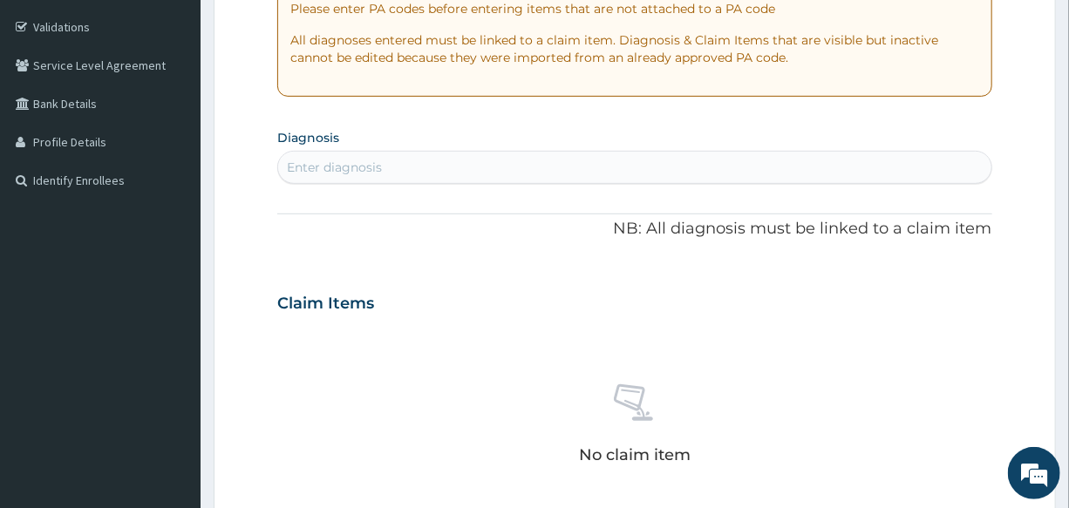
click at [406, 165] on div "Enter diagnosis" at bounding box center [634, 167] width 712 height 28
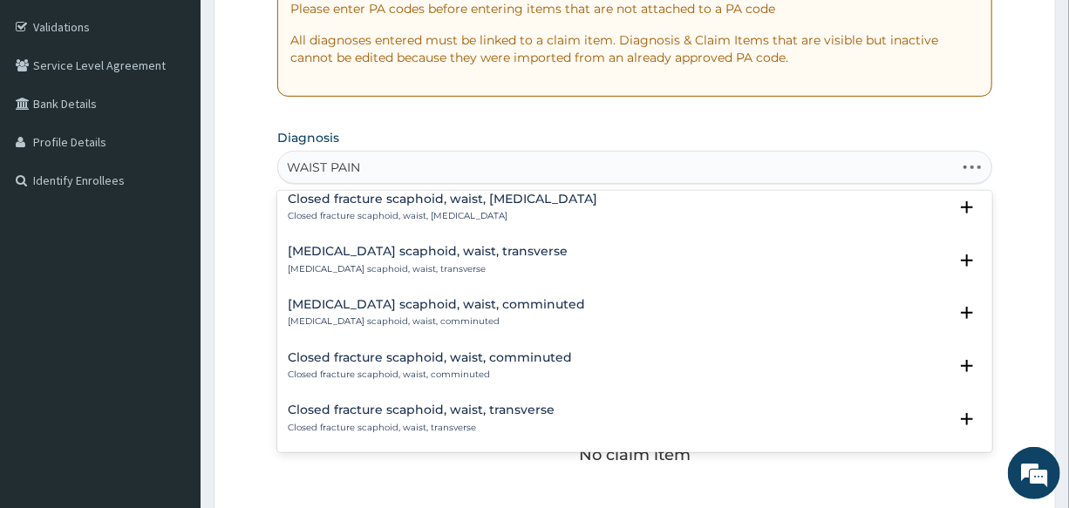
scroll to position [0, 0]
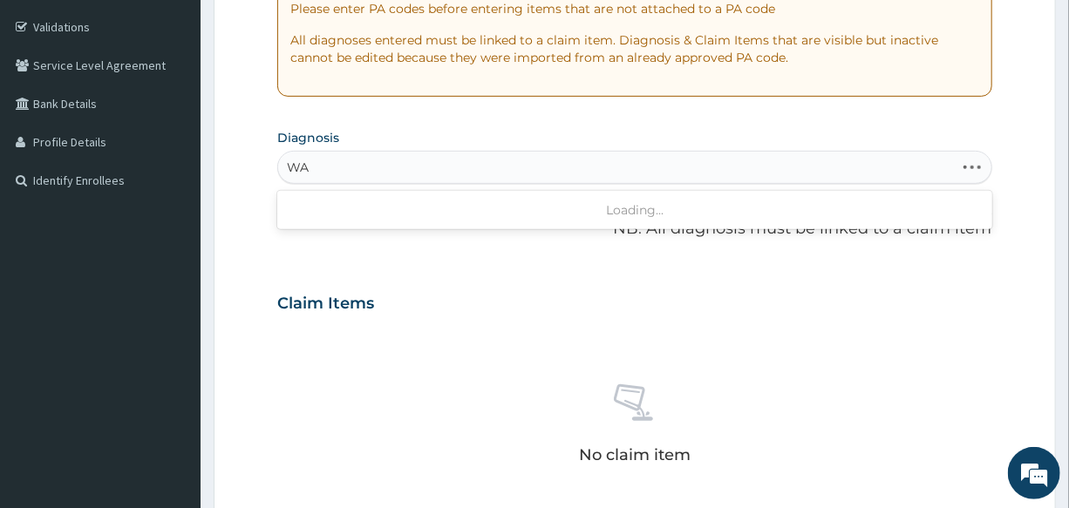
type input "W"
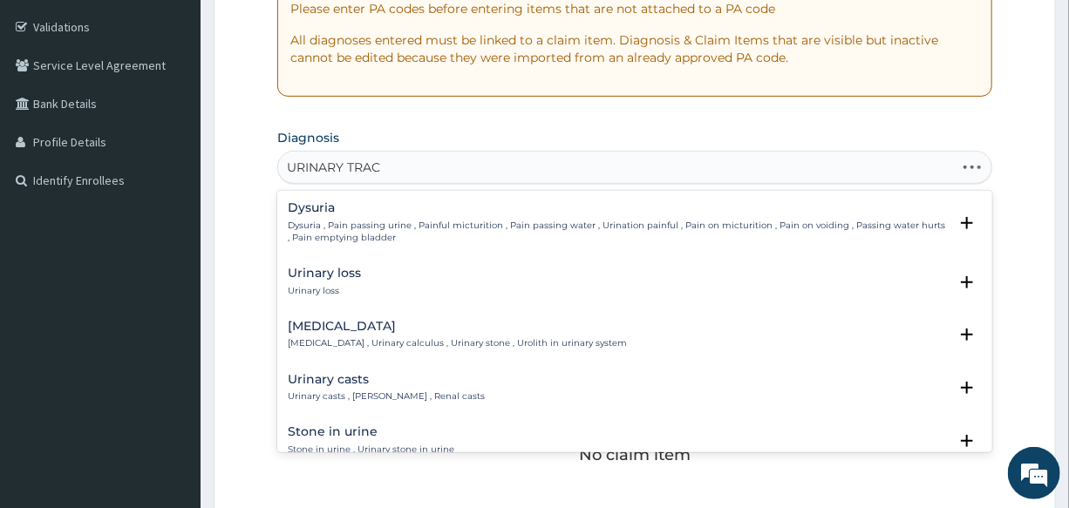
type input "URINARY TRACT"
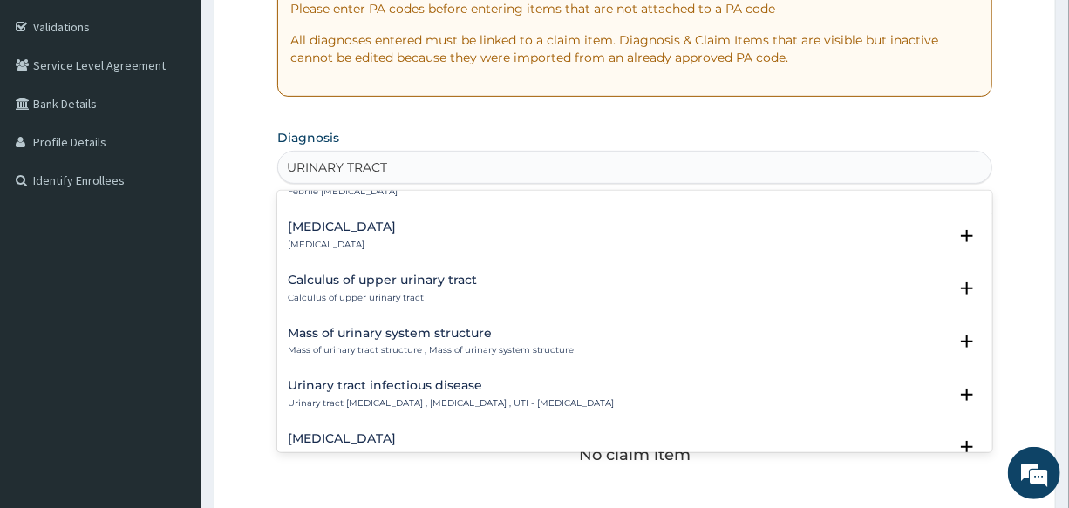
scroll to position [1109, 0]
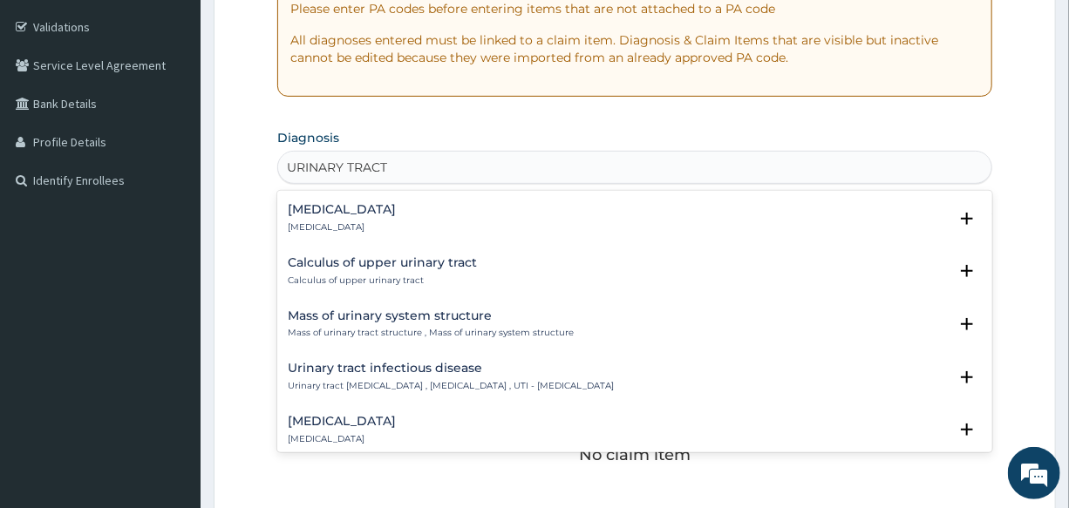
click at [374, 366] on h4 "Urinary tract infectious disease" at bounding box center [451, 368] width 326 height 13
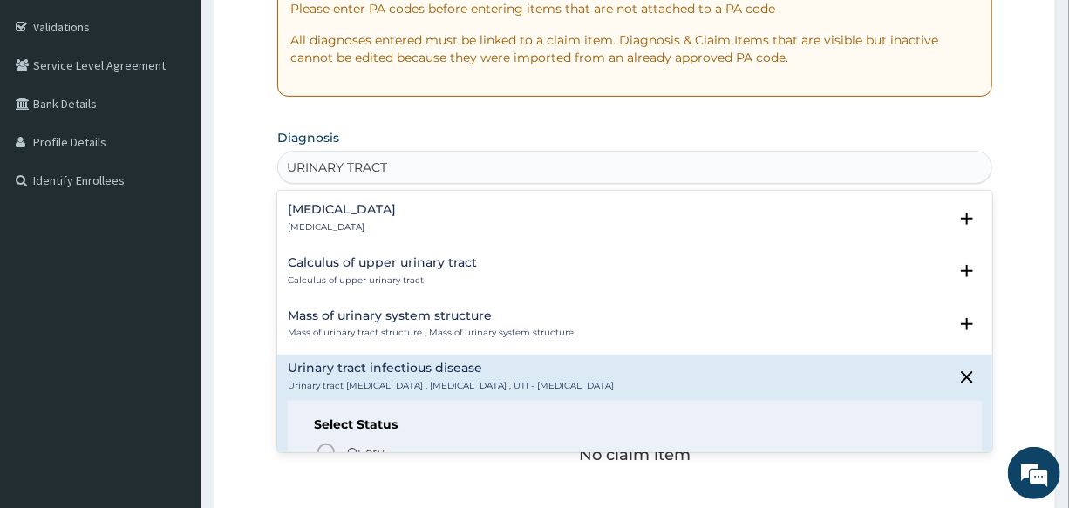
scroll to position [1188, 0]
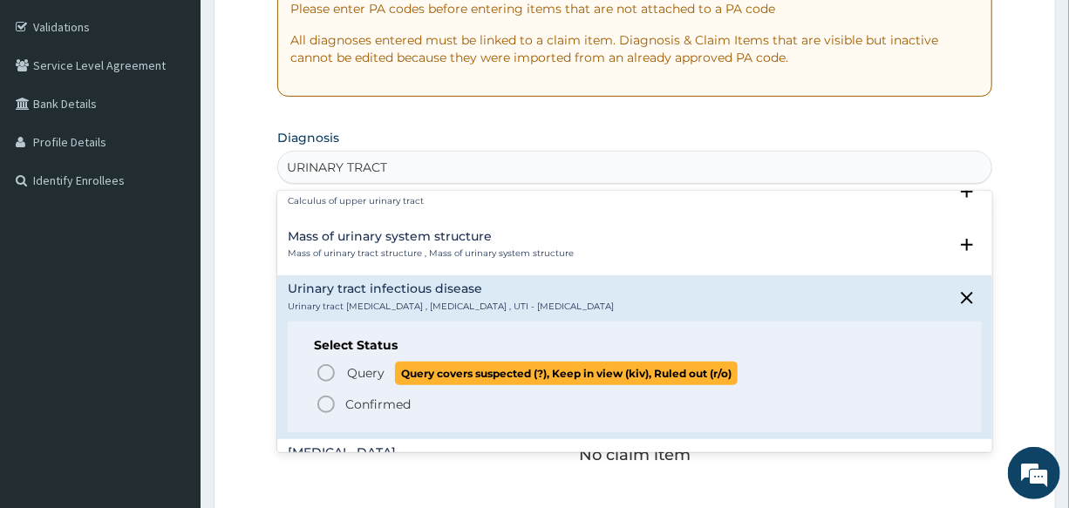
click at [332, 373] on icon "status option query" at bounding box center [326, 373] width 21 height 21
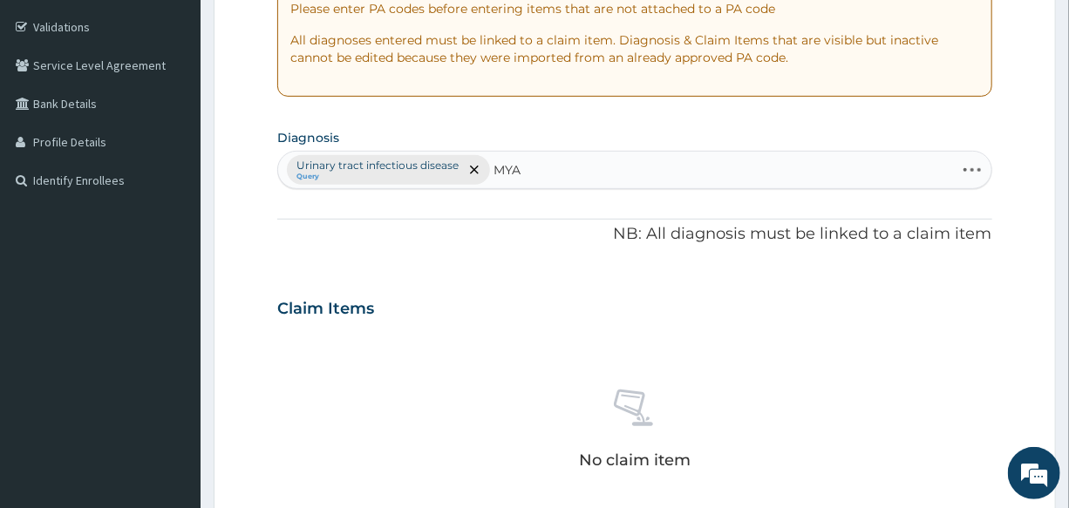
type input "MYAL"
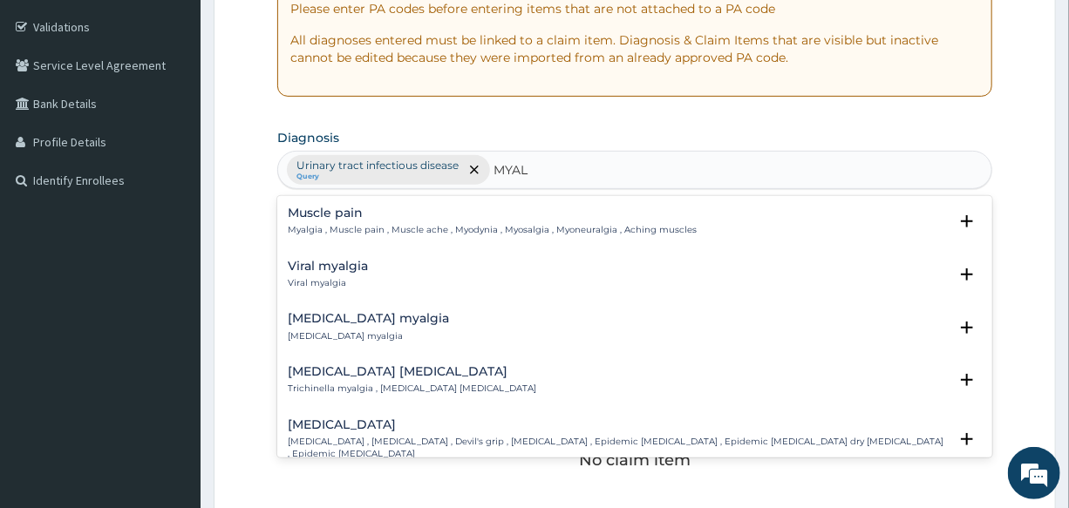
click at [302, 227] on p "Myalgia , Muscle pain , Muscle ache , Myodynia , Myosalgia , Myoneuralgia , Ach…" at bounding box center [492, 230] width 409 height 12
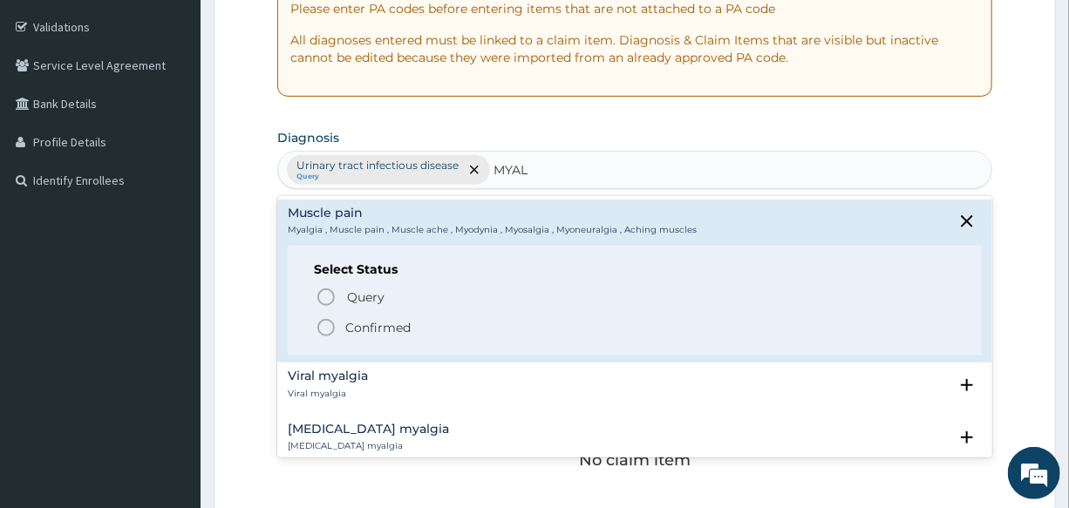
click at [326, 328] on icon "status option filled" at bounding box center [326, 327] width 21 height 21
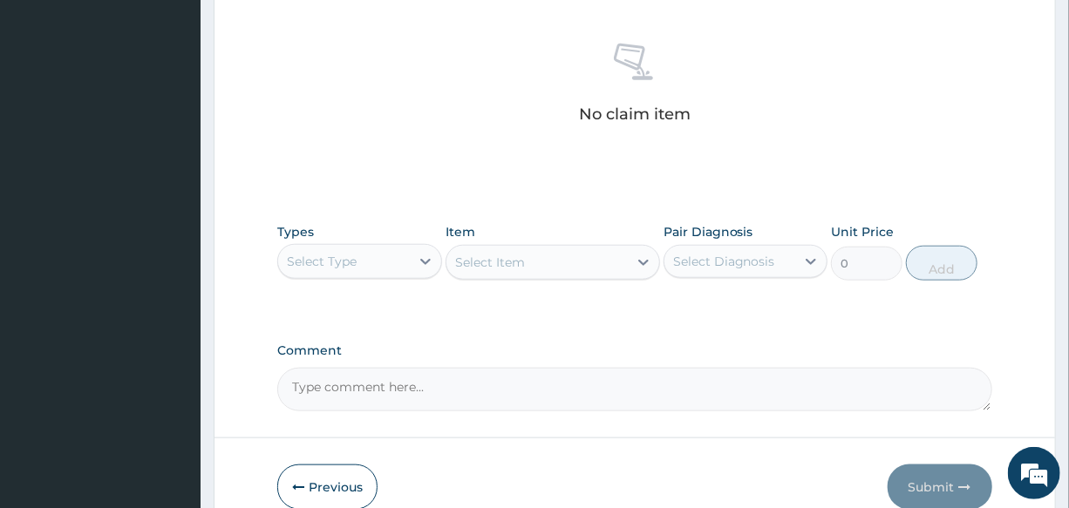
scroll to position [748, 0]
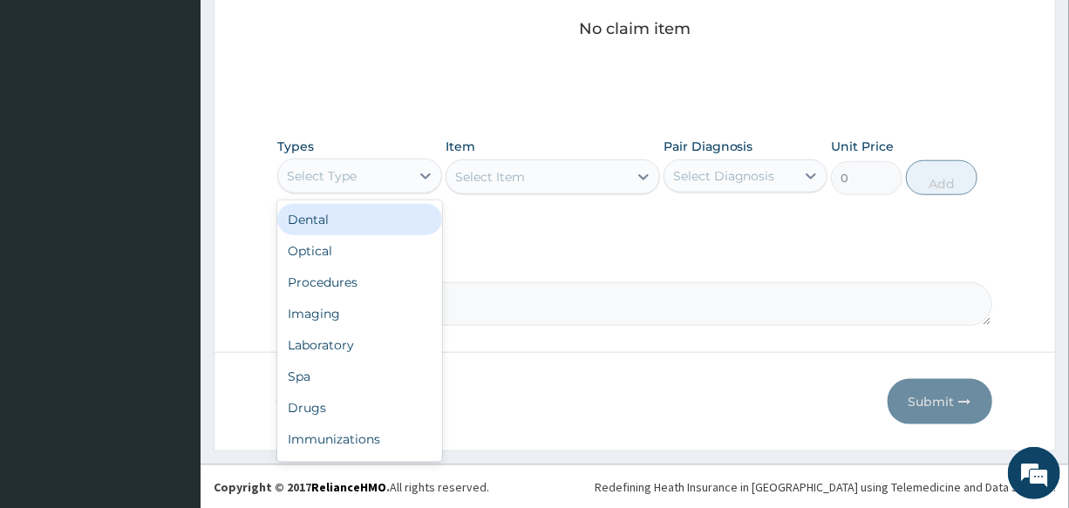
click at [374, 173] on div "Select Type" at bounding box center [343, 176] width 131 height 28
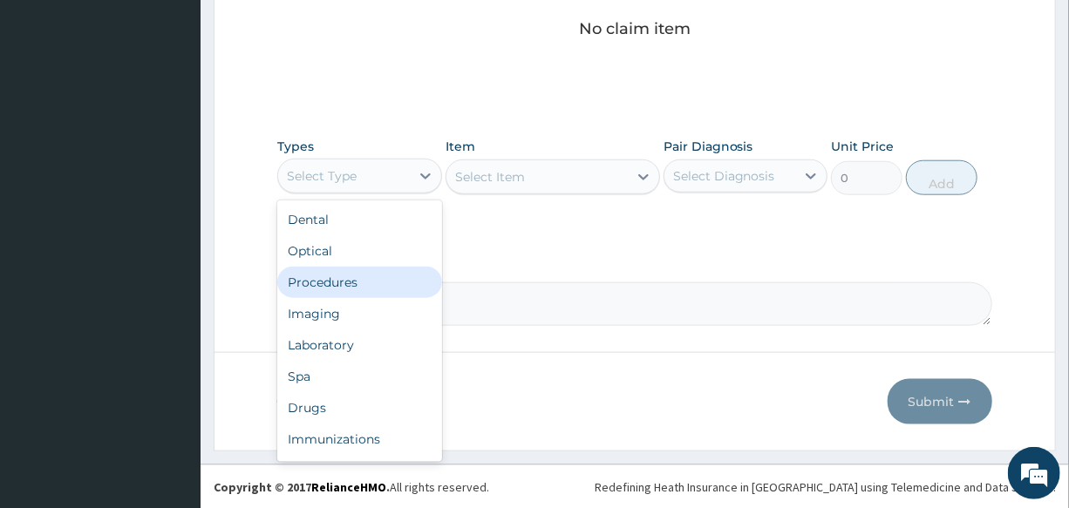
click at [373, 281] on div "Procedures" at bounding box center [359, 282] width 164 height 31
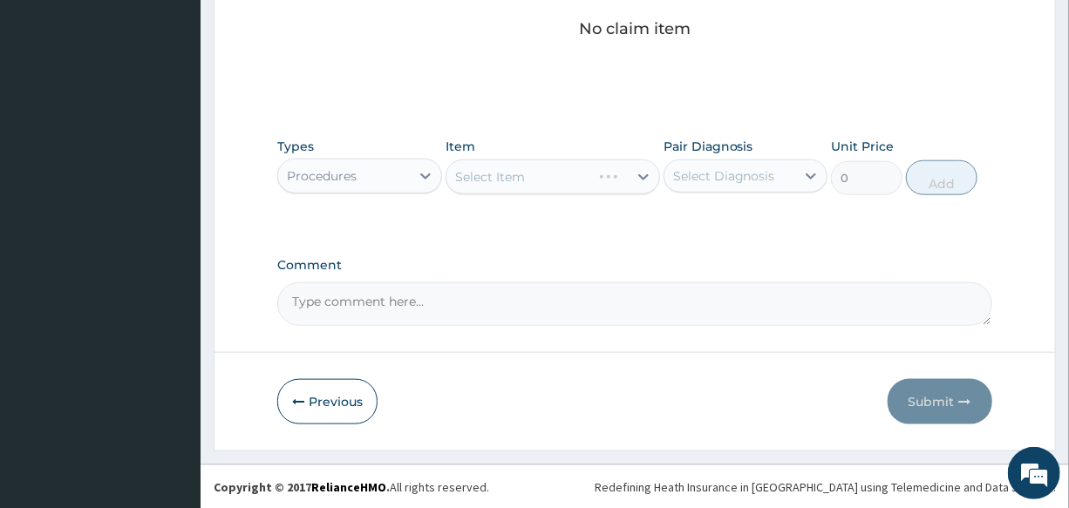
click at [540, 167] on div "Select Item" at bounding box center [552, 176] width 214 height 35
click at [526, 168] on div "Select Item" at bounding box center [552, 176] width 214 height 35
click at [553, 174] on div "Select Item" at bounding box center [552, 176] width 214 height 35
click at [553, 174] on div "Select Item" at bounding box center [536, 177] width 181 height 28
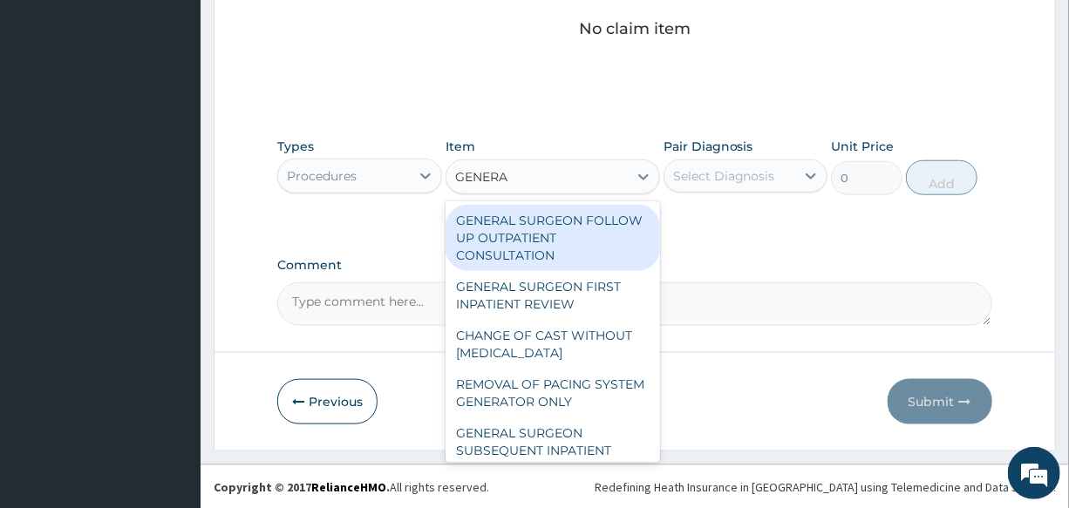
type input "GENERAL"
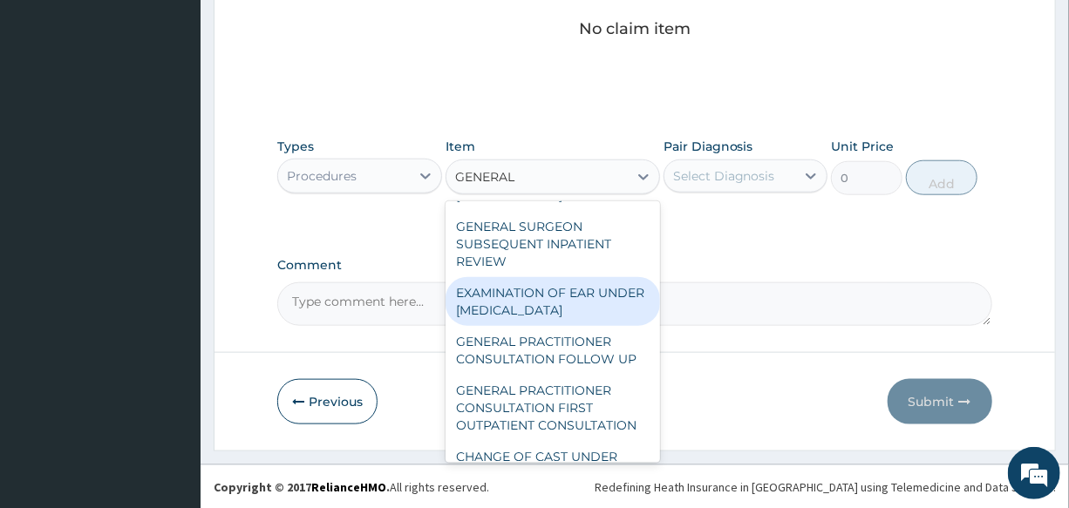
scroll to position [237, 0]
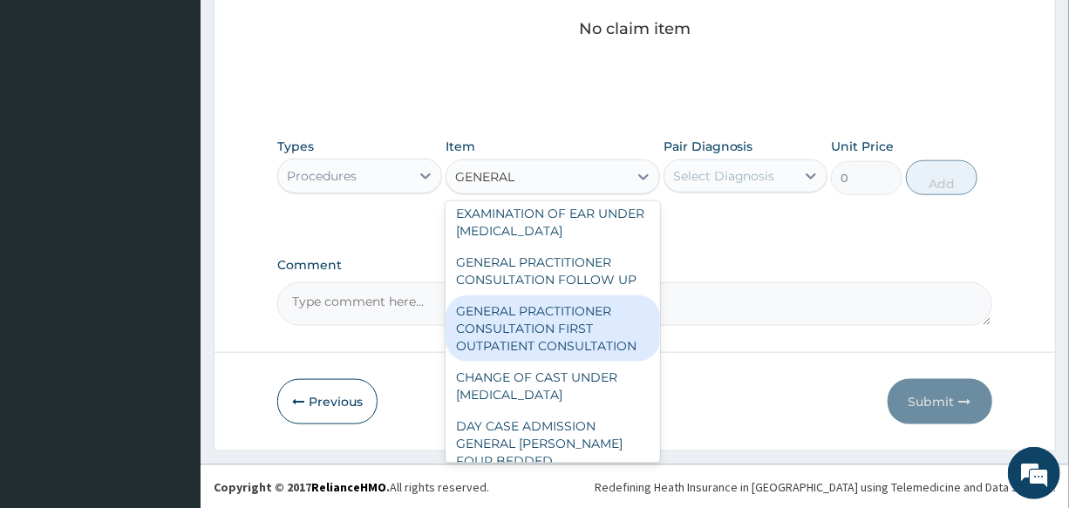
click at [564, 348] on div "GENERAL PRACTITIONER CONSULTATION FIRST OUTPATIENT CONSULTATION" at bounding box center [552, 328] width 214 height 66
type input "3000"
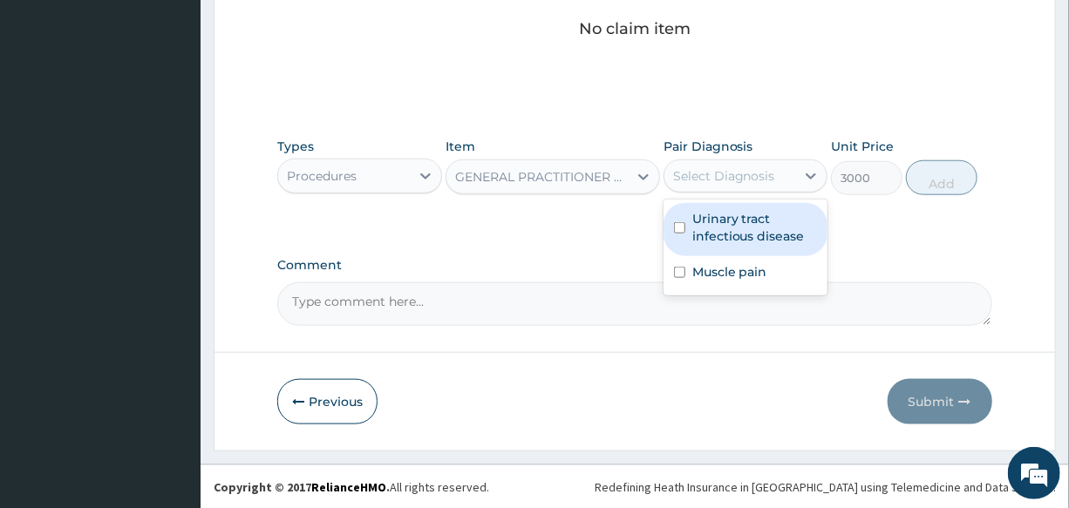
click at [706, 159] on div "Select Diagnosis" at bounding box center [745, 175] width 164 height 33
click at [756, 241] on label "Urinary tract infectious disease" at bounding box center [754, 227] width 125 height 35
checkbox input "true"
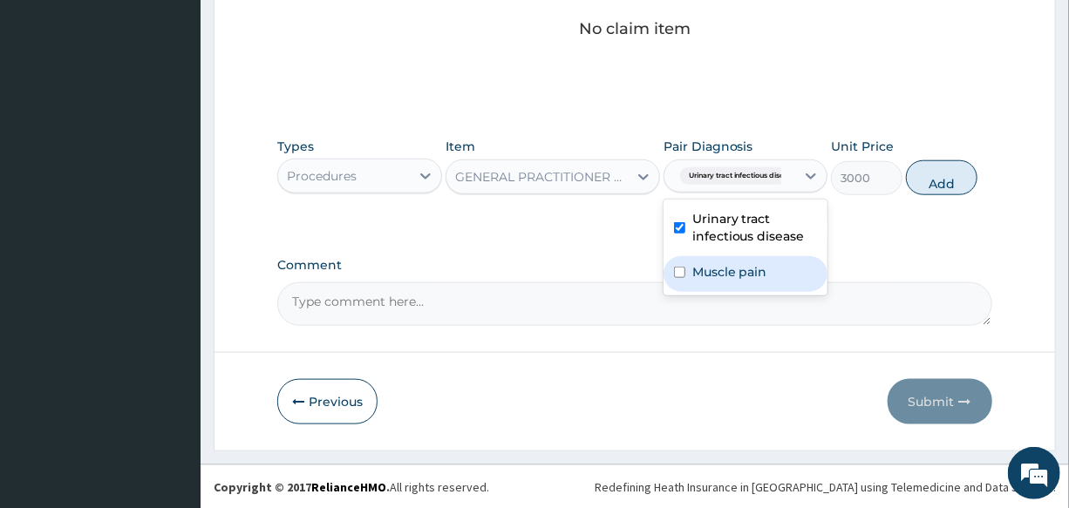
click at [765, 260] on div "Muscle pain" at bounding box center [745, 274] width 164 height 36
checkbox input "true"
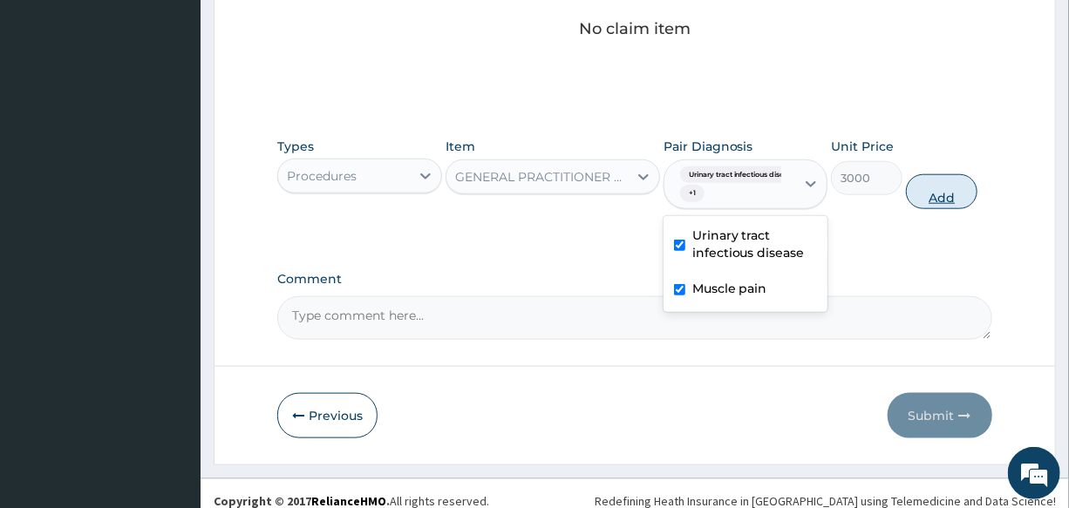
click at [913, 195] on button "Add" at bounding box center [941, 191] width 71 height 35
type input "0"
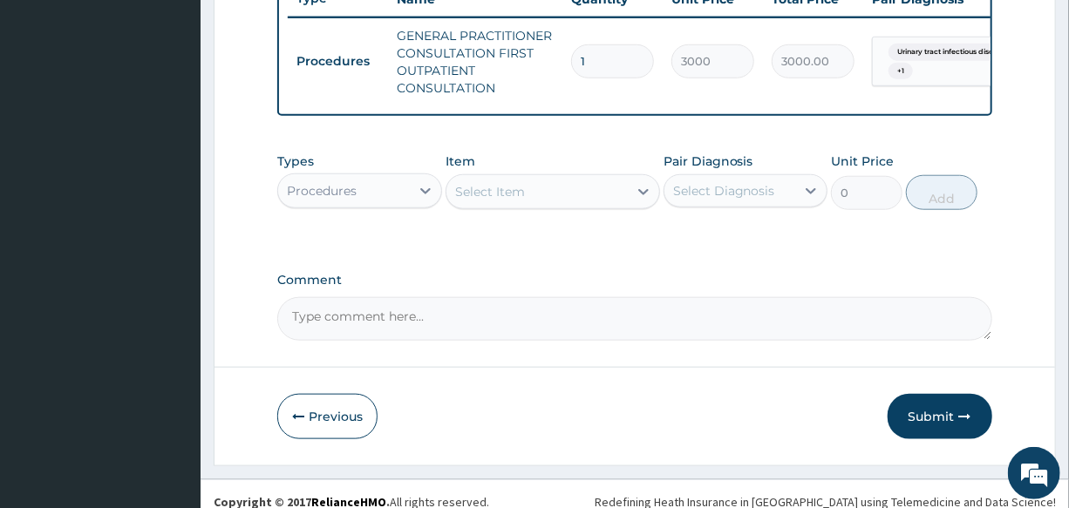
scroll to position [705, 0]
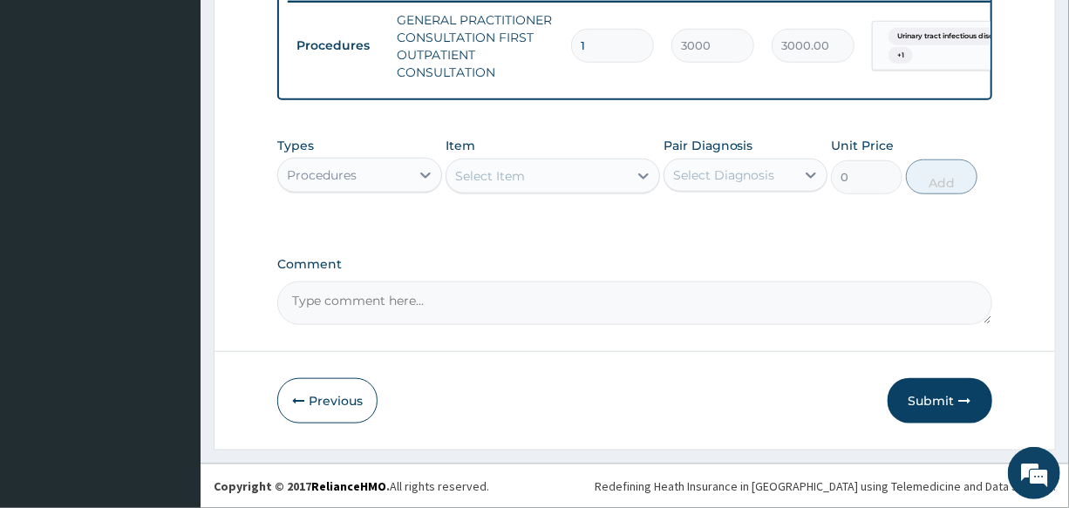
click at [319, 165] on div "Procedures" at bounding box center [343, 175] width 131 height 28
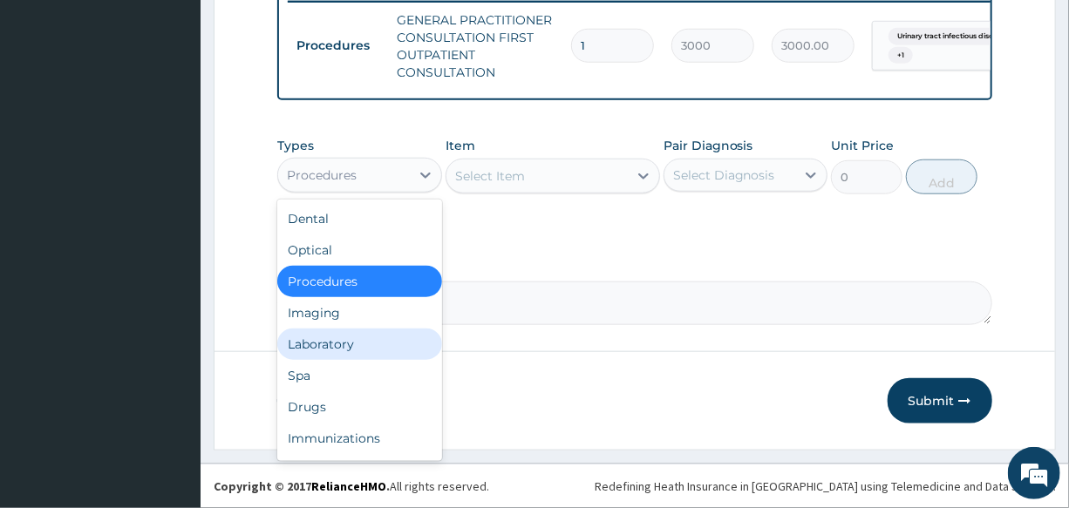
click at [349, 351] on div "Laboratory" at bounding box center [359, 344] width 164 height 31
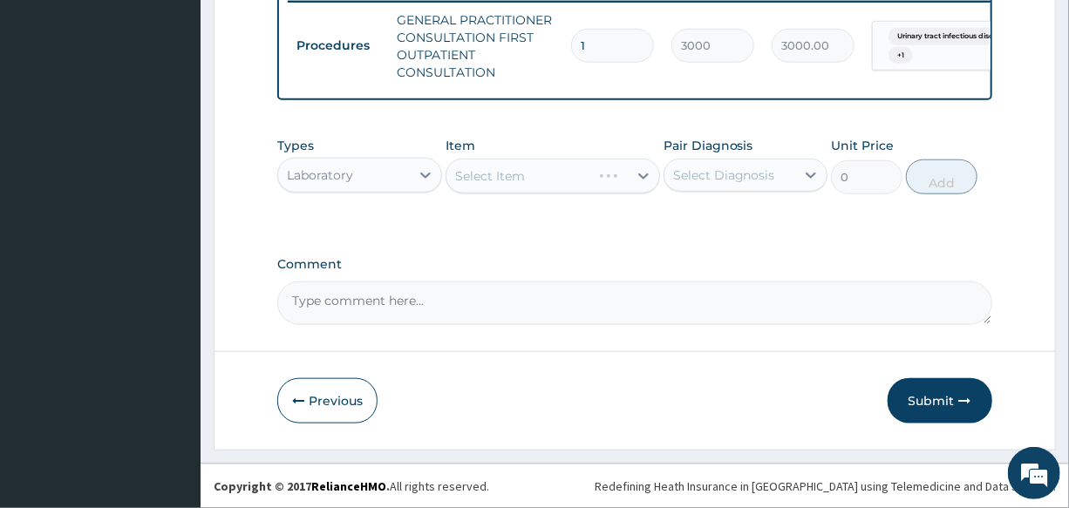
click at [557, 180] on div "Select Item" at bounding box center [552, 176] width 214 height 35
click at [542, 179] on div "Select Item" at bounding box center [552, 176] width 214 height 35
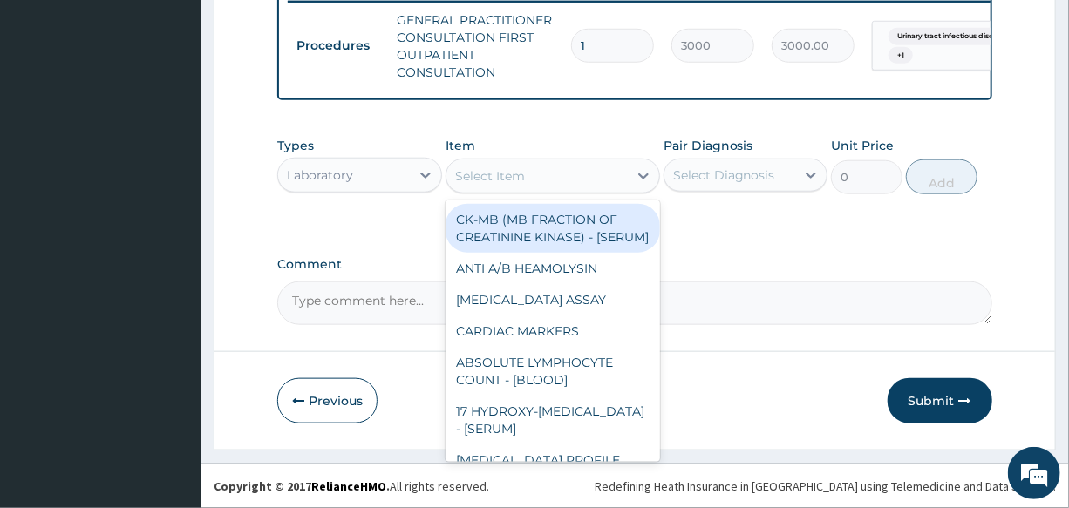
click at [542, 179] on div "Select Item" at bounding box center [536, 176] width 181 height 28
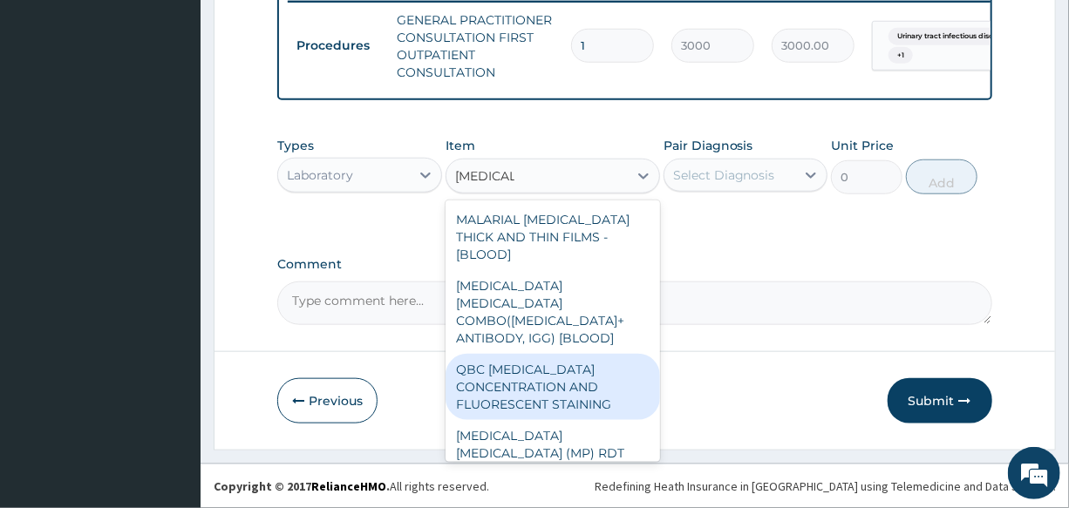
type input "[MEDICAL_DATA]"
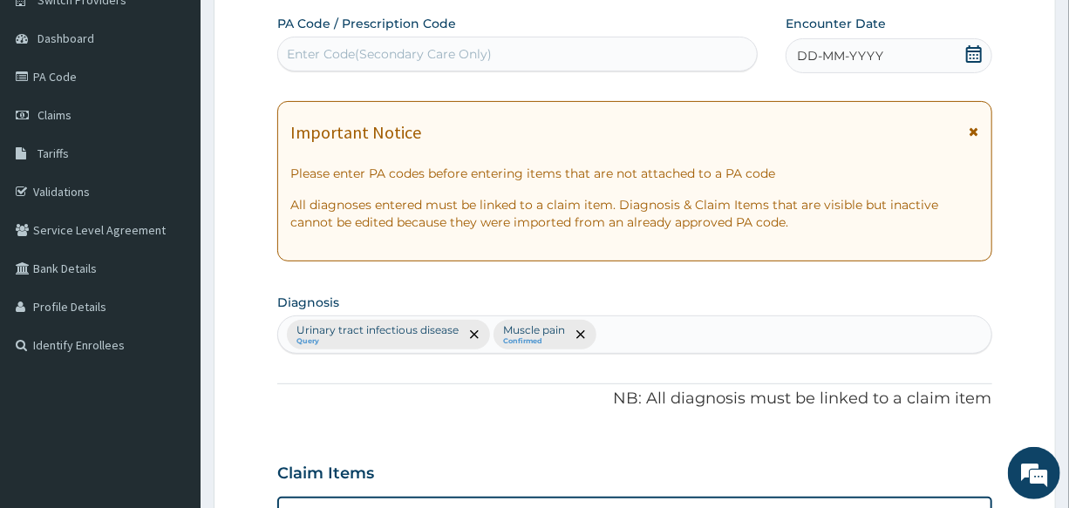
scroll to position [150, 0]
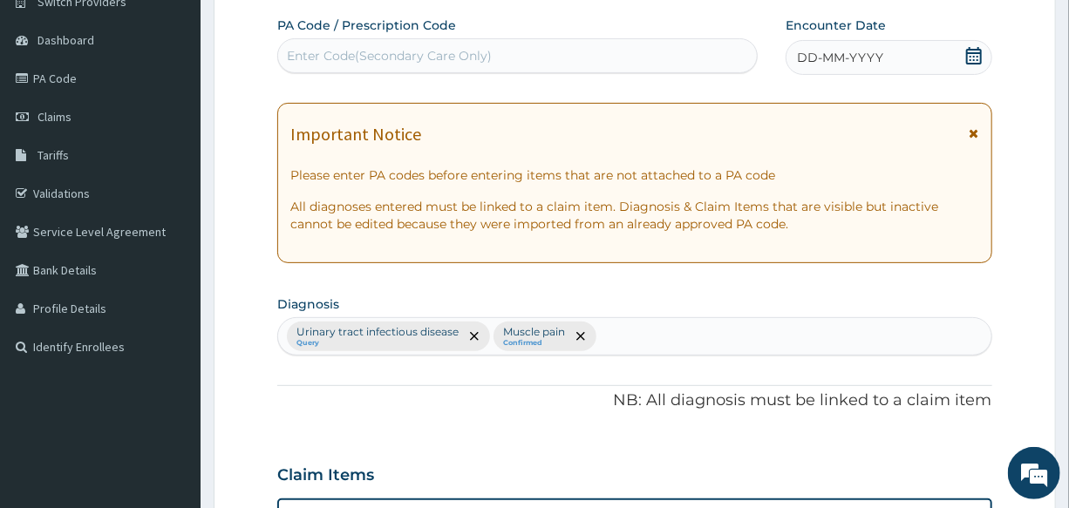
click at [627, 335] on div "Urinary tract [MEDICAL_DATA] Query Muscle pain Confirmed" at bounding box center [634, 336] width 712 height 37
type input "PREGNAN"
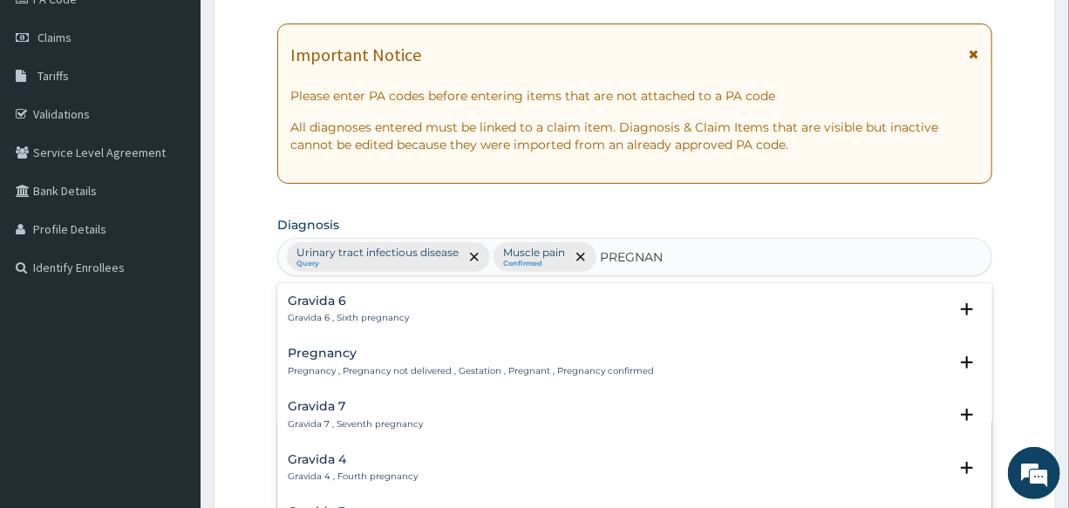
scroll to position [237, 0]
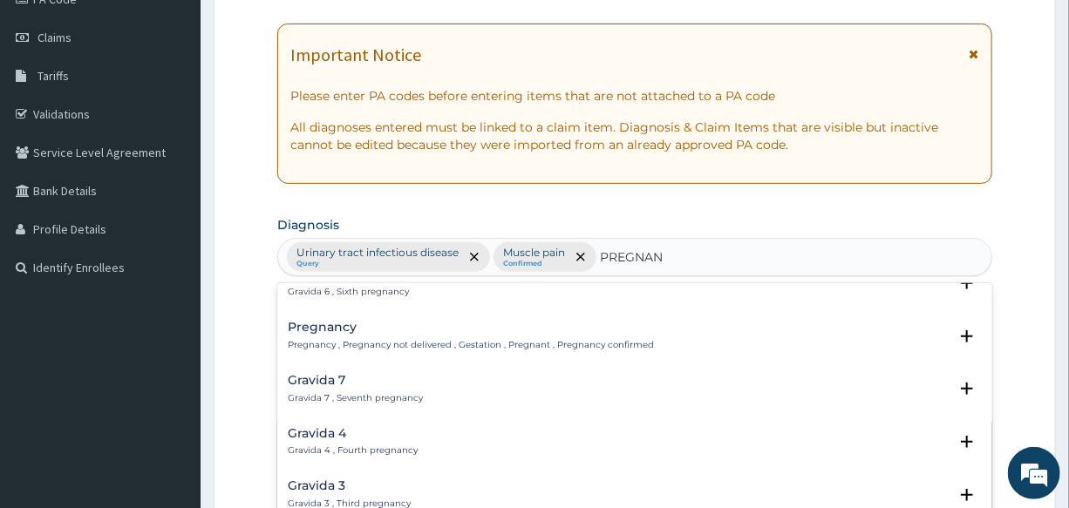
click at [310, 324] on h4 "Pregnancy" at bounding box center [471, 327] width 366 height 13
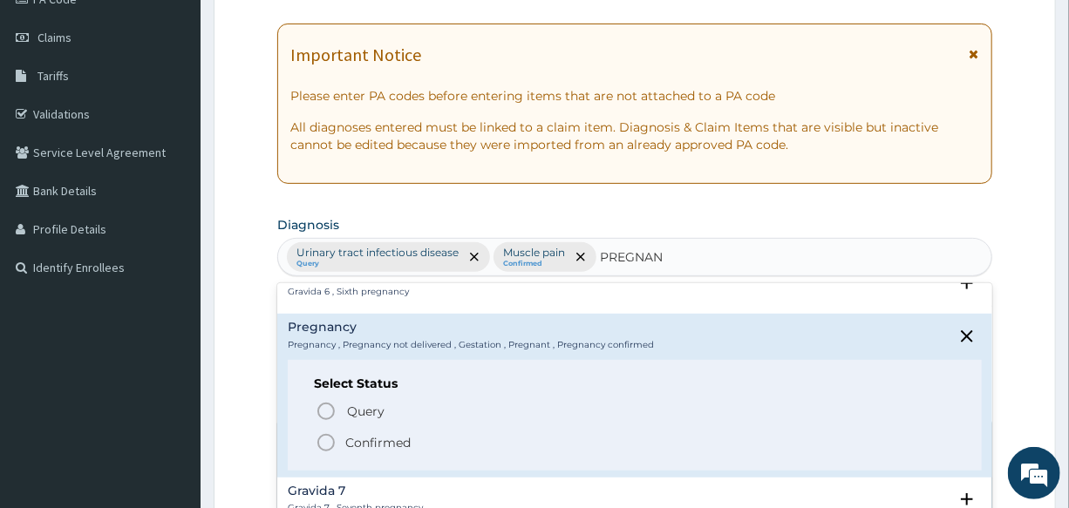
click at [314, 402] on div "Query Query covers suspected (?), Keep in view (kiv), Ruled out (r/o) Confirmed" at bounding box center [634, 426] width 641 height 53
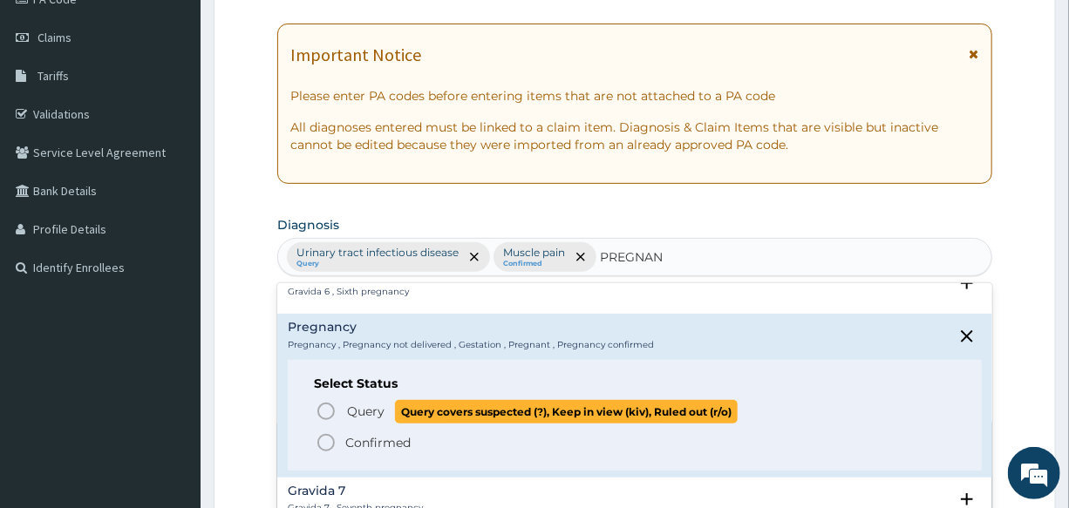
click at [322, 408] on icon "status option query" at bounding box center [326, 411] width 21 height 21
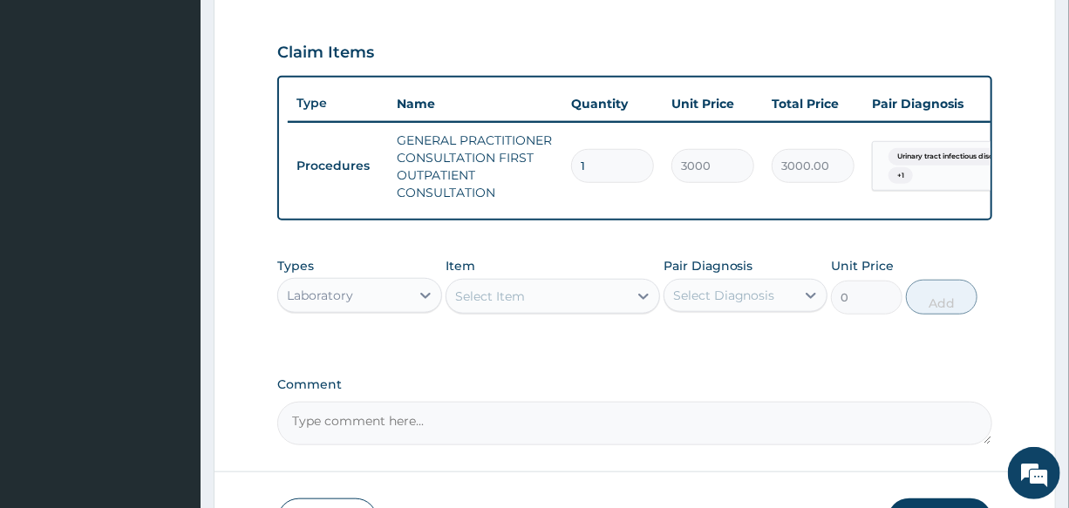
scroll to position [626, 0]
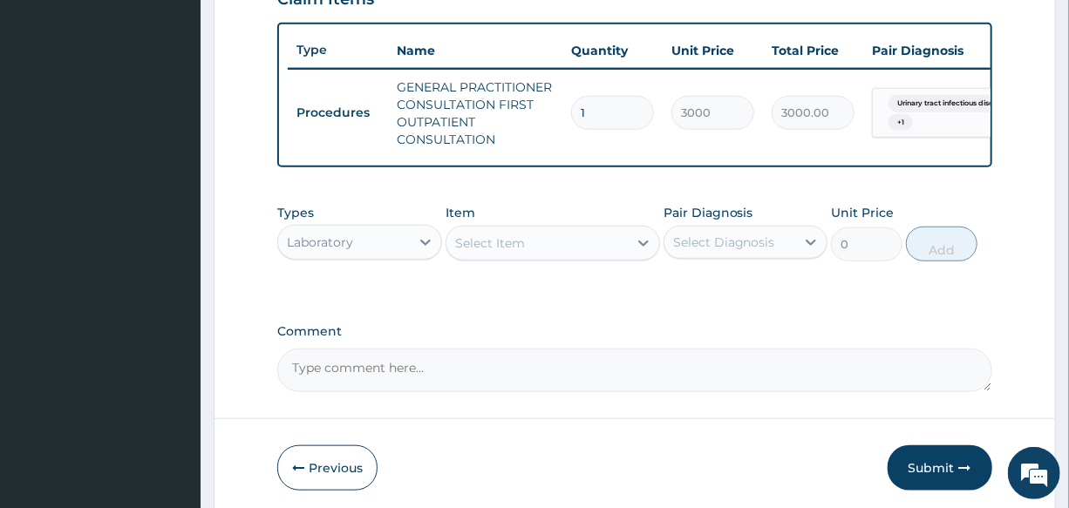
click at [485, 245] on div "Select Item" at bounding box center [536, 243] width 181 height 28
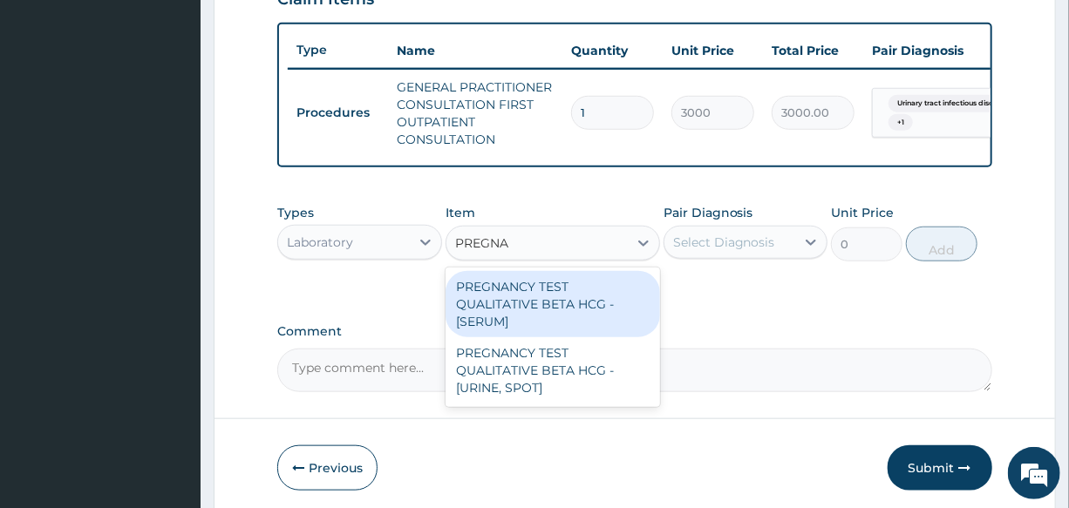
type input "PREGNAN"
click at [564, 331] on div "PREGNANCY TEST QUALITATIVE BETA HCG - [SERUM]" at bounding box center [552, 304] width 214 height 66
type input "1200"
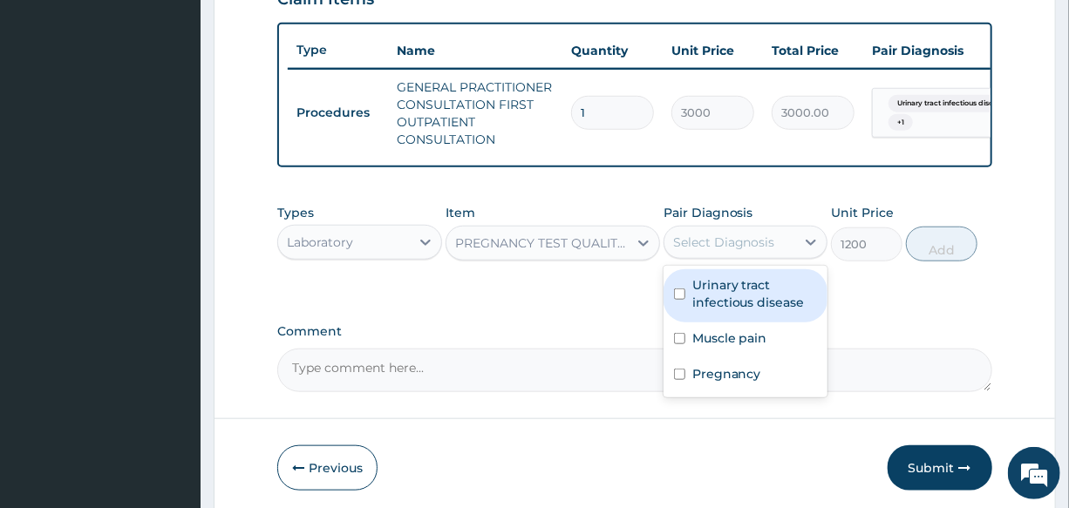
click at [754, 256] on div "Select Diagnosis" at bounding box center [729, 242] width 131 height 28
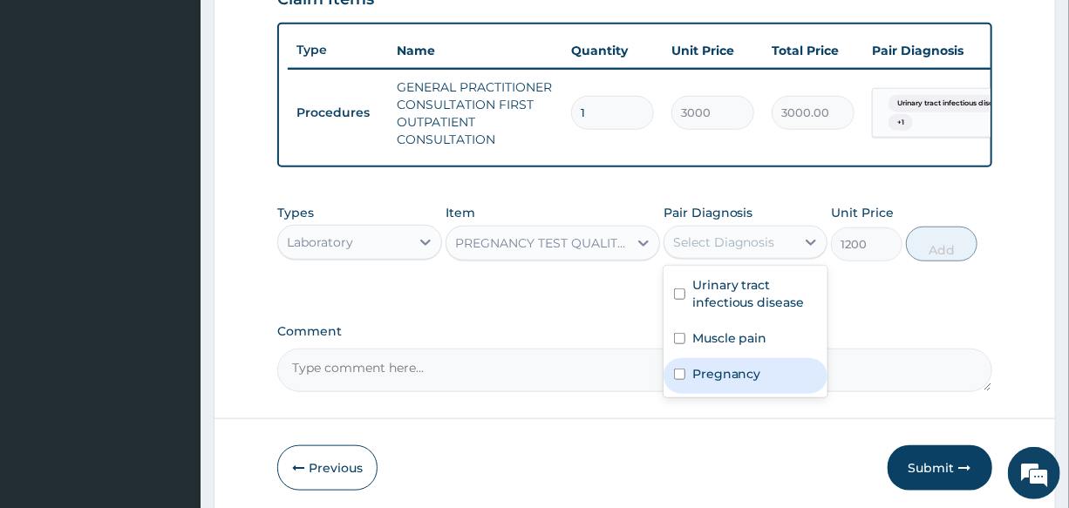
click at [757, 394] on div "Pregnancy" at bounding box center [745, 376] width 164 height 36
checkbox input "true"
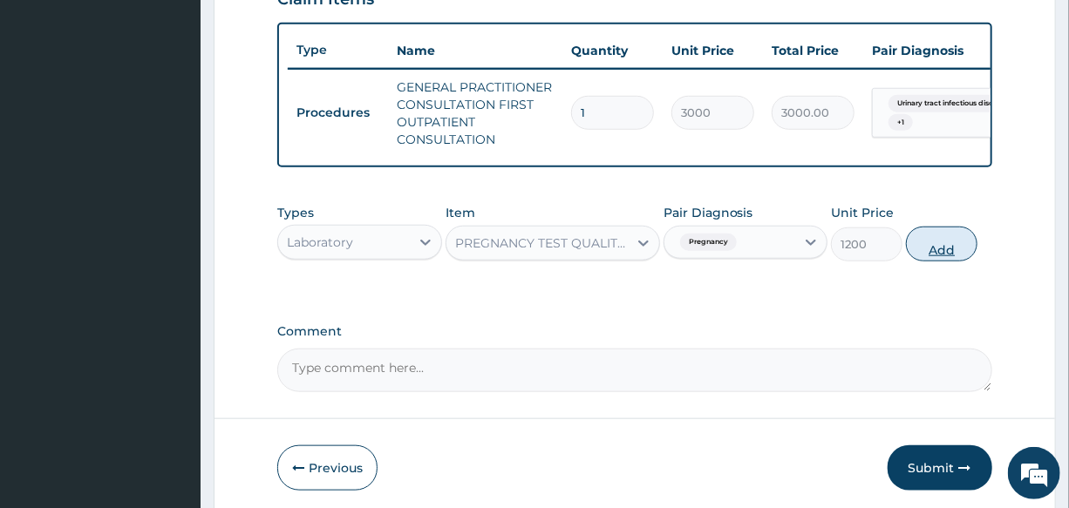
click at [947, 261] on button "Add" at bounding box center [941, 244] width 71 height 35
type input "0"
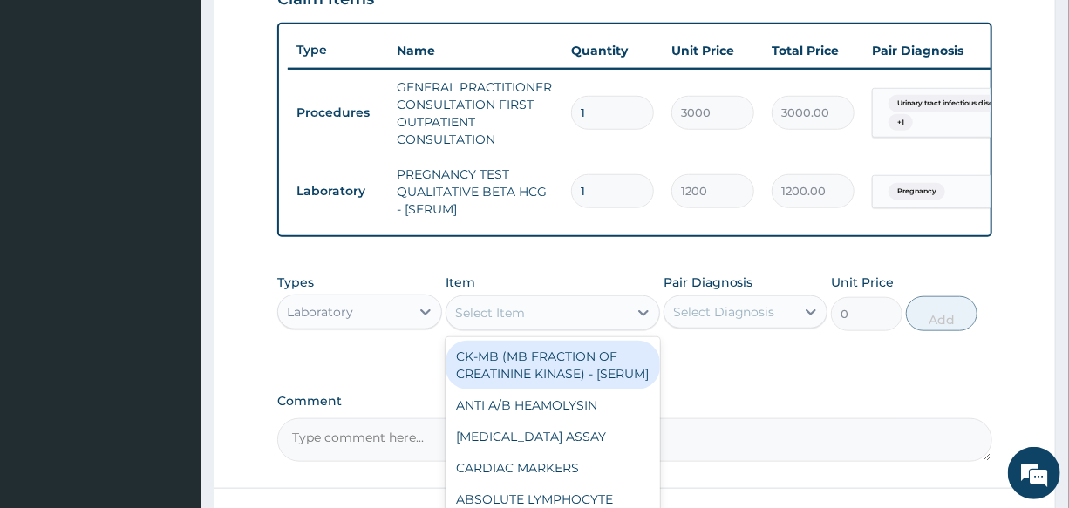
click at [528, 314] on div "Select Item" at bounding box center [536, 313] width 181 height 28
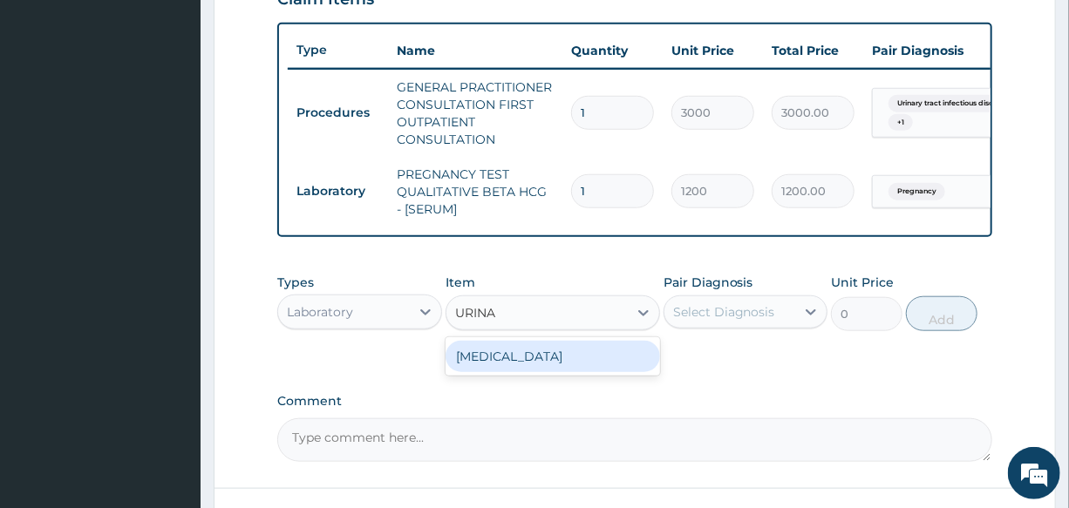
type input "URINAL"
click at [562, 369] on div "[MEDICAL_DATA]" at bounding box center [552, 356] width 214 height 31
type input "2000"
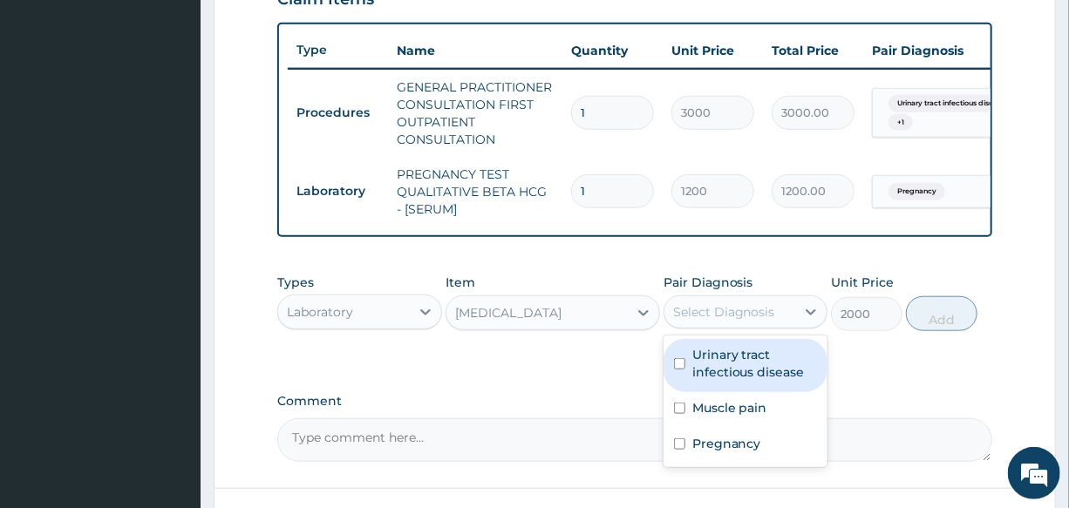
click at [727, 326] on div "Select Diagnosis" at bounding box center [729, 312] width 131 height 28
click at [767, 381] on label "Urinary tract infectious disease" at bounding box center [754, 363] width 125 height 35
checkbox input "true"
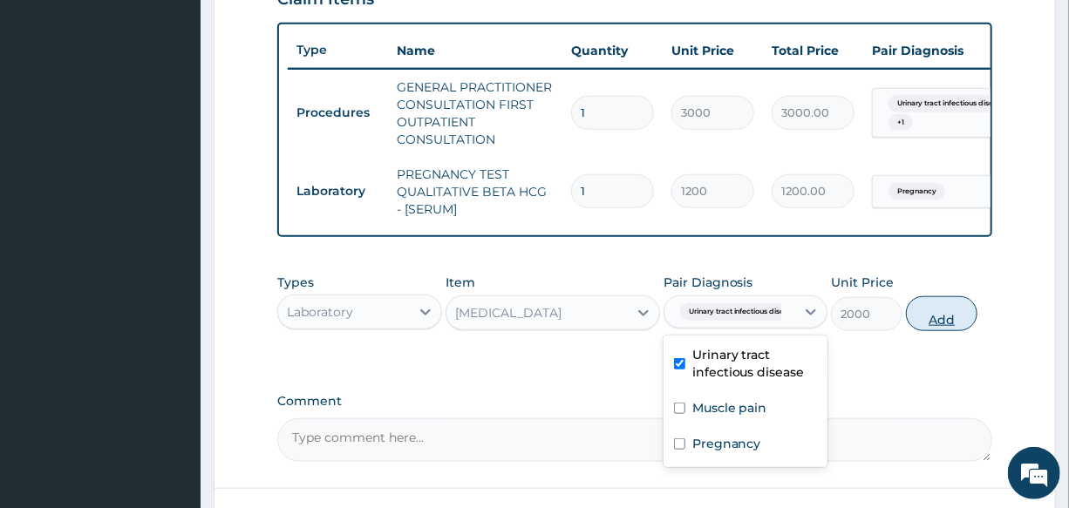
click at [963, 326] on button "Add" at bounding box center [941, 313] width 71 height 35
type input "0"
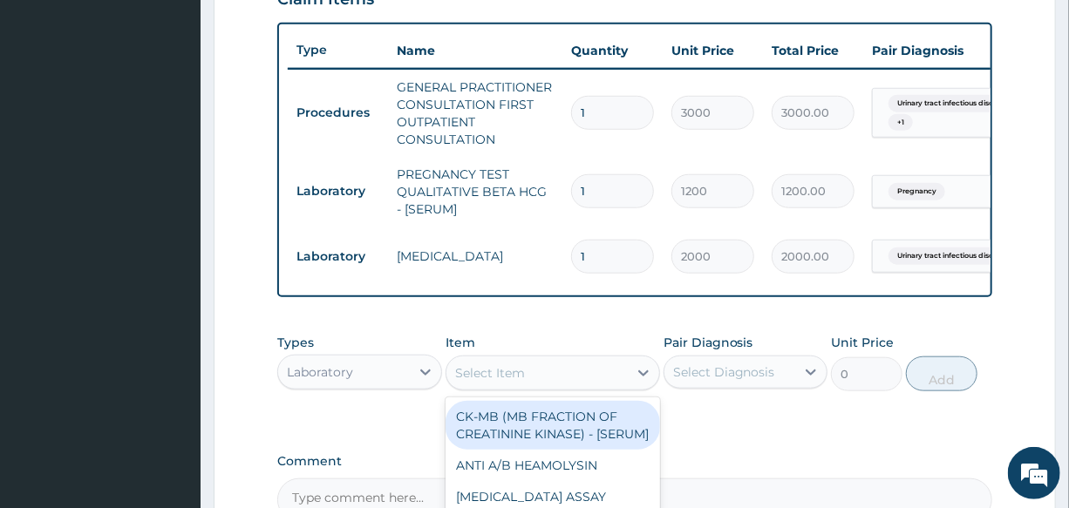
click at [506, 382] on div "Select Item" at bounding box center [490, 372] width 70 height 17
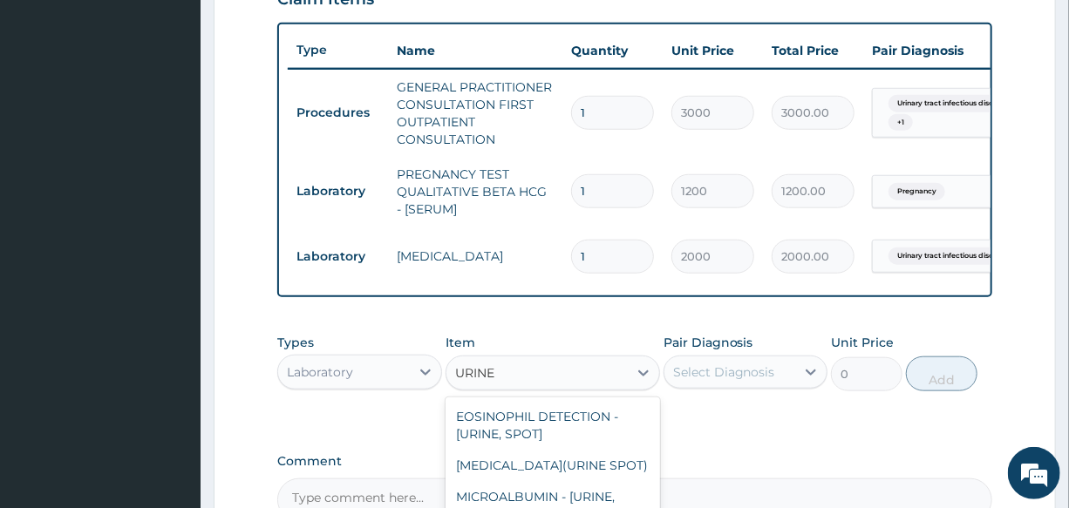
type input "URINE"
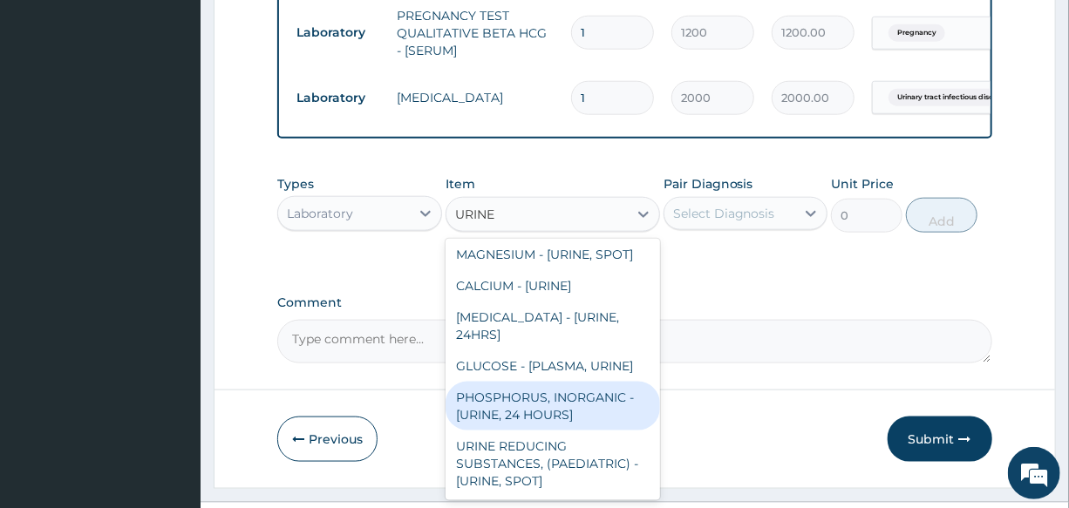
scroll to position [2311, 0]
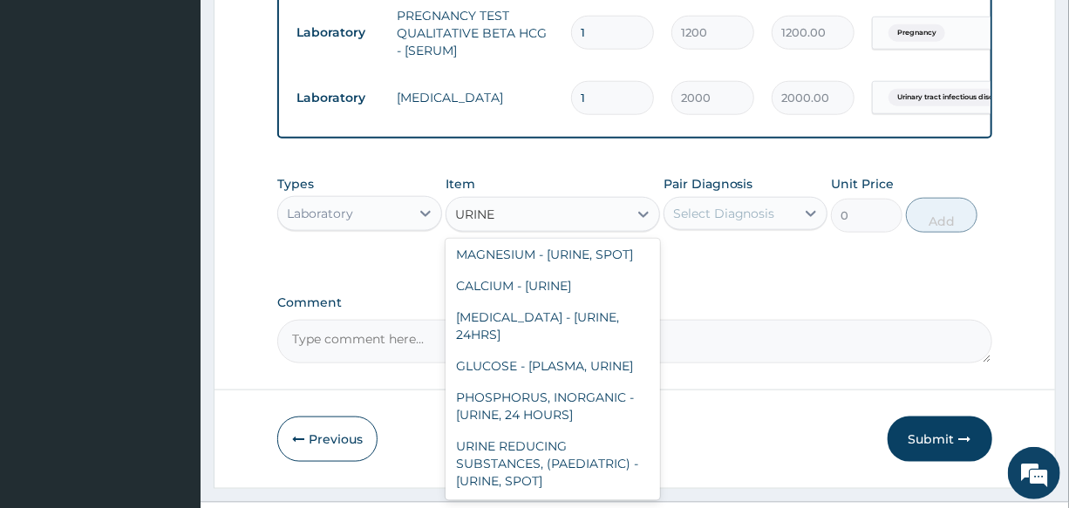
click at [519, 239] on div "MICROSCOPY, CULTURE & SENSITIVITY [URINE]" at bounding box center [552, 214] width 214 height 49
type input "3500"
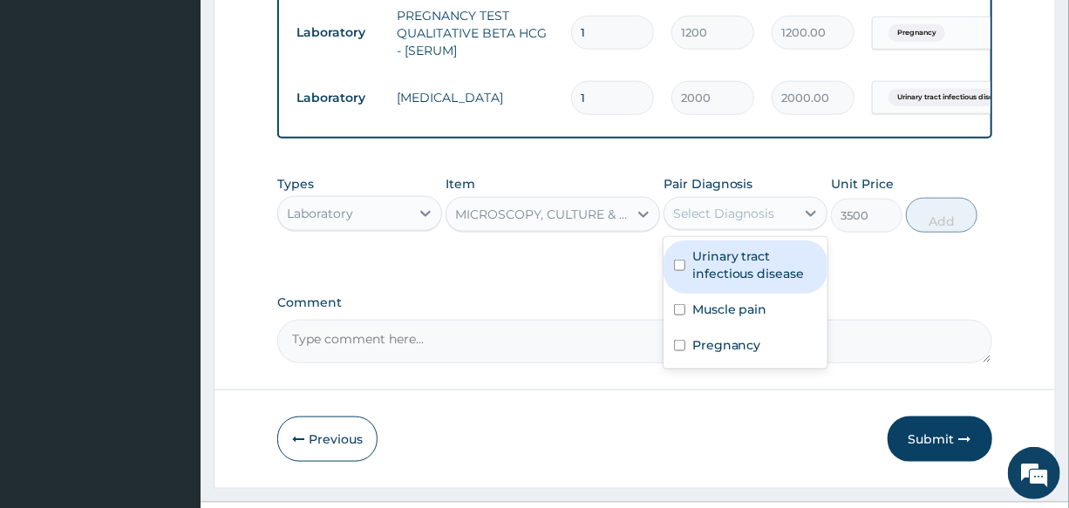
click at [697, 222] on div "Select Diagnosis" at bounding box center [724, 213] width 102 height 17
click at [760, 282] on label "Urinary tract infectious disease" at bounding box center [754, 265] width 125 height 35
checkbox input "true"
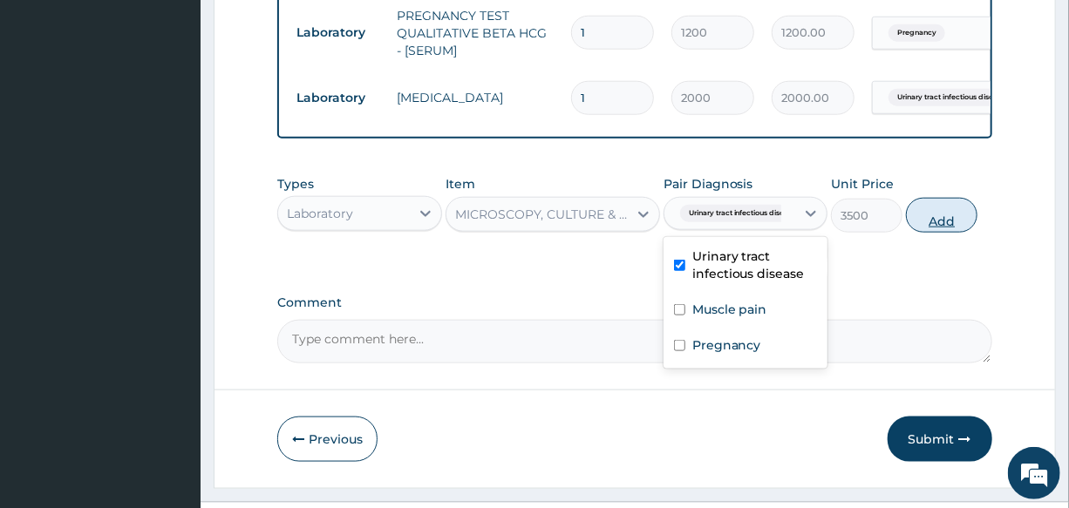
click at [954, 228] on button "Add" at bounding box center [941, 215] width 71 height 35
type input "0"
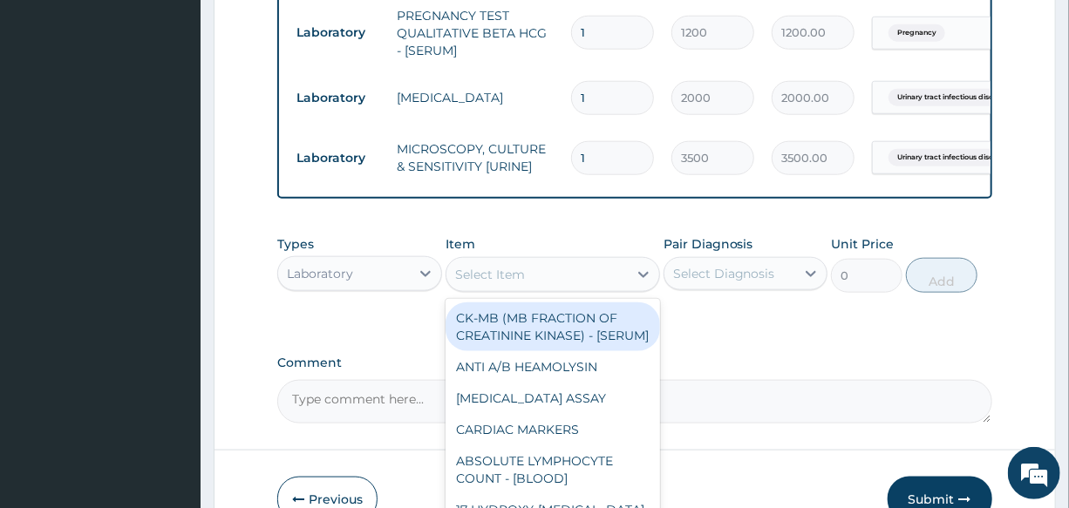
click at [506, 283] on div "Select Item" at bounding box center [490, 274] width 70 height 17
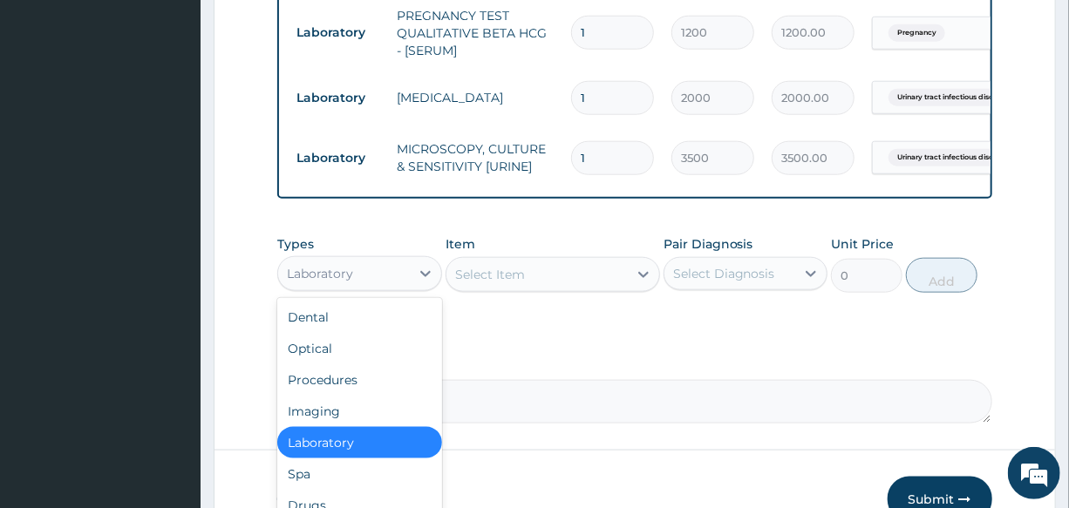
click at [338, 282] on div "Laboratory" at bounding box center [320, 273] width 66 height 17
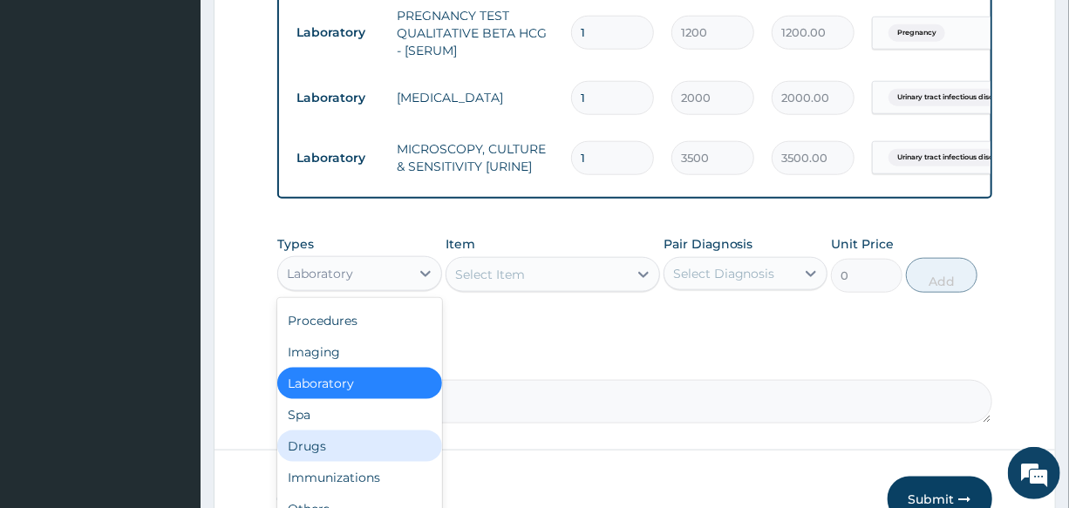
click at [355, 451] on div "Drugs" at bounding box center [359, 446] width 164 height 31
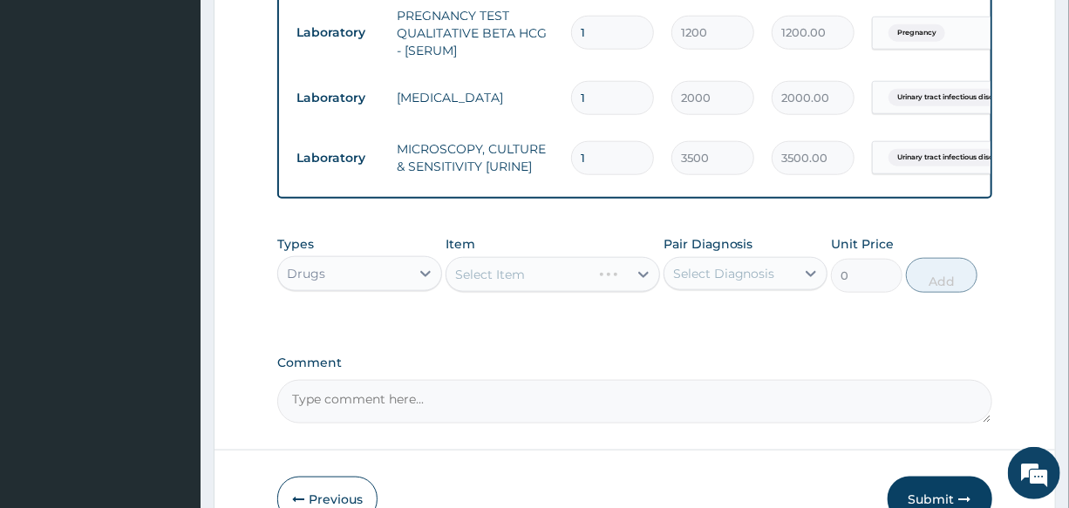
click at [571, 274] on div "Select Item" at bounding box center [552, 274] width 214 height 35
click at [523, 286] on div "Select Item" at bounding box center [552, 274] width 214 height 35
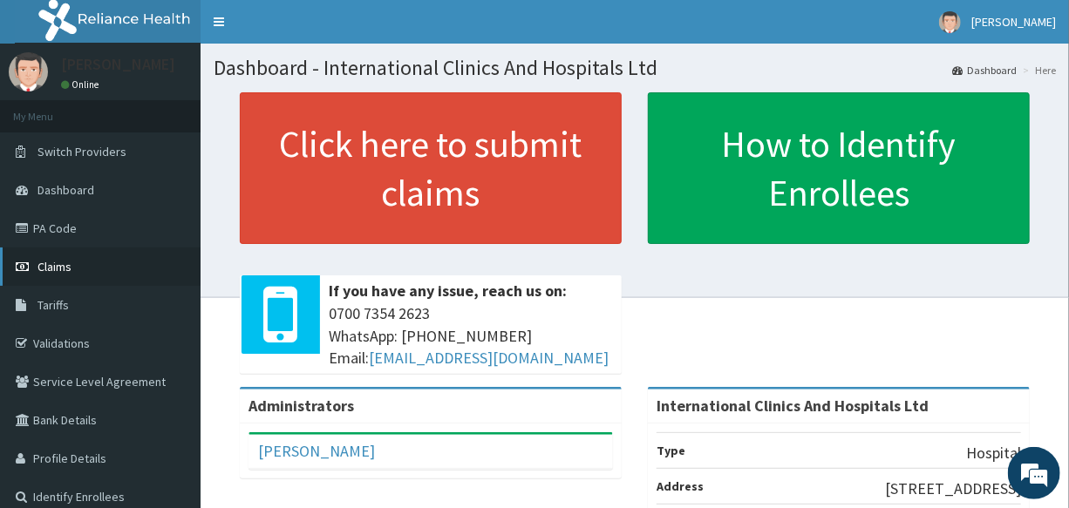
click at [92, 261] on link "Claims" at bounding box center [100, 267] width 200 height 38
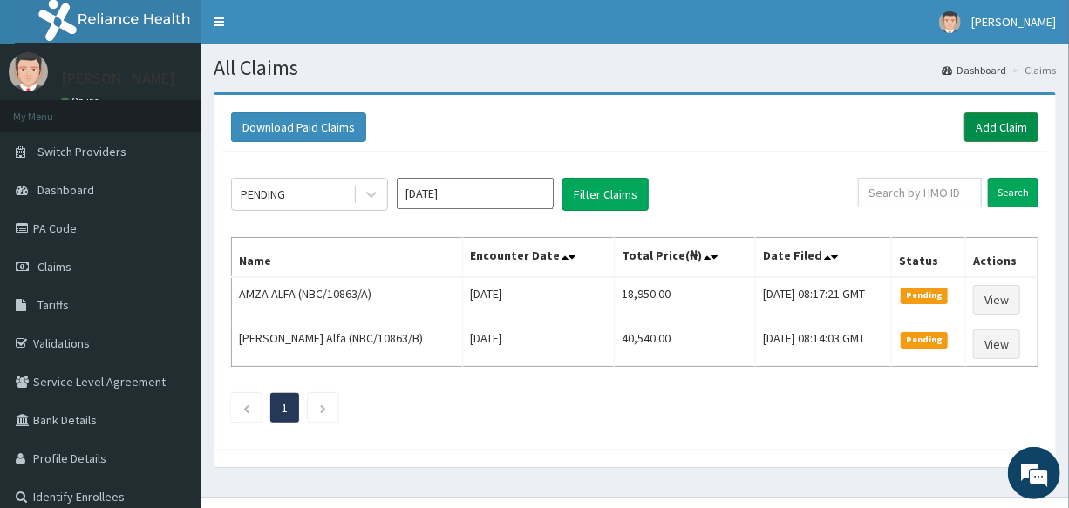
click at [1003, 130] on link "Add Claim" at bounding box center [1001, 127] width 74 height 30
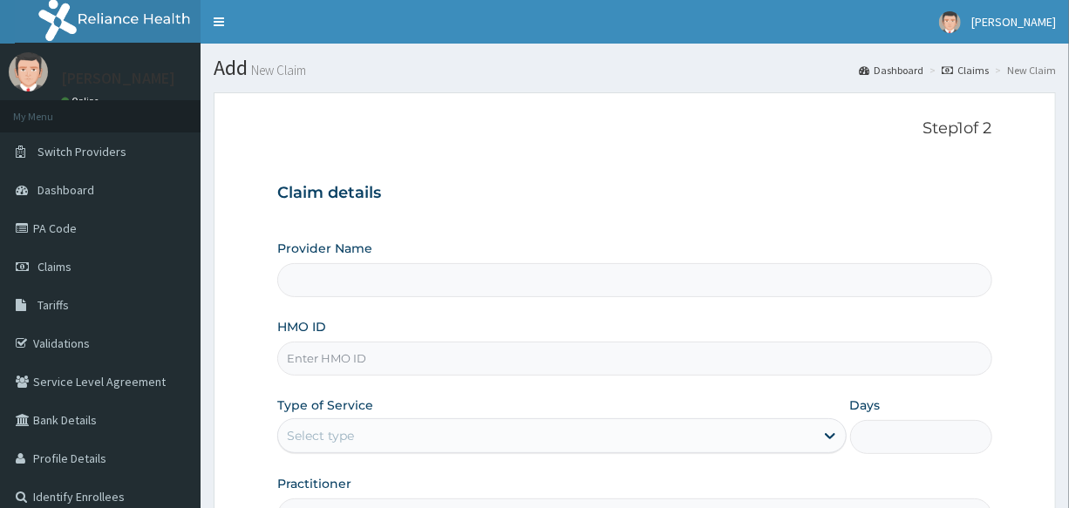
click at [411, 350] on input "HMO ID" at bounding box center [634, 359] width 714 height 34
type input "International Clinics And Hospitals Ltd"
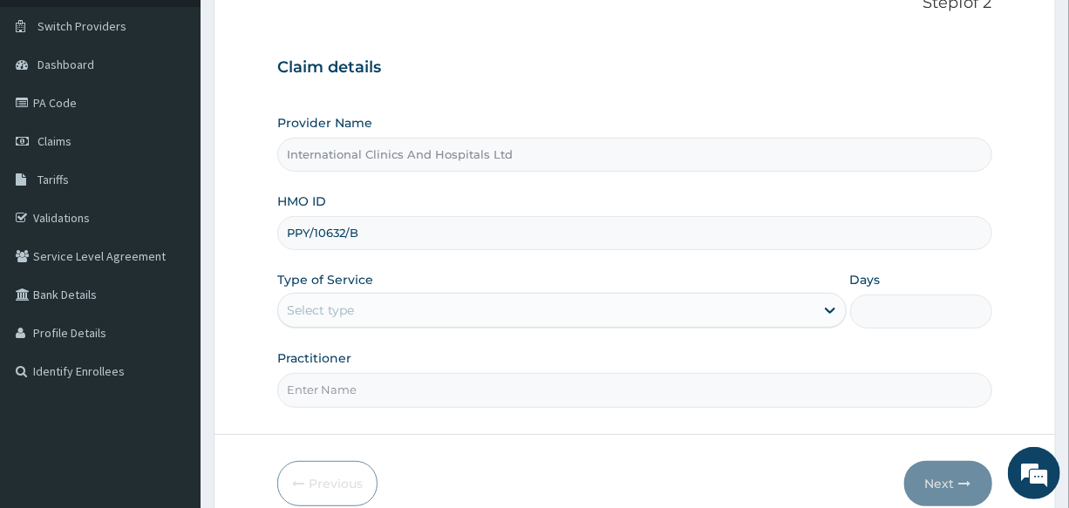
scroll to position [158, 0]
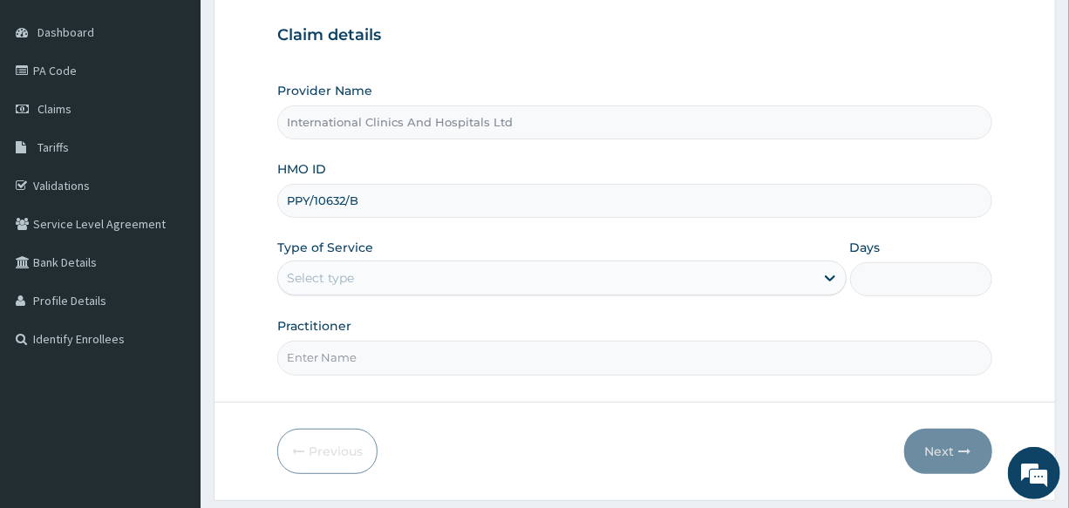
type input "PPY/10632/B"
click at [348, 266] on div "Select type" at bounding box center [545, 278] width 535 height 28
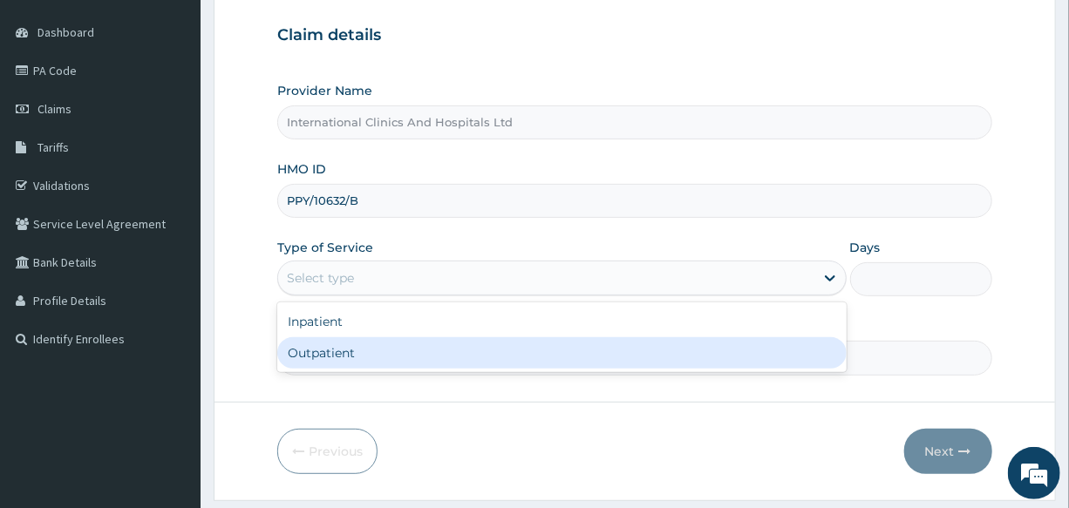
click at [351, 347] on div "Outpatient" at bounding box center [561, 352] width 568 height 31
type input "1"
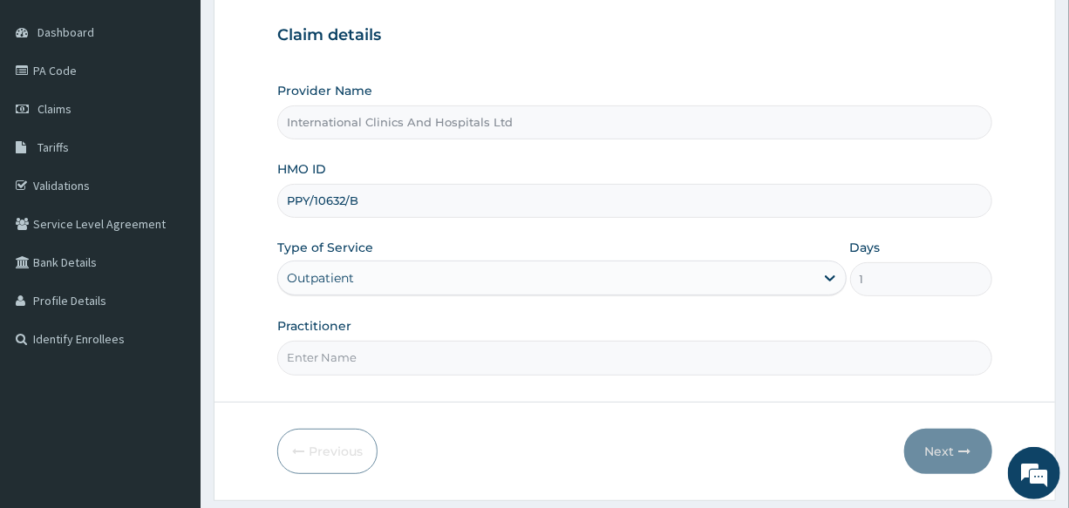
click at [380, 356] on input "Practitioner" at bounding box center [634, 358] width 714 height 34
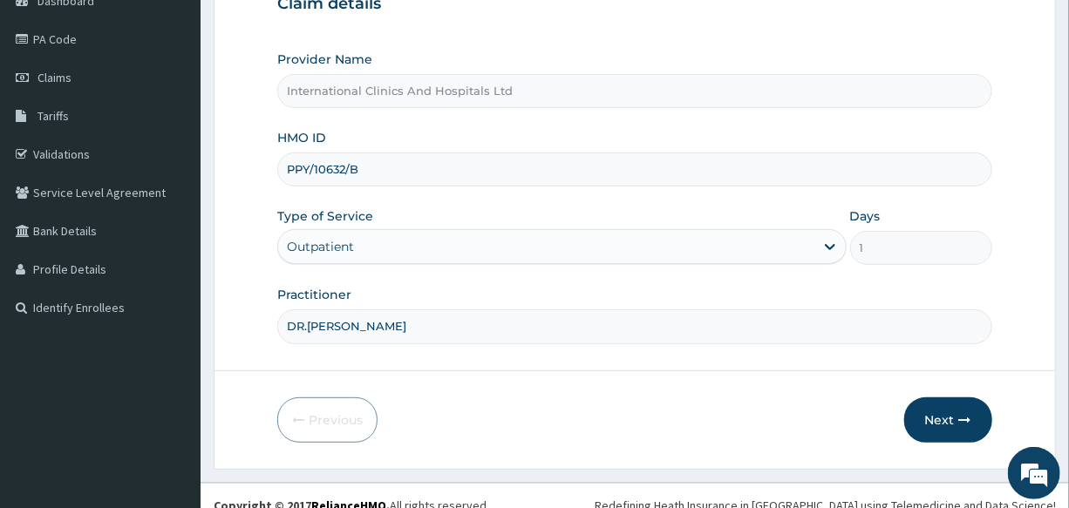
scroll to position [207, 0]
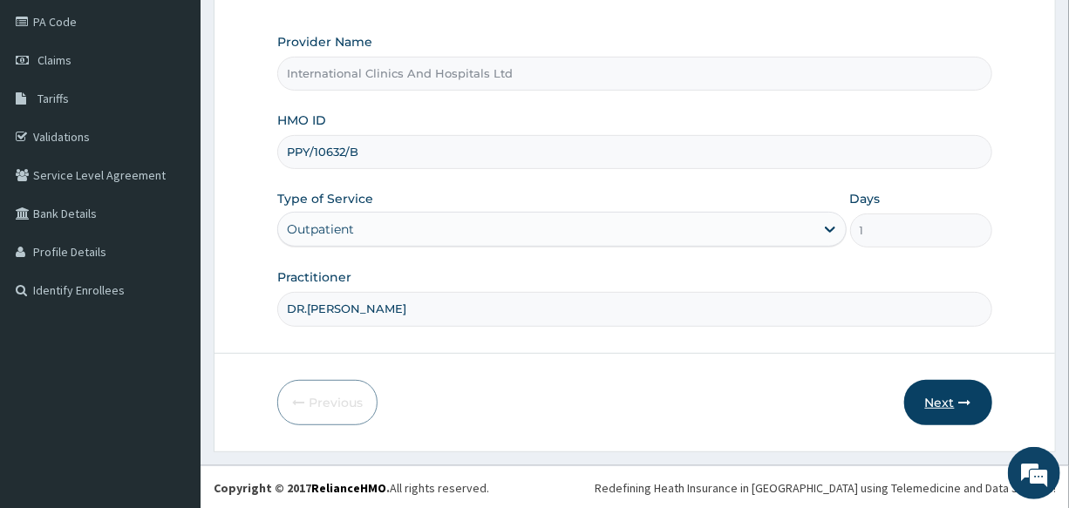
type input "DR.[PERSON_NAME]"
click at [930, 396] on button "Next" at bounding box center [948, 402] width 88 height 45
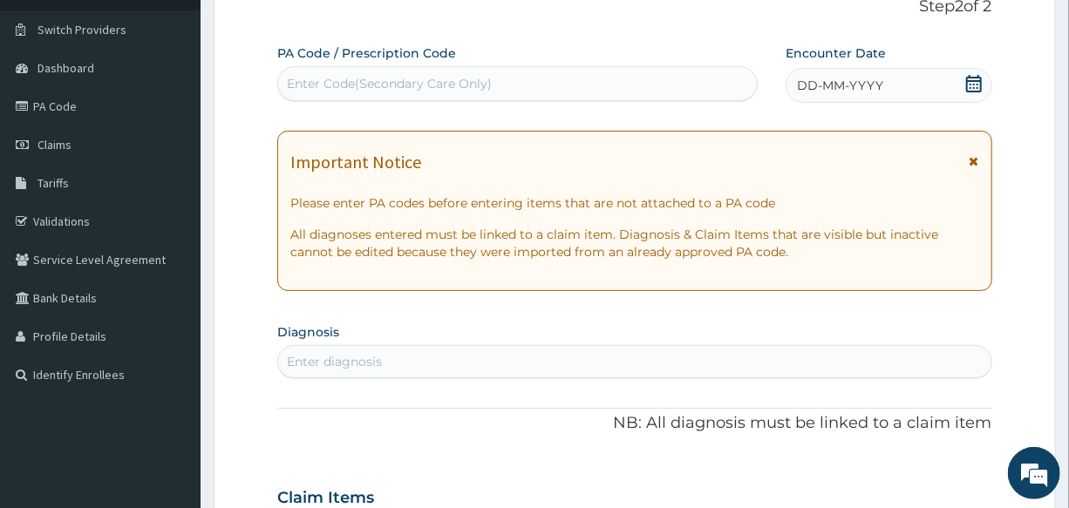
scroll to position [0, 0]
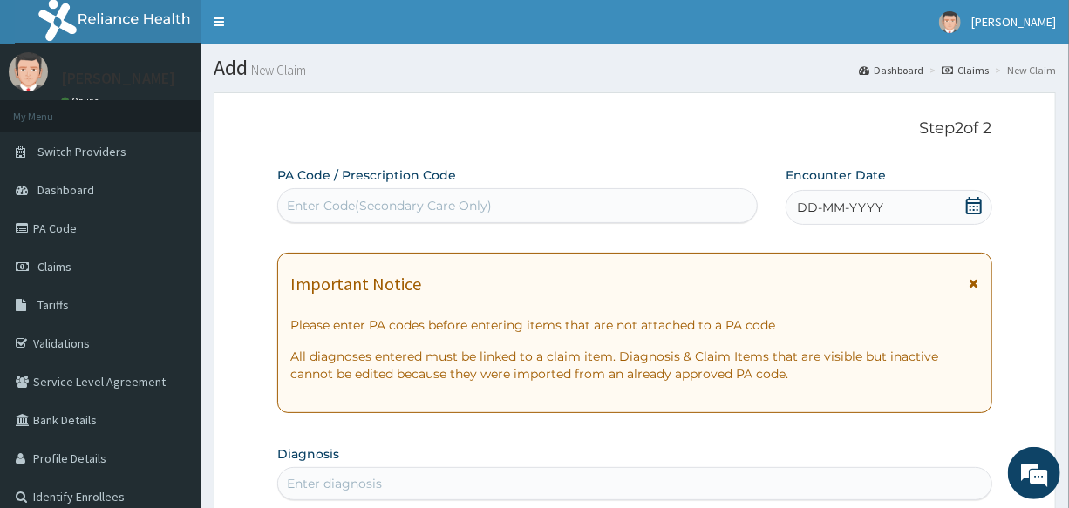
click at [858, 214] on span "DD-MM-YYYY" at bounding box center [840, 207] width 86 height 17
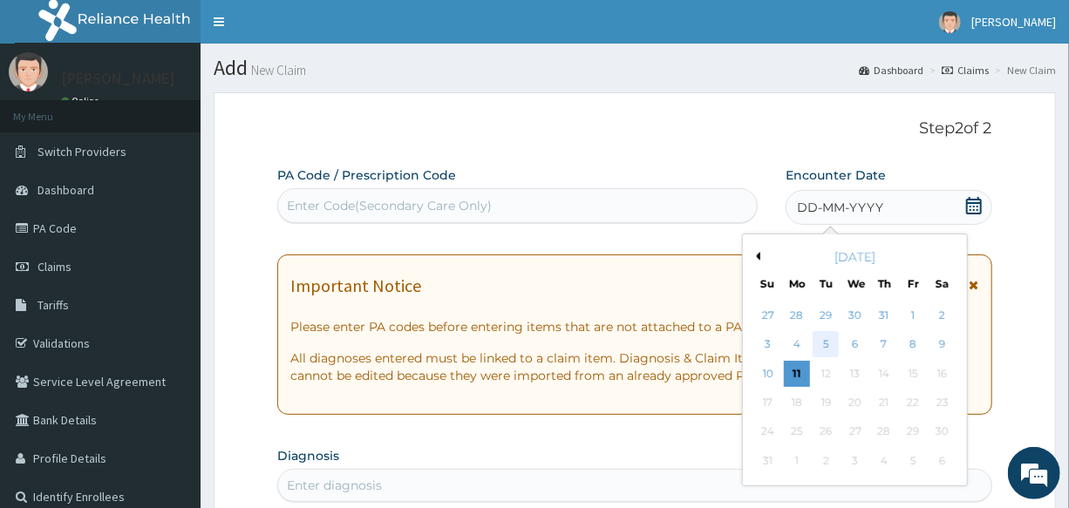
click at [815, 349] on div "5" at bounding box center [826, 345] width 26 height 26
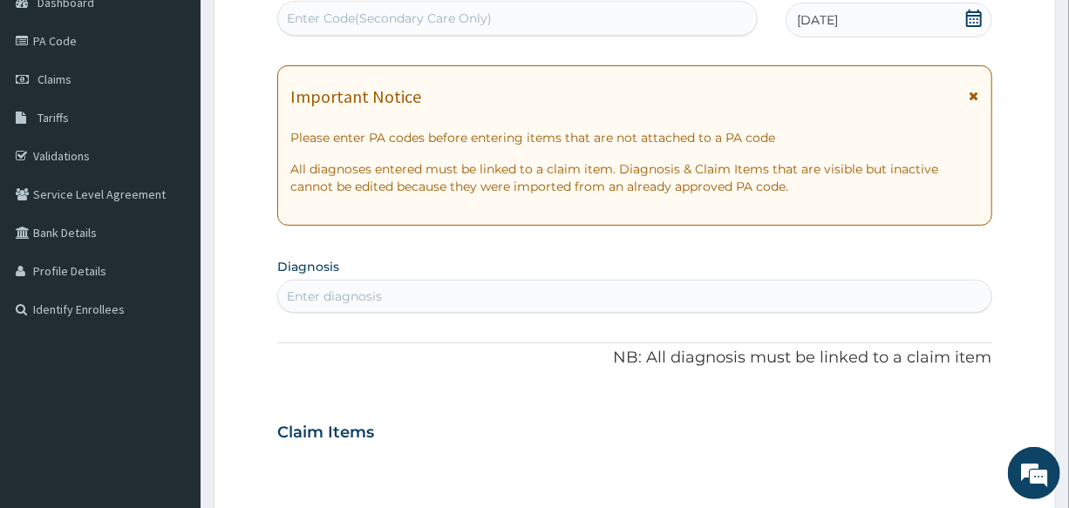
scroll to position [237, 0]
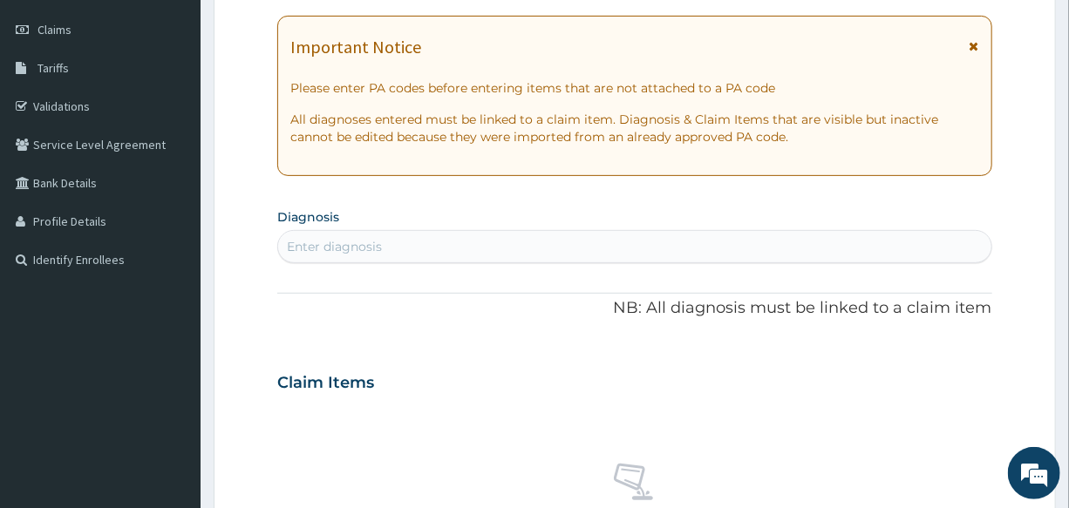
click at [397, 253] on div "Enter diagnosis" at bounding box center [634, 247] width 712 height 28
type input "URINARY TRACT"
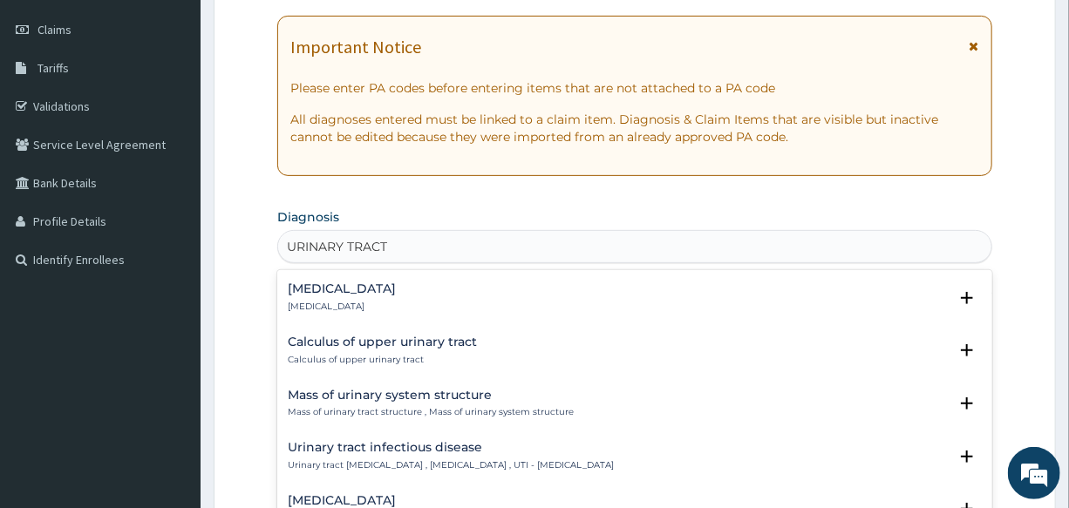
scroll to position [1188, 0]
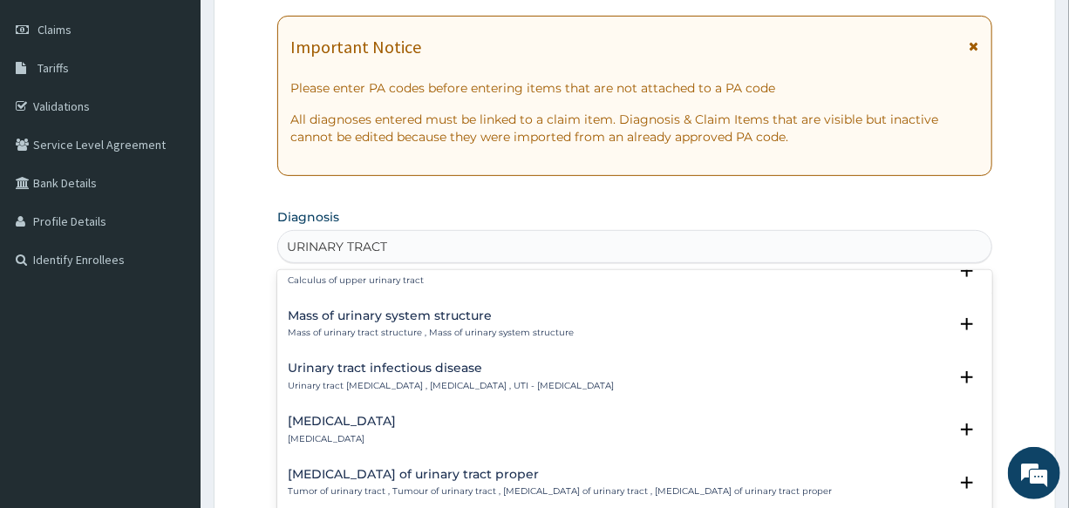
click at [376, 363] on h4 "Urinary tract infectious disease" at bounding box center [451, 368] width 326 height 13
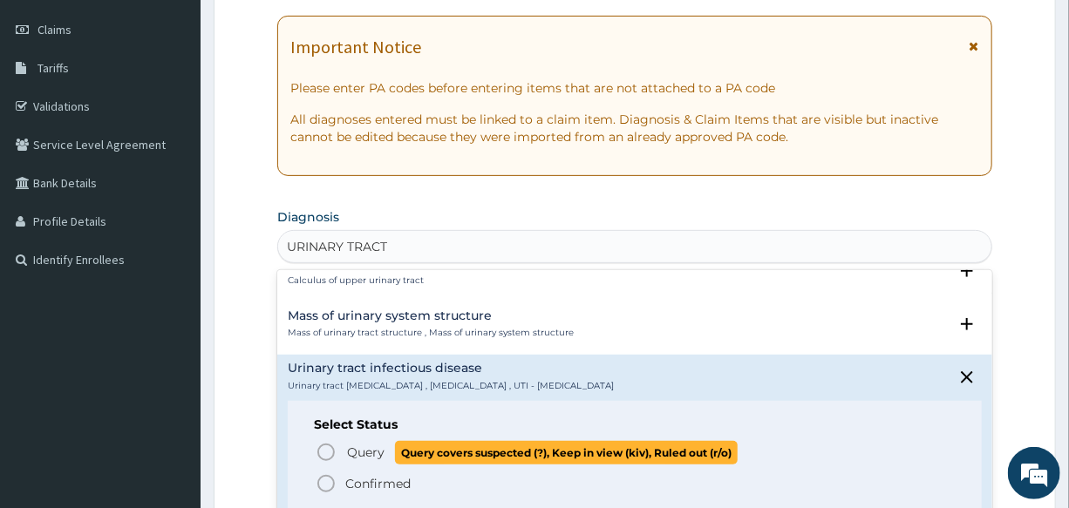
click at [331, 451] on icon "status option query" at bounding box center [326, 452] width 21 height 21
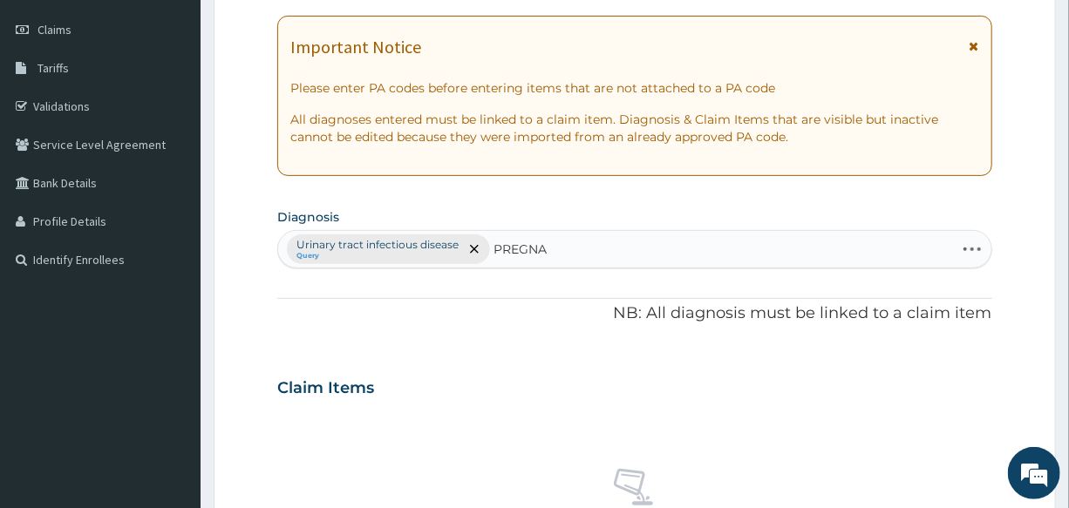
type input "PREGNAN"
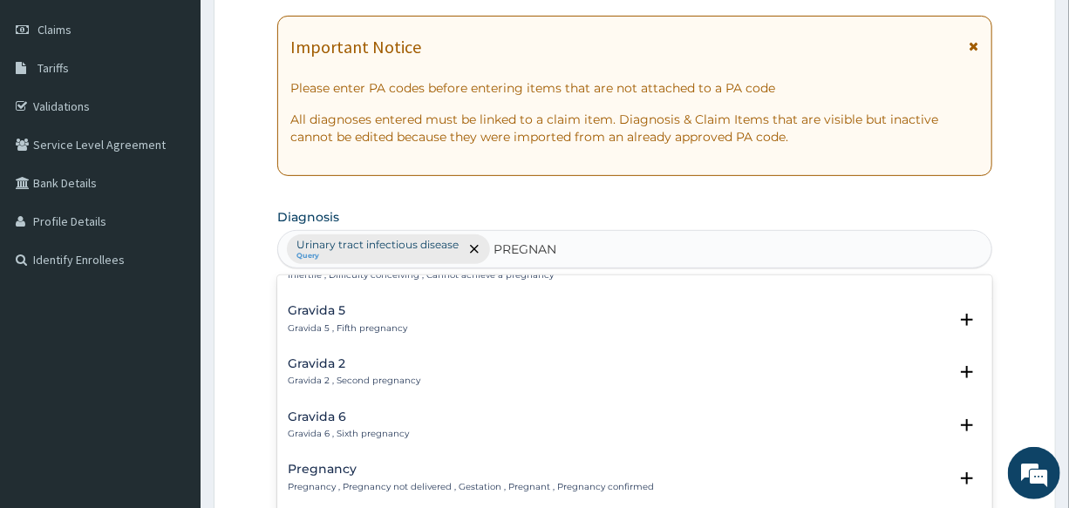
scroll to position [158, 0]
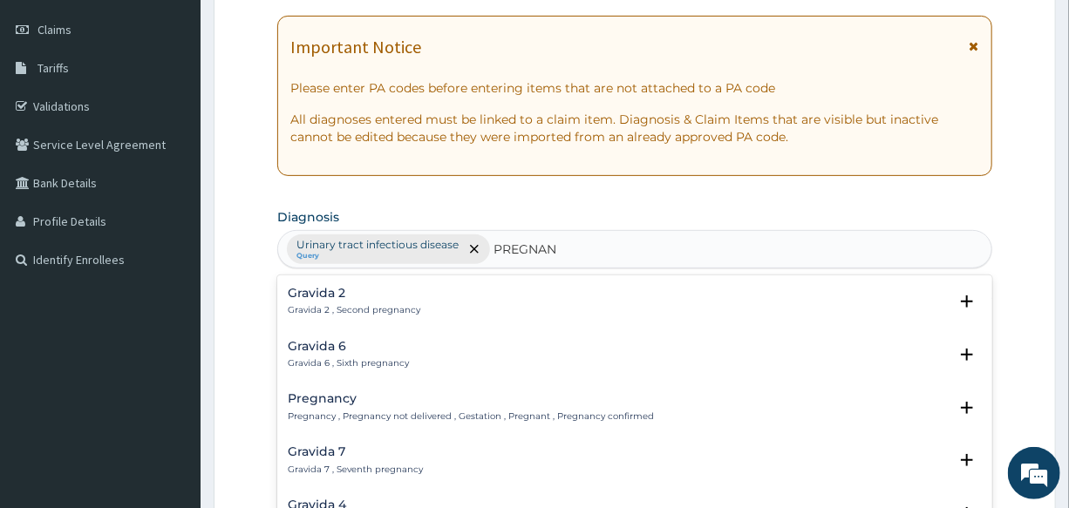
click at [306, 411] on p "Pregnancy , Pregnancy not delivered , Gestation , Pregnant , Pregnancy confirmed" at bounding box center [471, 417] width 366 height 12
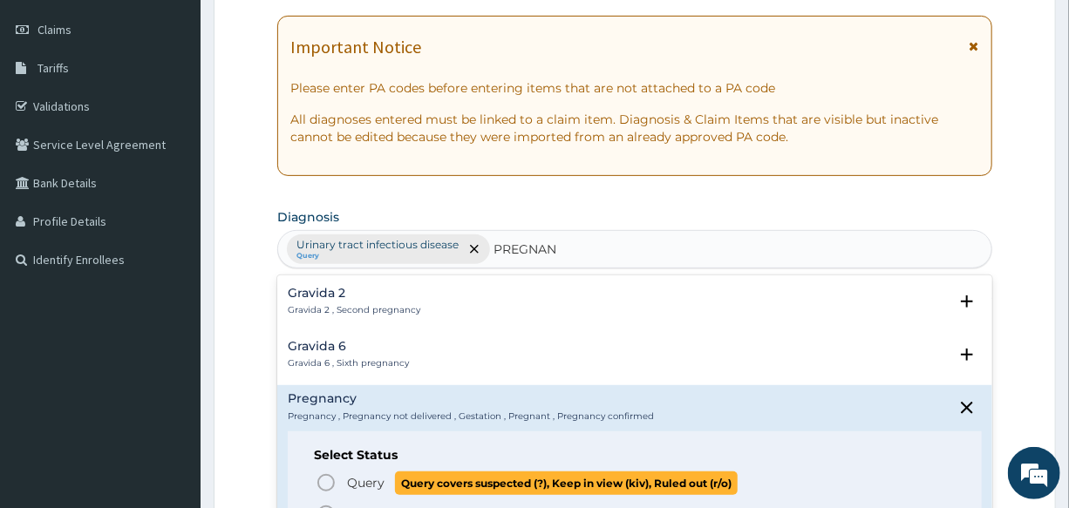
click at [331, 479] on icon "status option query" at bounding box center [326, 482] width 21 height 21
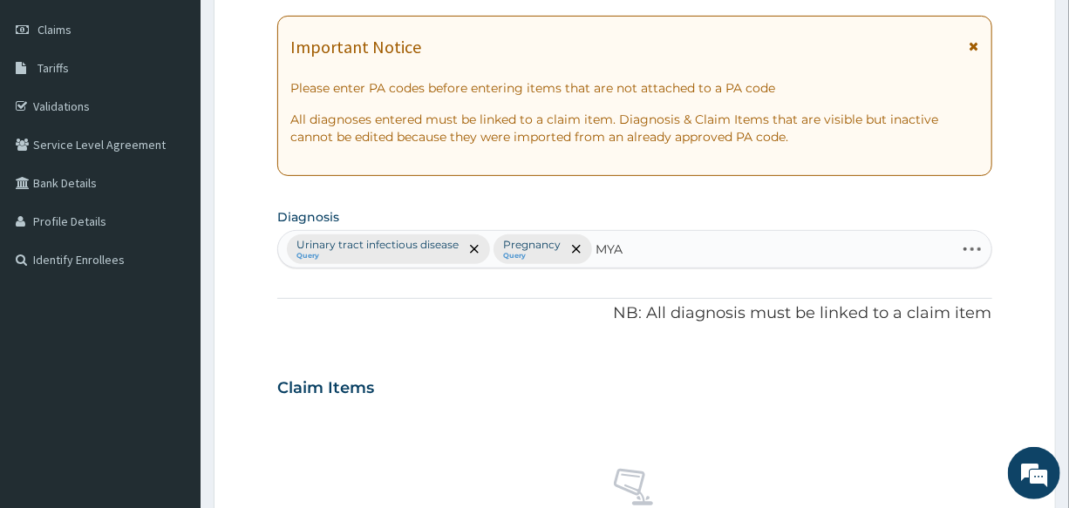
type input "MYAL"
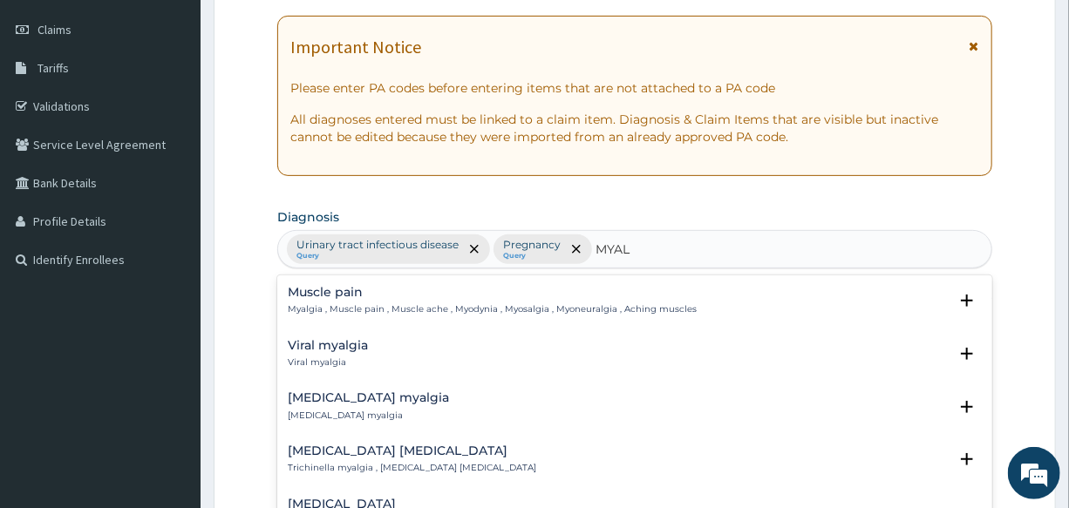
click at [343, 304] on p "Myalgia , Muscle pain , Muscle ache , Myodynia , Myosalgia , Myoneuralgia , Ach…" at bounding box center [492, 309] width 409 height 12
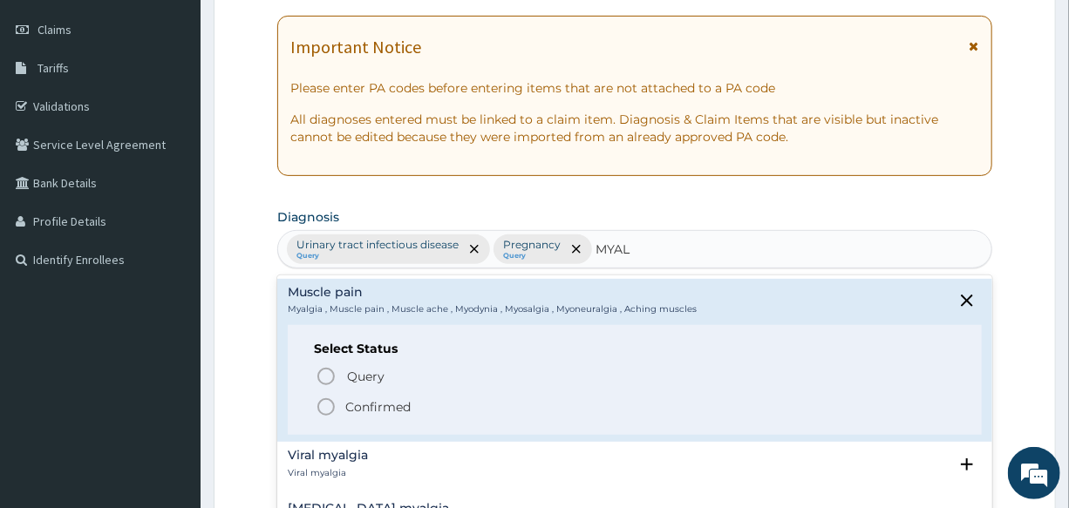
click at [320, 410] on circle "status option filled" at bounding box center [326, 407] width 16 height 16
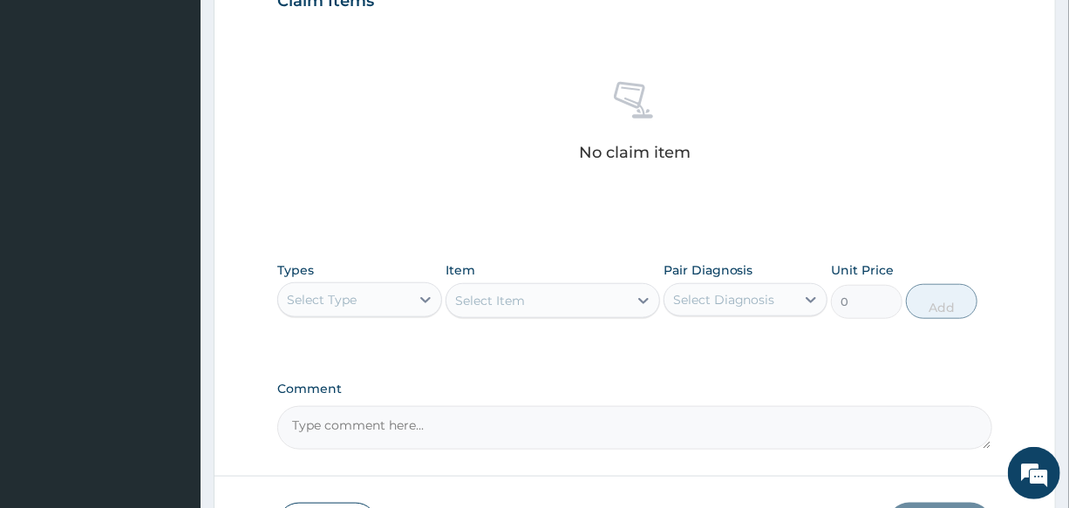
scroll to position [634, 0]
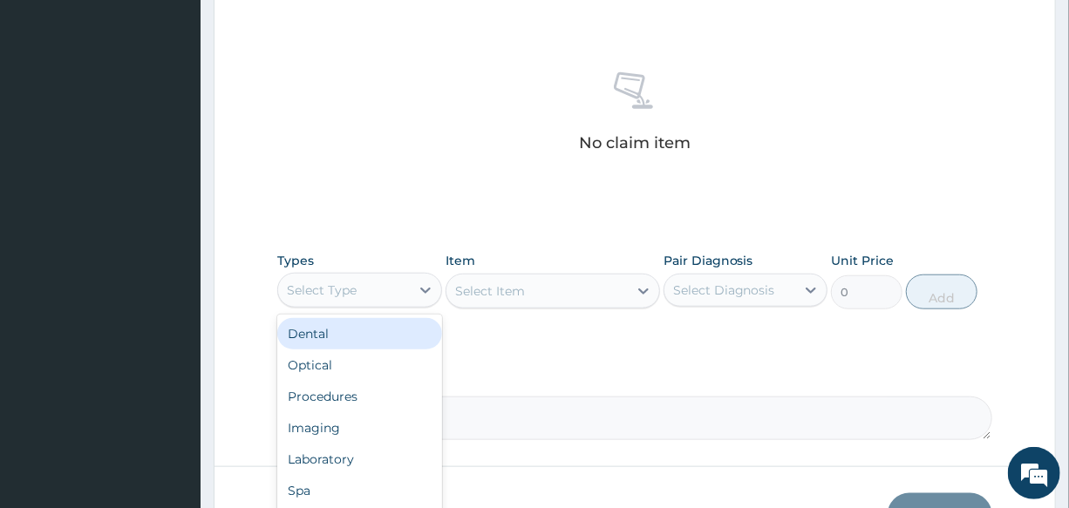
click at [366, 295] on div "Select Type" at bounding box center [343, 290] width 131 height 28
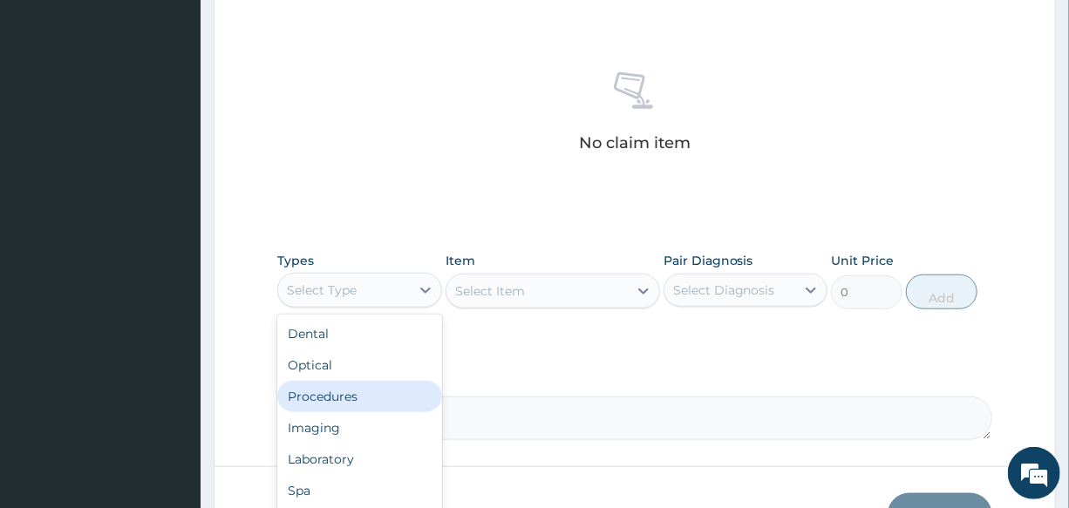
click at [379, 393] on div "Procedures" at bounding box center [359, 396] width 164 height 31
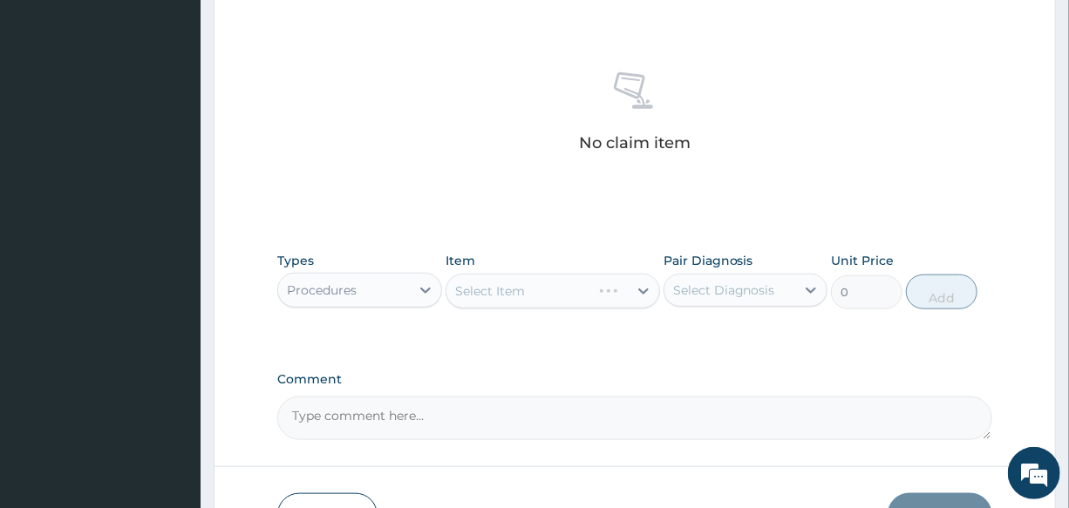
click at [526, 288] on div "Select Item" at bounding box center [552, 291] width 214 height 35
click at [545, 288] on div "Select Item" at bounding box center [536, 291] width 181 height 28
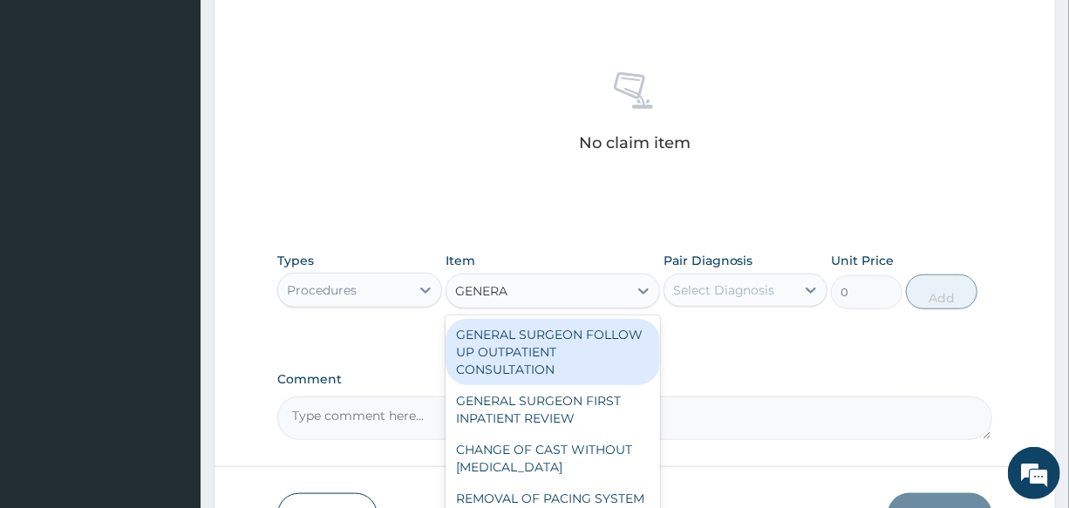
type input "GENERAL"
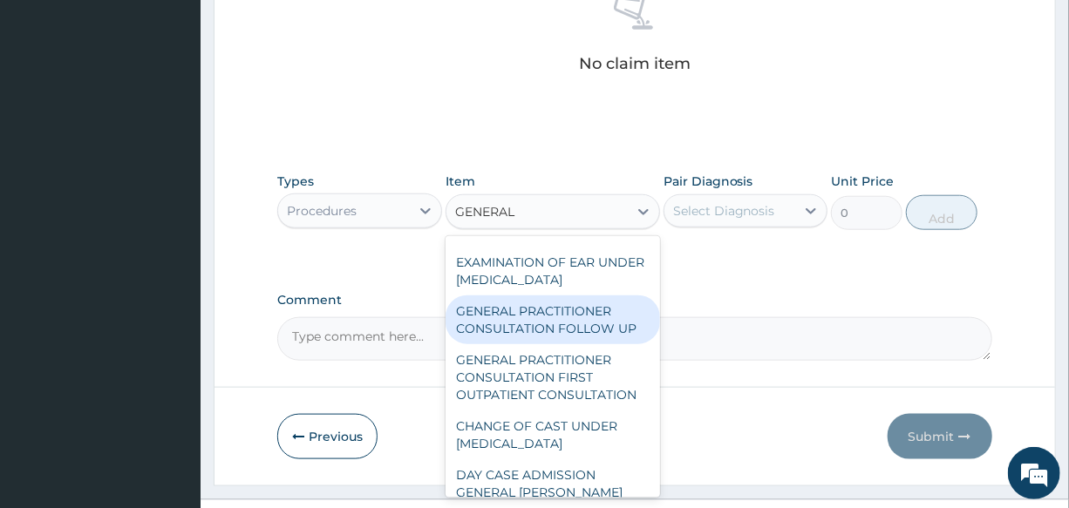
scroll to position [237, 0]
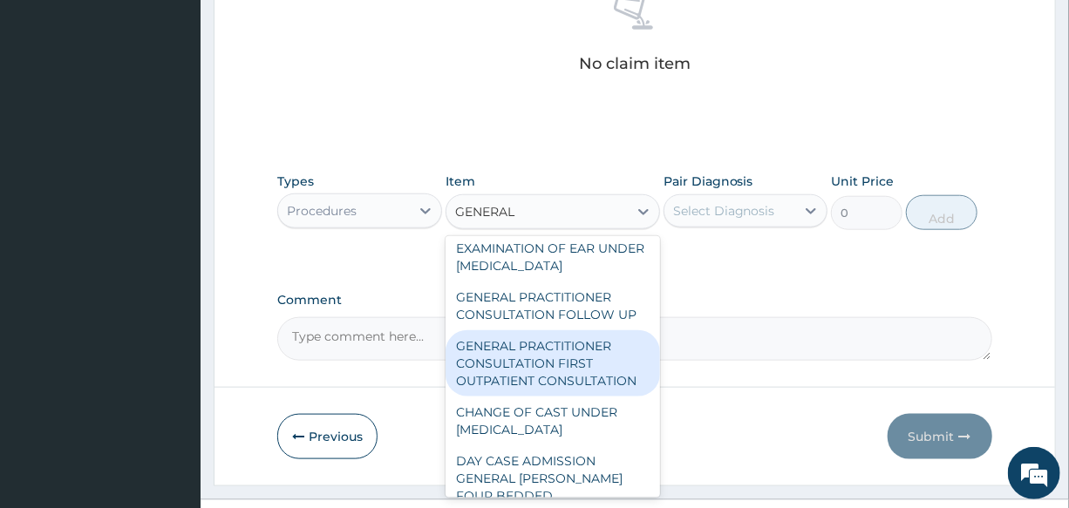
click at [550, 367] on div "GENERAL PRACTITIONER CONSULTATION FIRST OUTPATIENT CONSULTATION" at bounding box center [552, 363] width 214 height 66
type input "3000"
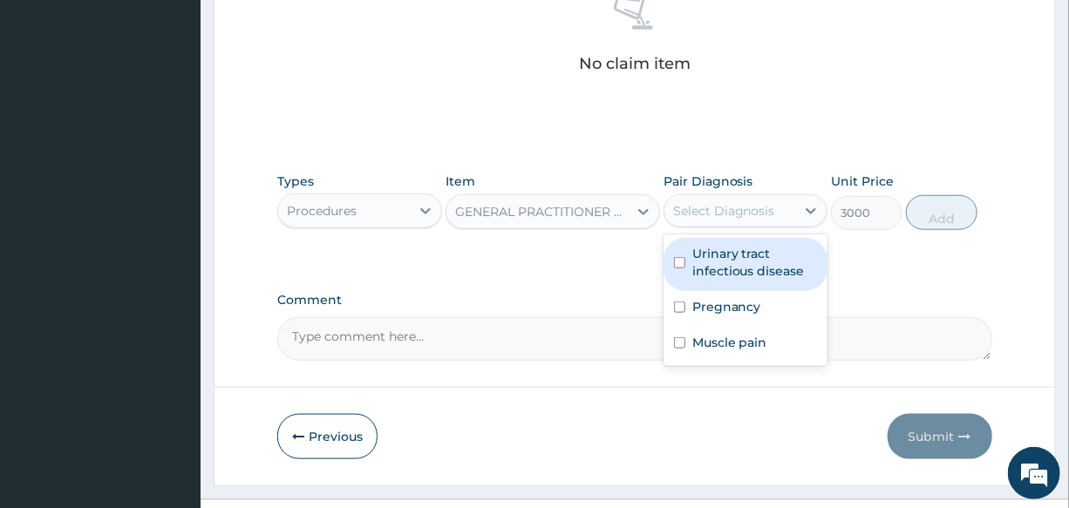
click at [739, 202] on div "Select Diagnosis" at bounding box center [724, 210] width 102 height 17
drag, startPoint x: 763, startPoint y: 253, endPoint x: 765, endPoint y: 289, distance: 36.7
click at [763, 253] on label "Urinary tract infectious disease" at bounding box center [754, 262] width 125 height 35
checkbox input "true"
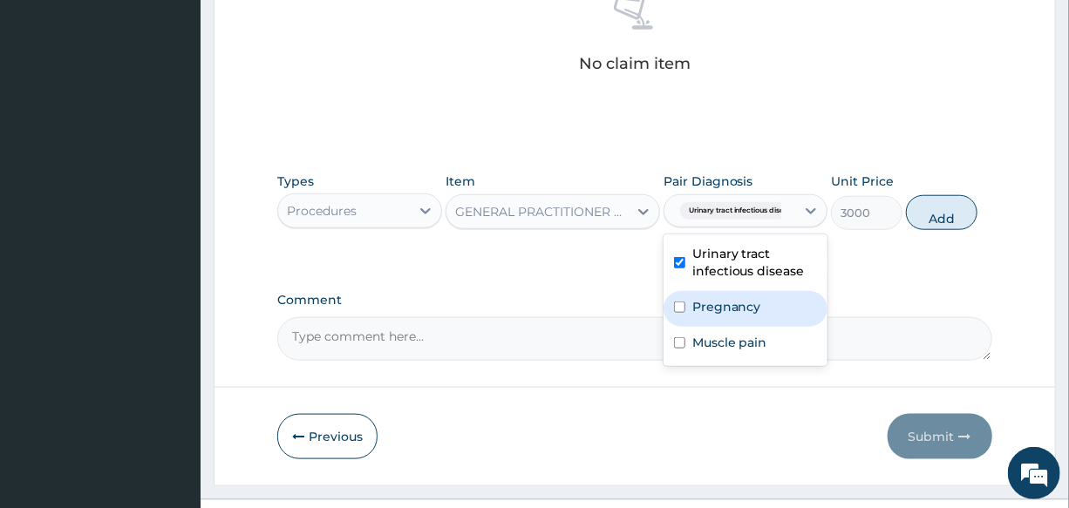
click at [764, 310] on div "Pregnancy" at bounding box center [745, 309] width 164 height 36
checkbox input "true"
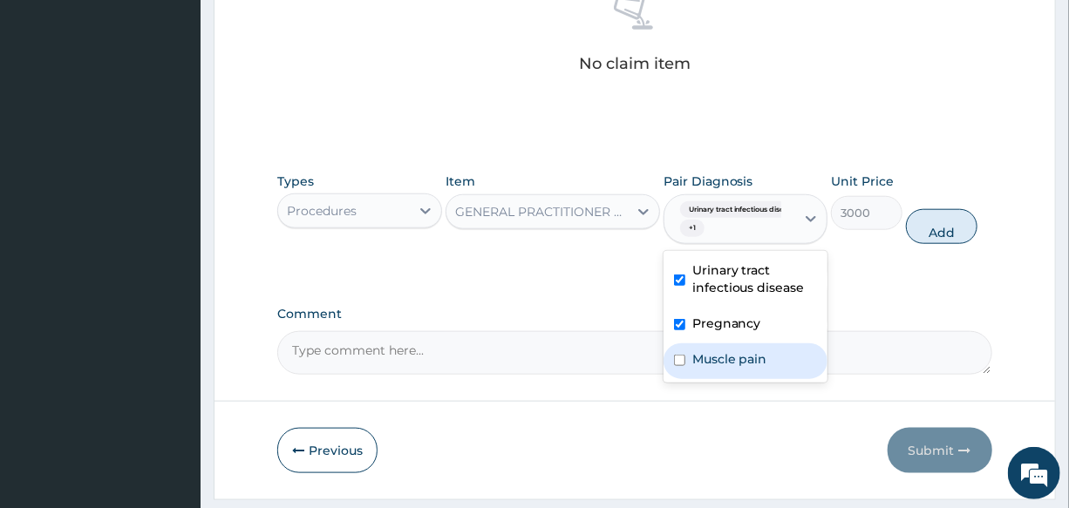
drag, startPoint x: 765, startPoint y: 349, endPoint x: 910, endPoint y: 301, distance: 152.4
click at [766, 349] on div "Muscle pain" at bounding box center [745, 361] width 164 height 36
checkbox input "true"
click at [948, 232] on button "Add" at bounding box center [941, 226] width 71 height 35
type input "0"
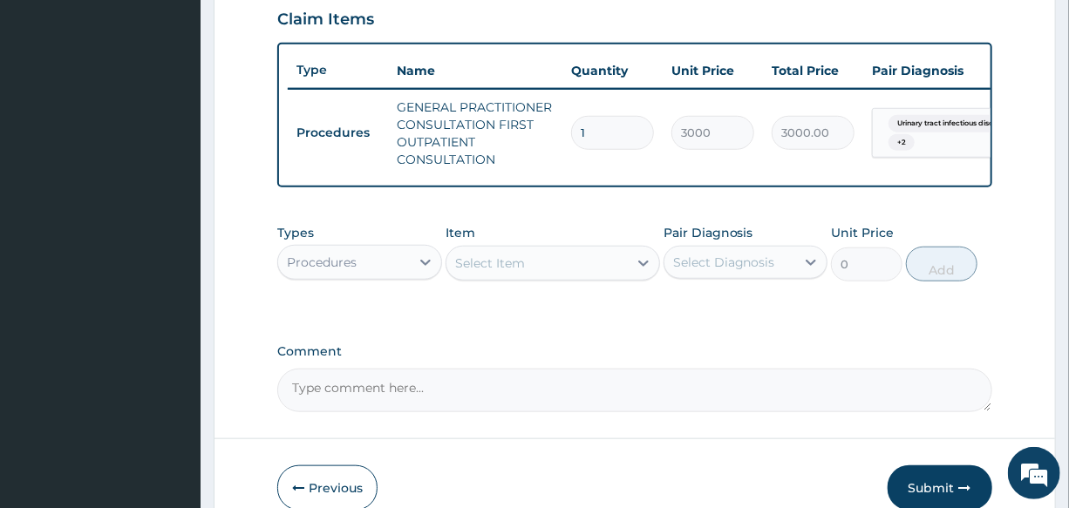
scroll to position [634, 0]
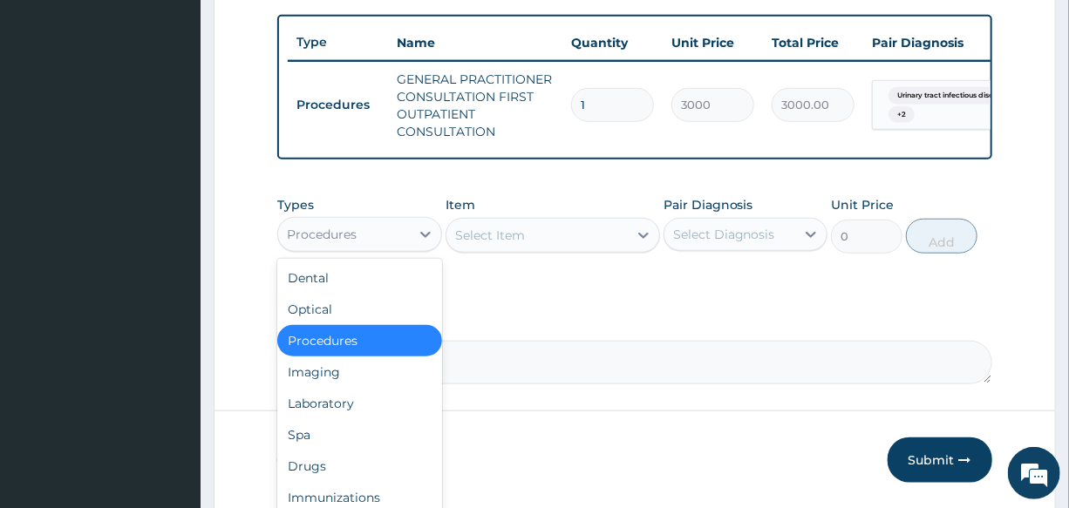
click at [349, 243] on div "Procedures" at bounding box center [322, 234] width 70 height 17
drag, startPoint x: 351, startPoint y: 419, endPoint x: 575, endPoint y: 317, distance: 246.1
click at [368, 411] on div "Laboratory" at bounding box center [359, 403] width 164 height 31
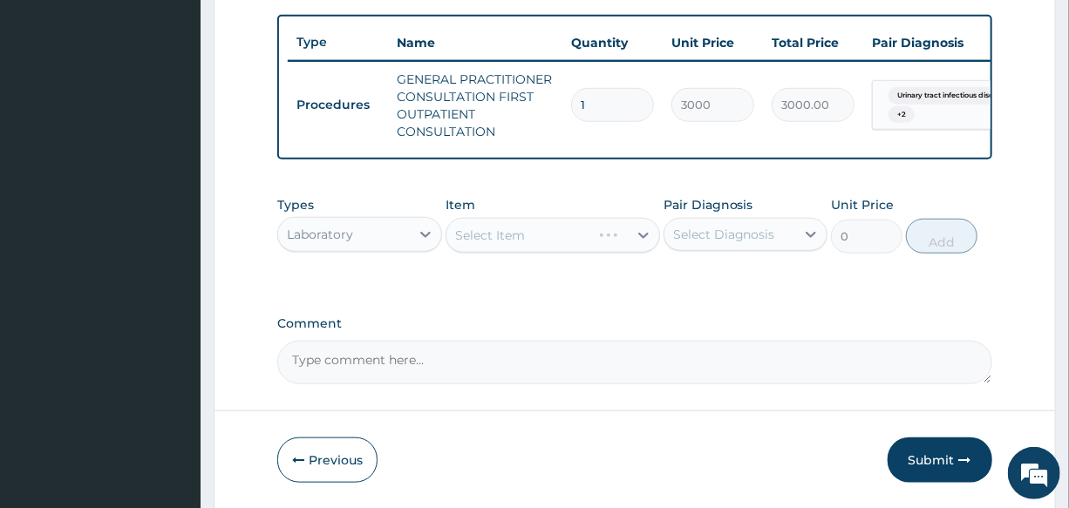
click at [527, 249] on div "Select Item" at bounding box center [552, 235] width 214 height 35
click at [527, 243] on div "Select Item" at bounding box center [552, 235] width 214 height 35
click at [530, 243] on div "Select Item" at bounding box center [552, 235] width 214 height 35
click at [546, 241] on div "Select Item" at bounding box center [552, 235] width 214 height 35
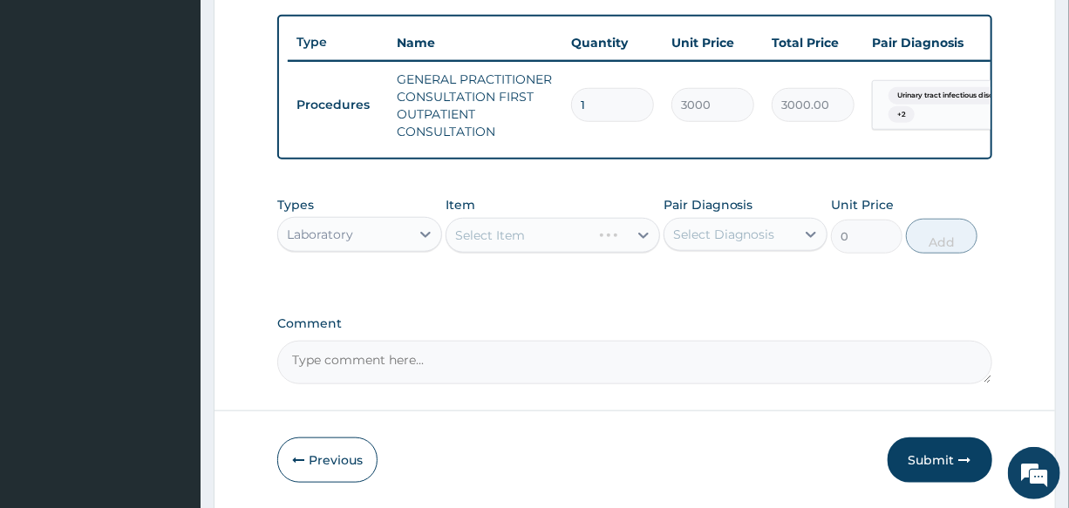
click at [531, 248] on div "Select Item" at bounding box center [552, 235] width 214 height 35
click at [532, 248] on div "Select Item" at bounding box center [552, 235] width 214 height 35
click at [518, 248] on div "Select Item" at bounding box center [552, 235] width 214 height 35
click at [540, 242] on div "Select Item" at bounding box center [552, 235] width 214 height 35
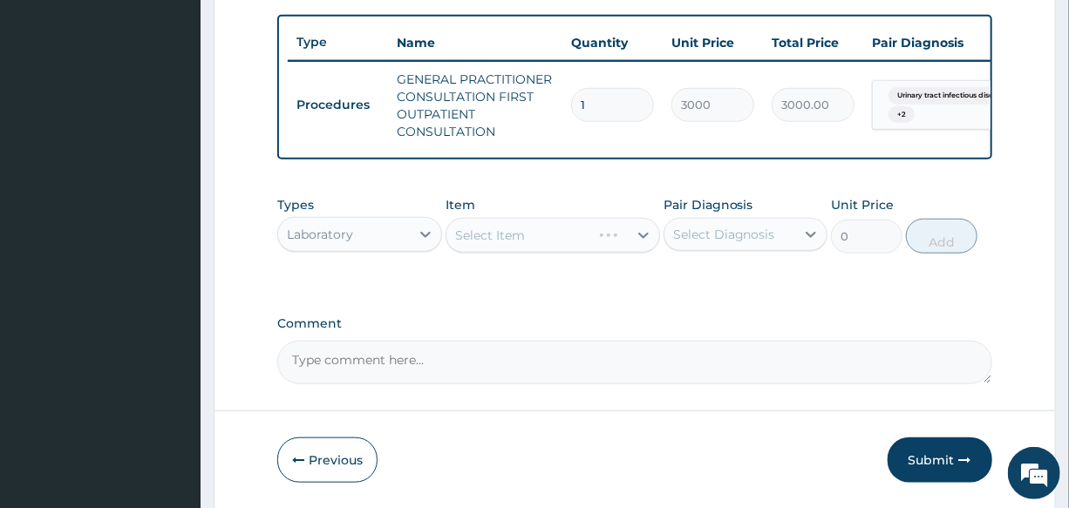
click at [533, 243] on div "Select Item" at bounding box center [552, 235] width 214 height 35
click at [526, 241] on div "Select Item" at bounding box center [536, 235] width 181 height 28
type input "URINA"
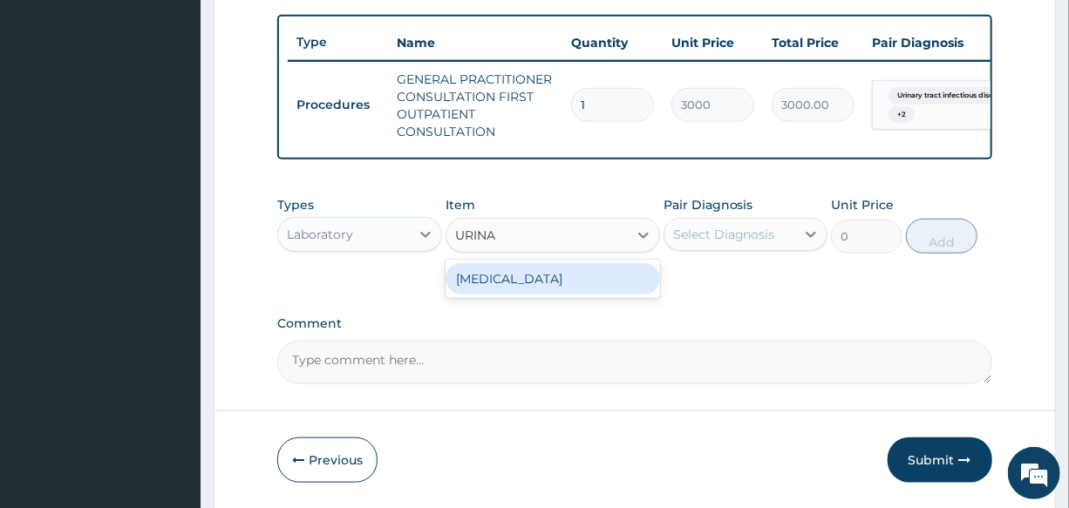
click at [506, 295] on div "[MEDICAL_DATA]" at bounding box center [552, 278] width 214 height 31
type input "2000"
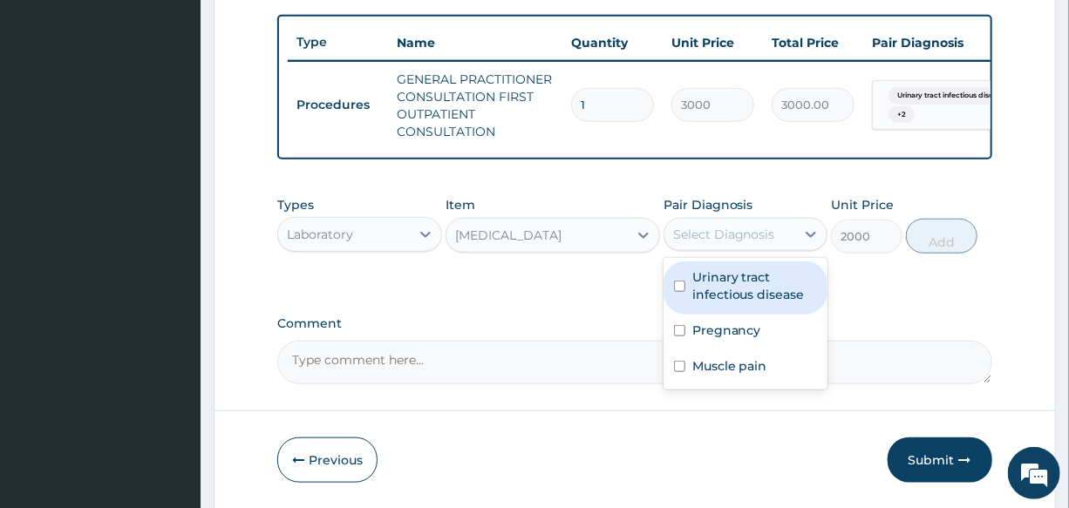
click at [761, 243] on div "Select Diagnosis" at bounding box center [724, 234] width 102 height 17
click at [773, 286] on label "Urinary tract infectious disease" at bounding box center [754, 285] width 125 height 35
checkbox input "true"
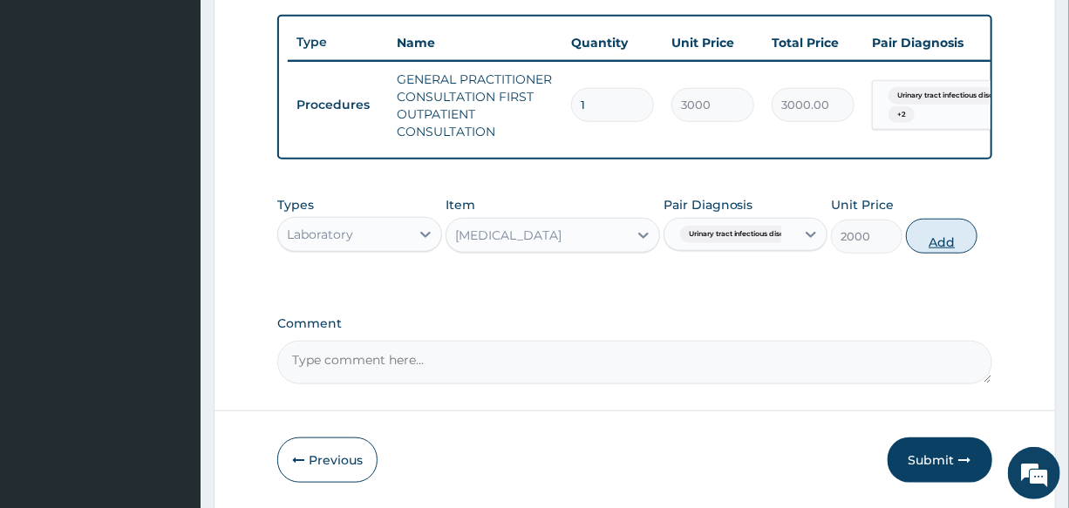
click at [928, 254] on button "Add" at bounding box center [941, 236] width 71 height 35
type input "0"
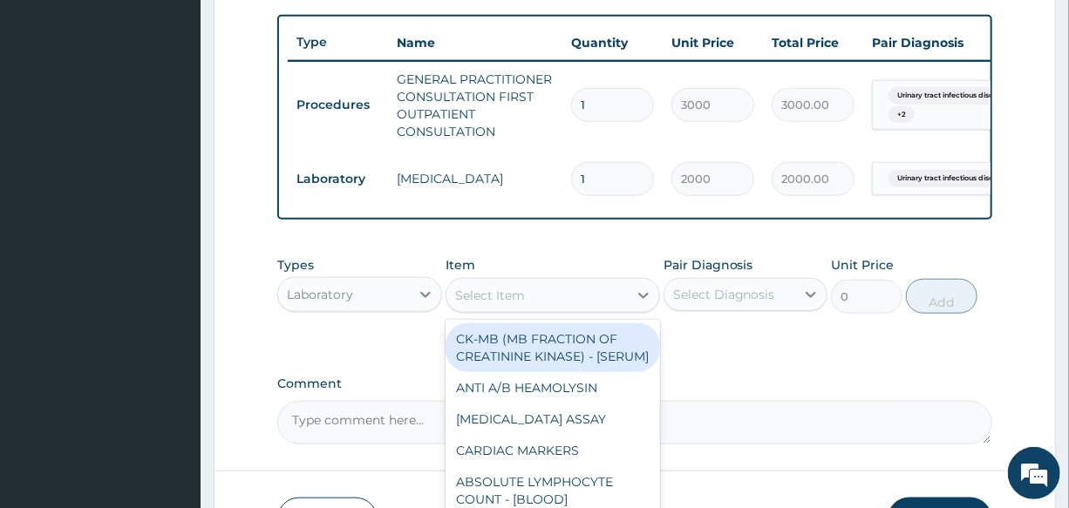
click at [493, 304] on div "Select Item" at bounding box center [490, 295] width 70 height 17
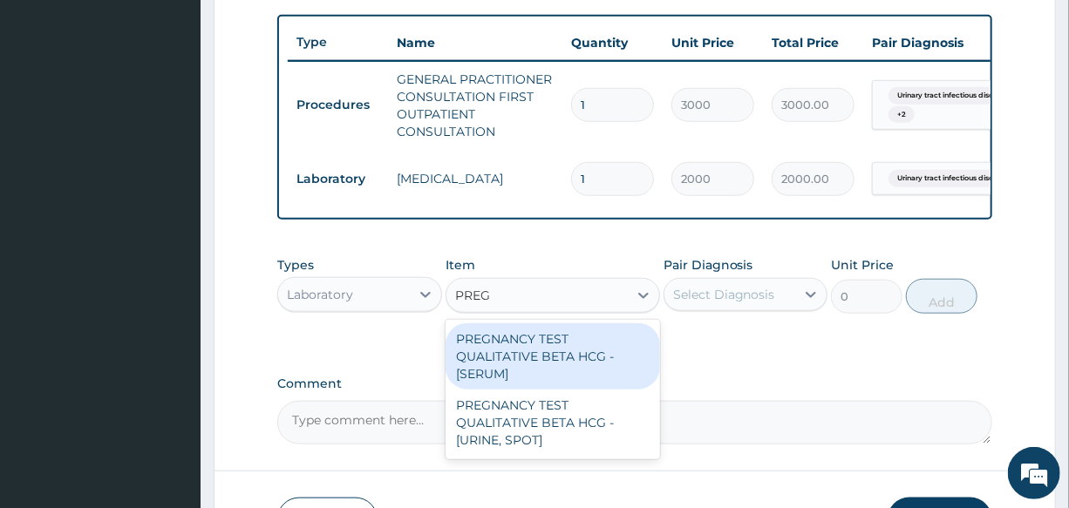
type input "PREGN"
click at [553, 364] on div "PREGNANCY TEST QUALITATIVE BETA HCG - [SERUM]" at bounding box center [552, 356] width 214 height 66
type input "1200"
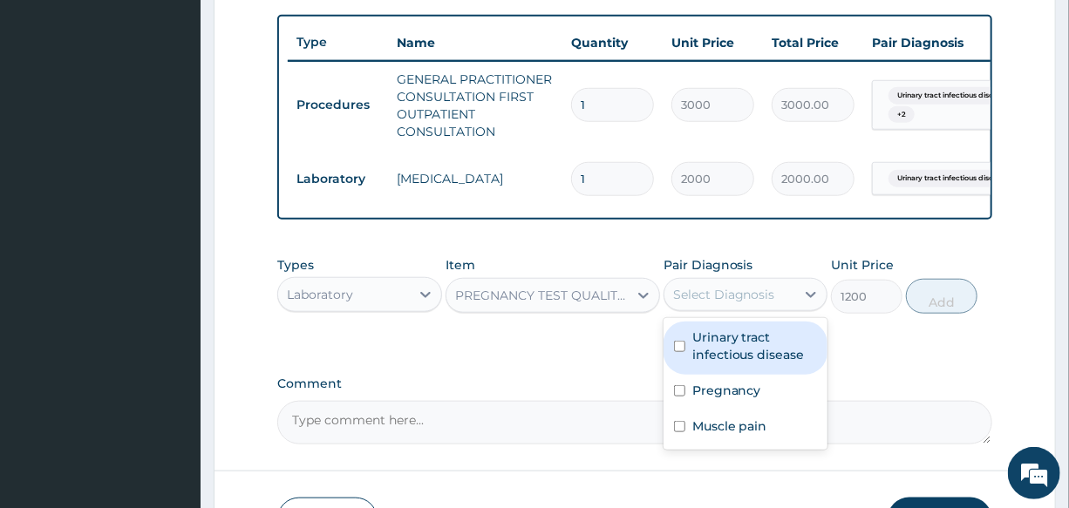
click at [743, 303] on div "Select Diagnosis" at bounding box center [724, 294] width 102 height 17
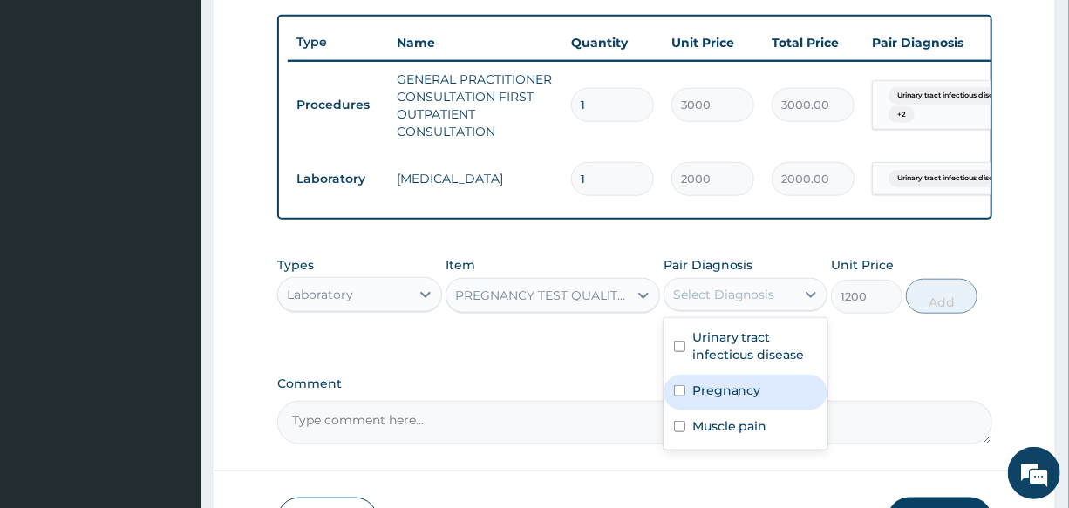
click at [766, 405] on div "Pregnancy" at bounding box center [745, 393] width 164 height 36
checkbox input "true"
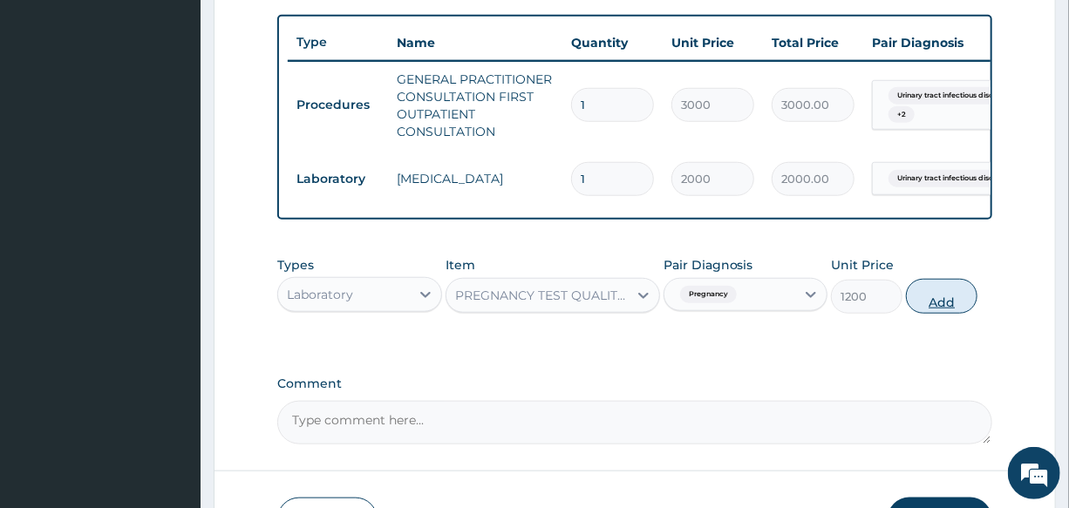
click at [940, 314] on button "Add" at bounding box center [941, 296] width 71 height 35
type input "0"
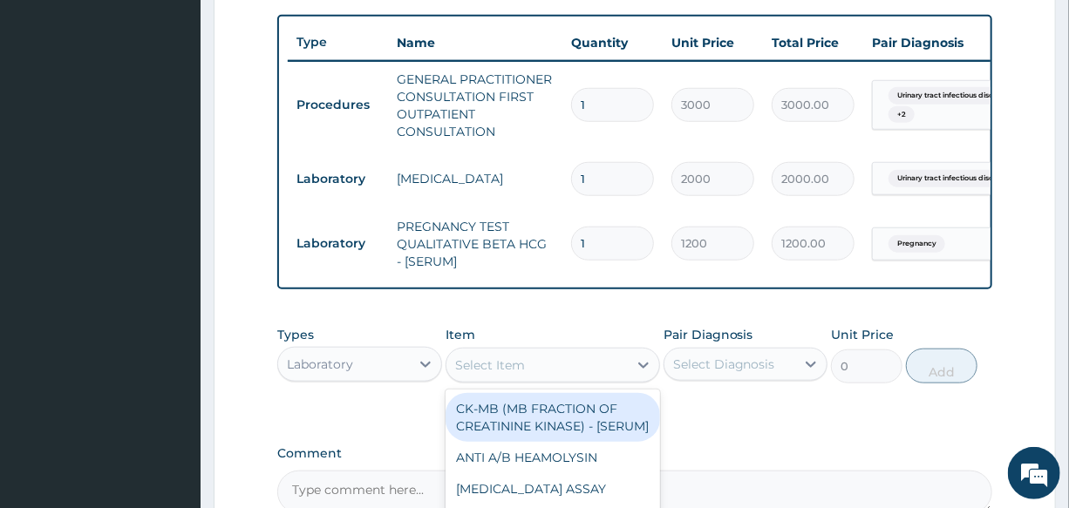
click at [544, 379] on div "Select Item" at bounding box center [536, 365] width 181 height 28
type input "URINE"
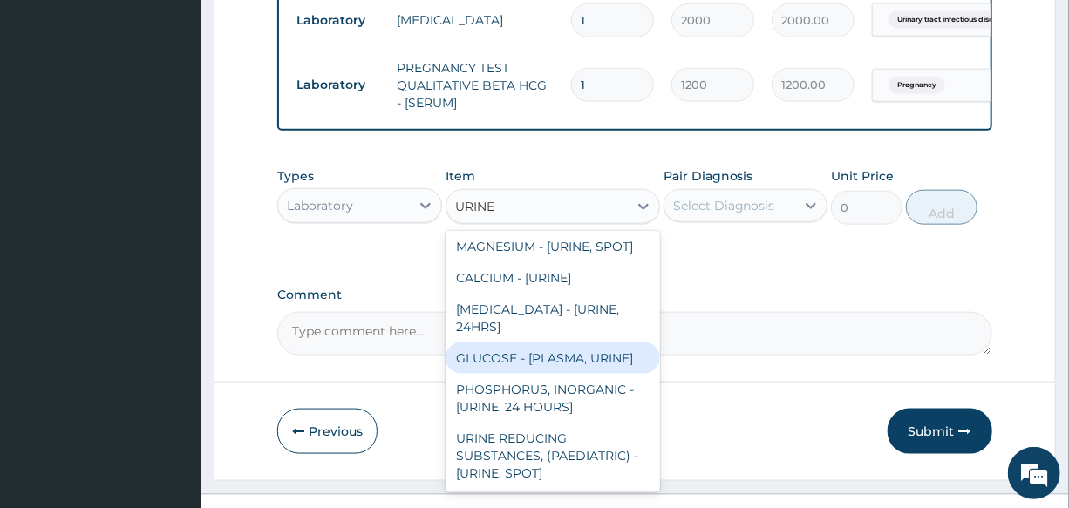
scroll to position [2311, 0]
click at [562, 231] on div "MICROSCOPY, CULTURE & SENSITIVITY [URINE]" at bounding box center [552, 206] width 214 height 49
type input "3500"
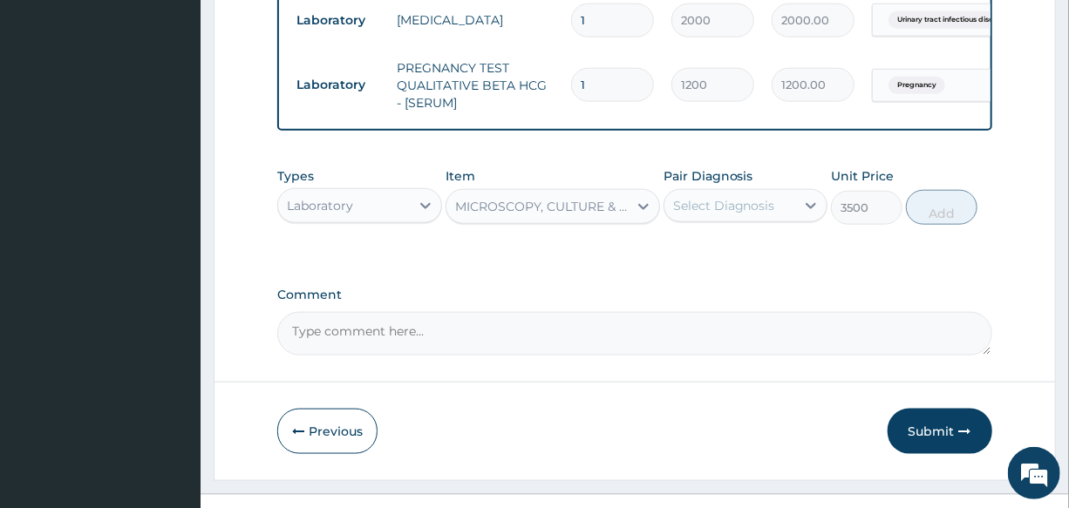
click at [741, 214] on div "Select Diagnosis" at bounding box center [724, 205] width 102 height 17
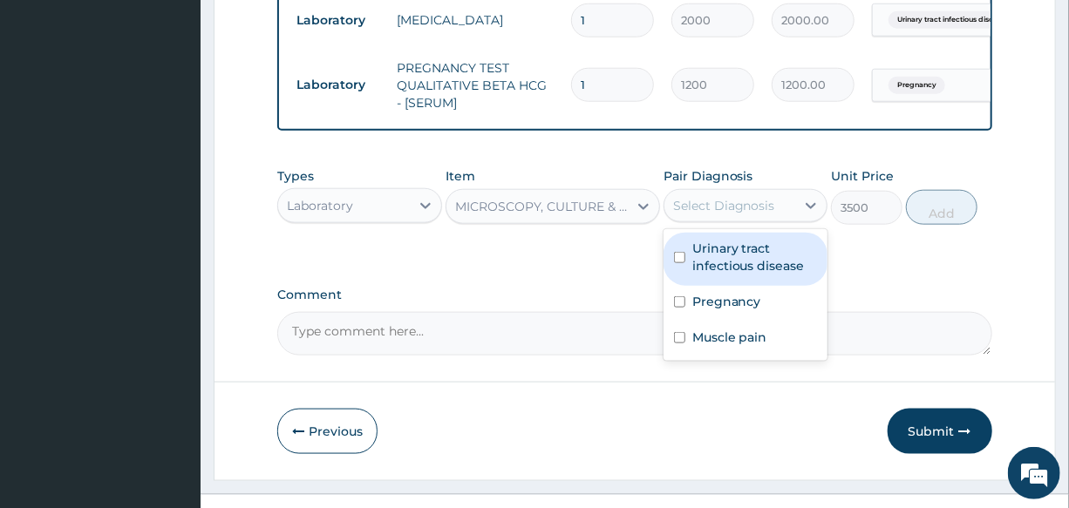
click at [767, 272] on label "Urinary tract infectious disease" at bounding box center [754, 257] width 125 height 35
checkbox input "true"
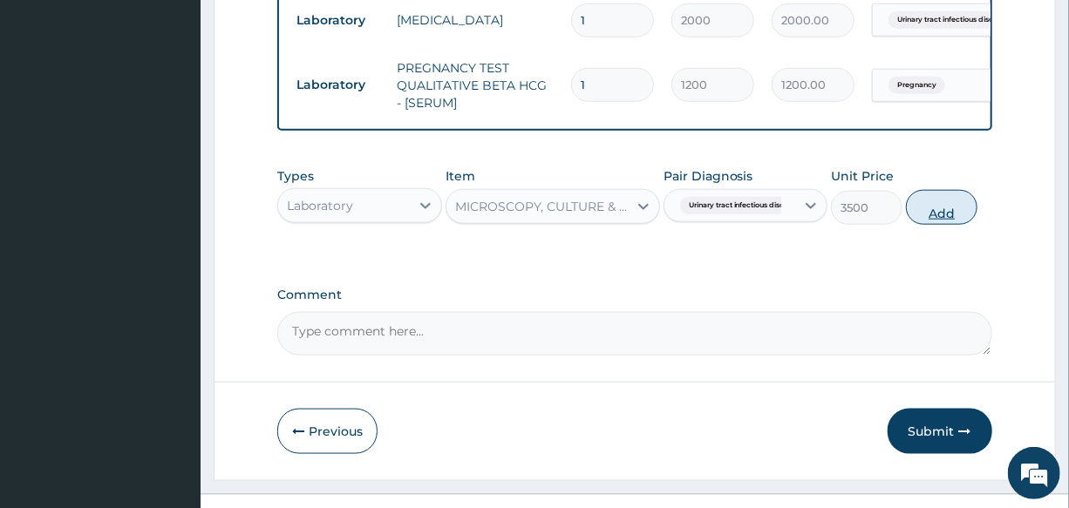
click at [937, 217] on button "Add" at bounding box center [941, 207] width 71 height 35
type input "0"
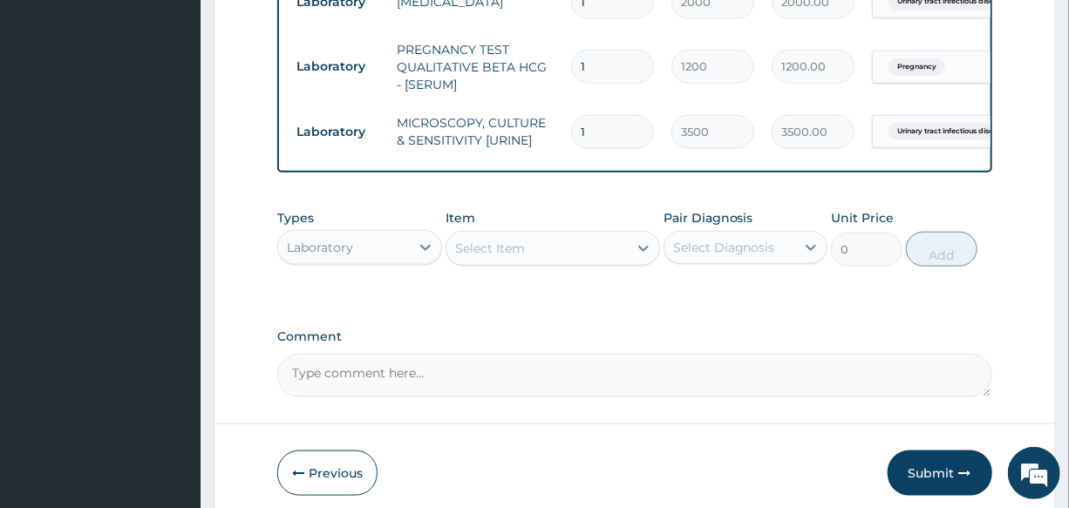
scroll to position [896, 0]
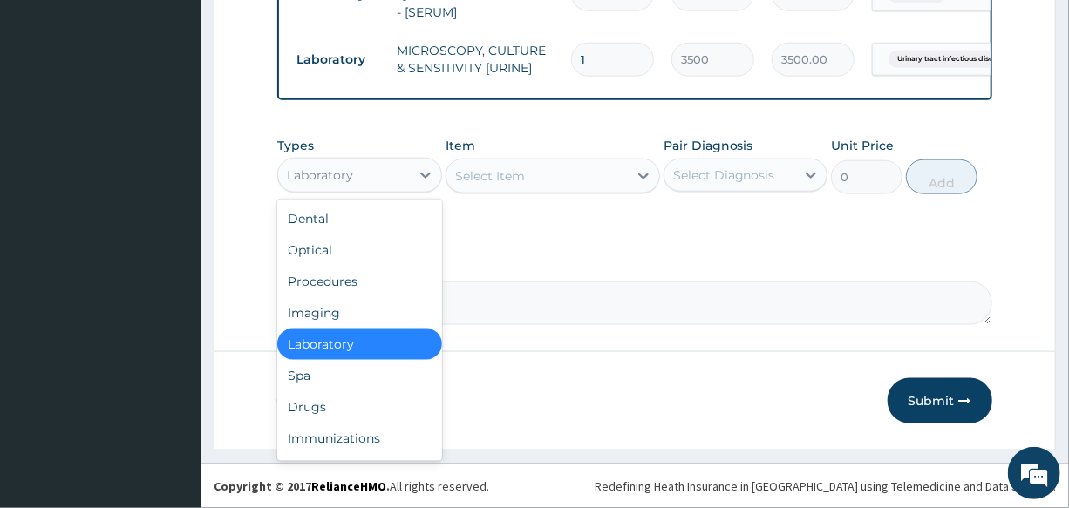
click at [343, 180] on div "Laboratory" at bounding box center [320, 174] width 66 height 17
click at [371, 397] on div "Drugs" at bounding box center [359, 406] width 164 height 31
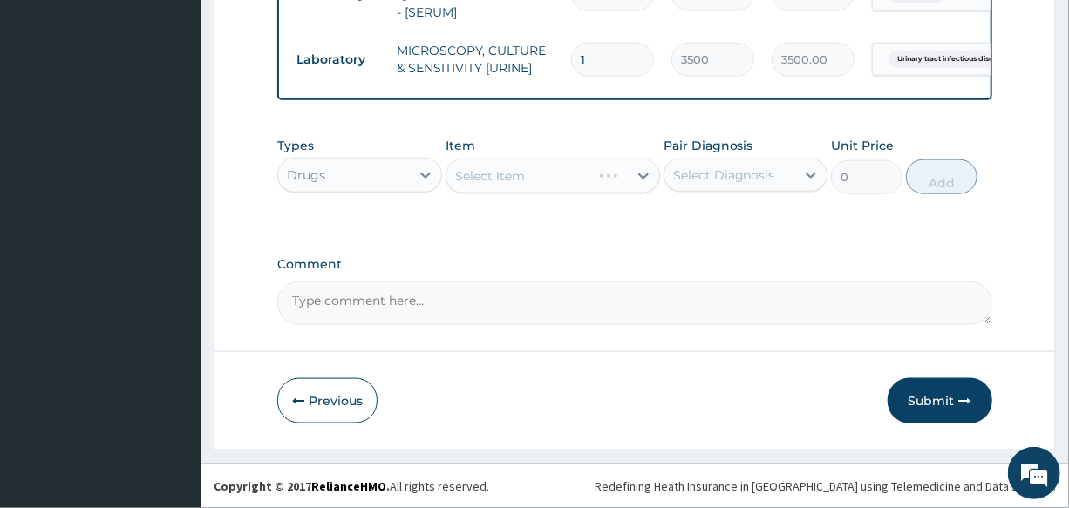
click at [504, 180] on div "Select Item" at bounding box center [552, 176] width 214 height 35
click at [504, 180] on div "Select Item" at bounding box center [490, 175] width 70 height 17
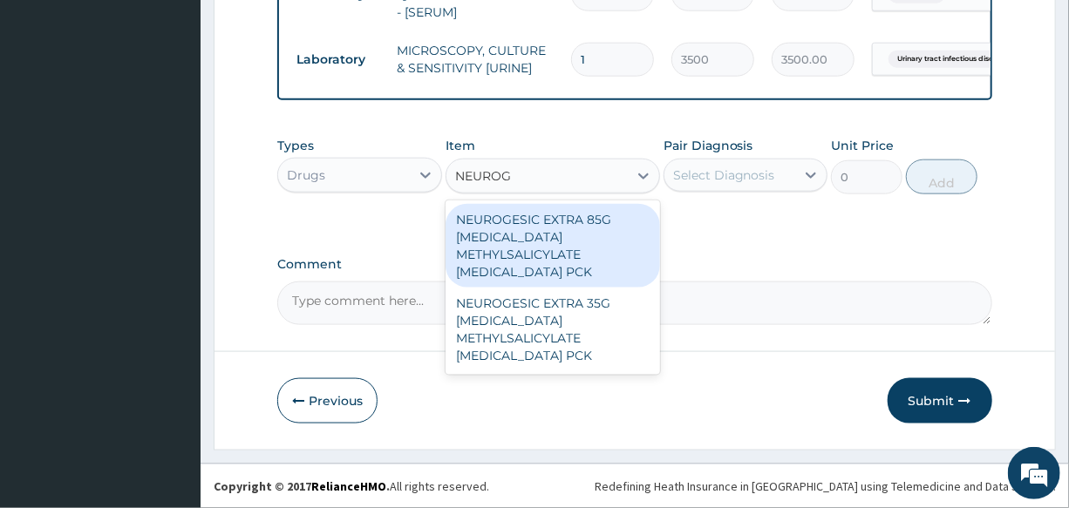
type input "NEUROGE"
click at [563, 236] on div "NEUROGESIC EXTRA 85G DICLOFENAC METHYLSALICYLATE MENTHOL PCK" at bounding box center [552, 246] width 214 height 84
type input "1300"
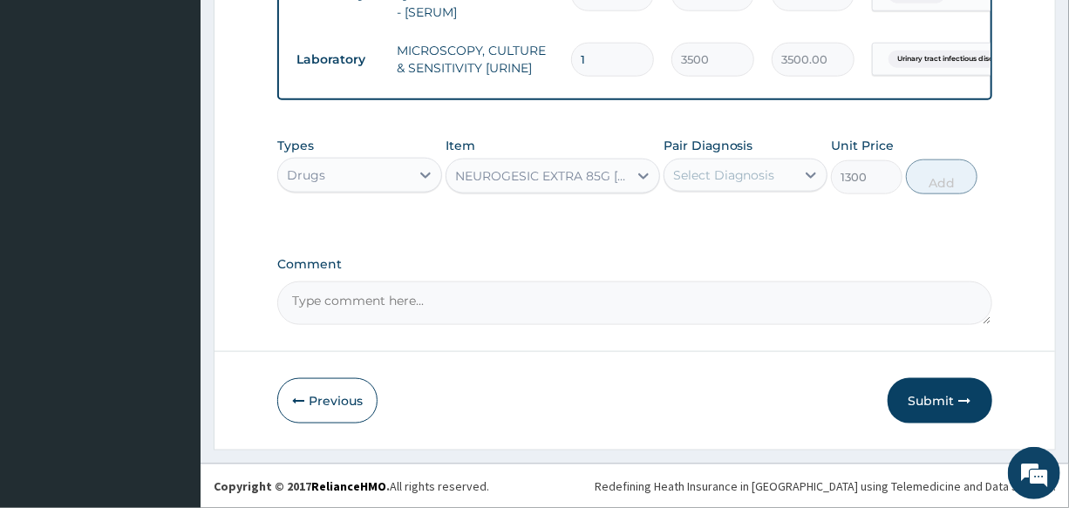
click at [791, 178] on div "Select Diagnosis" at bounding box center [729, 175] width 131 height 28
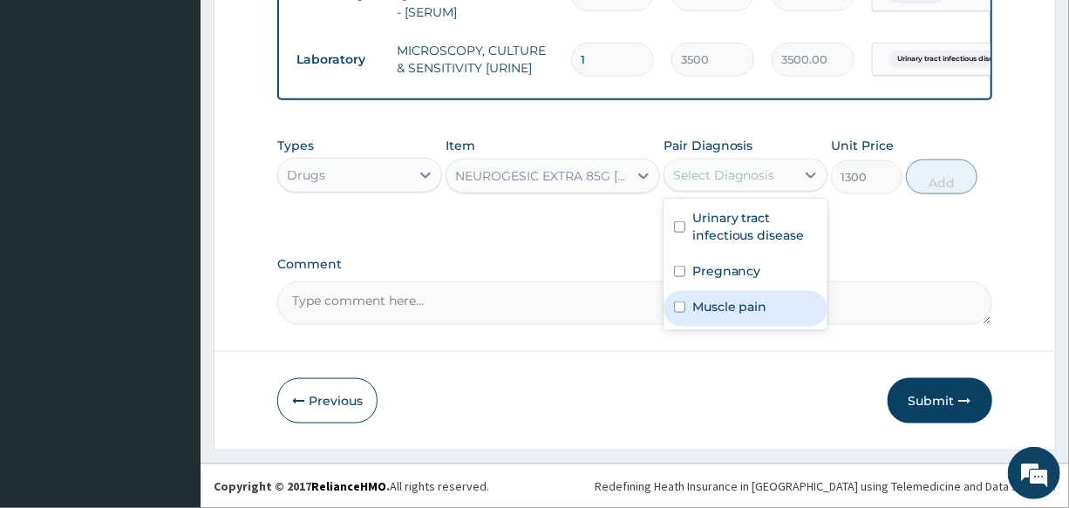
click at [780, 306] on div "Muscle pain" at bounding box center [745, 309] width 164 height 36
checkbox input "true"
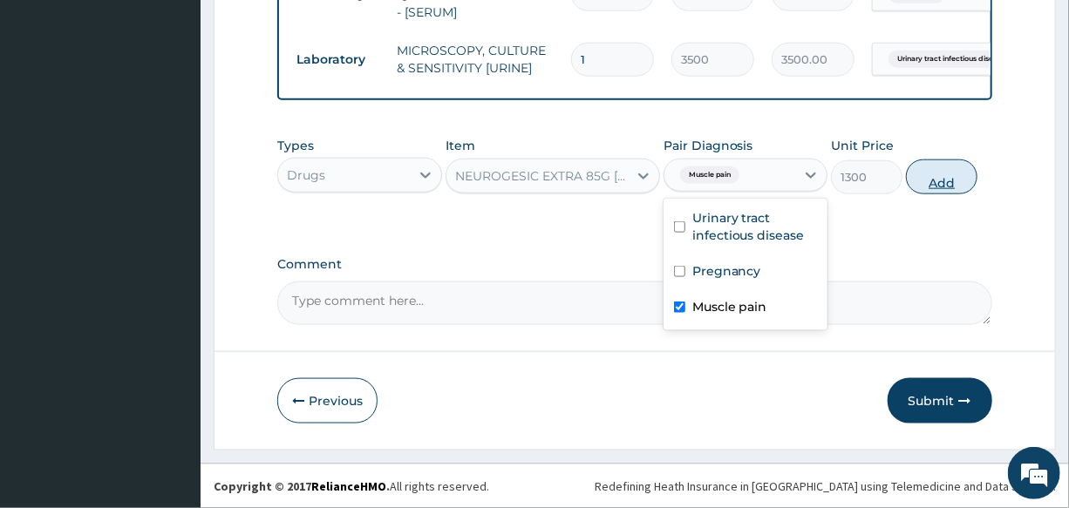
click at [936, 179] on button "Add" at bounding box center [941, 176] width 71 height 35
type input "0"
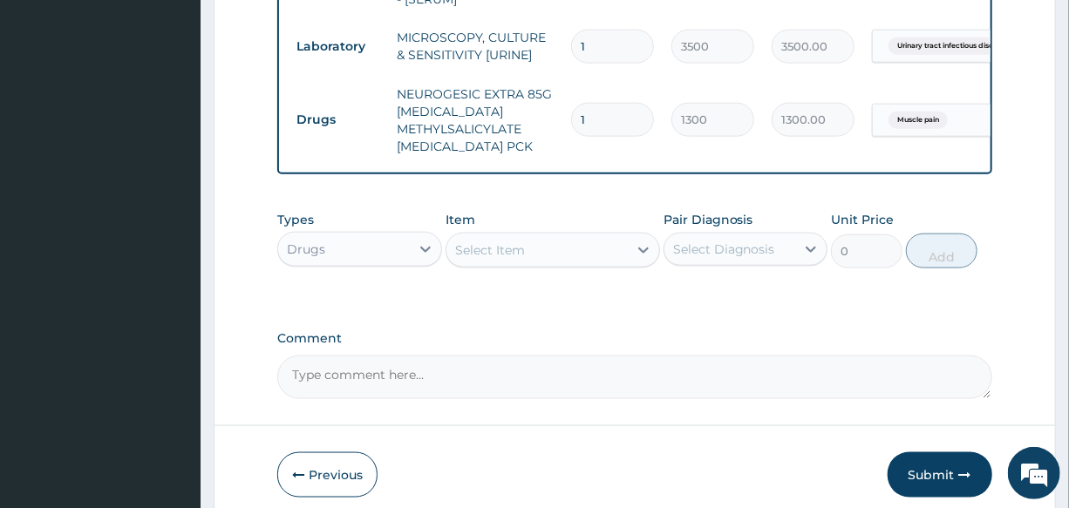
click at [534, 251] on div "Select Item" at bounding box center [536, 250] width 181 height 28
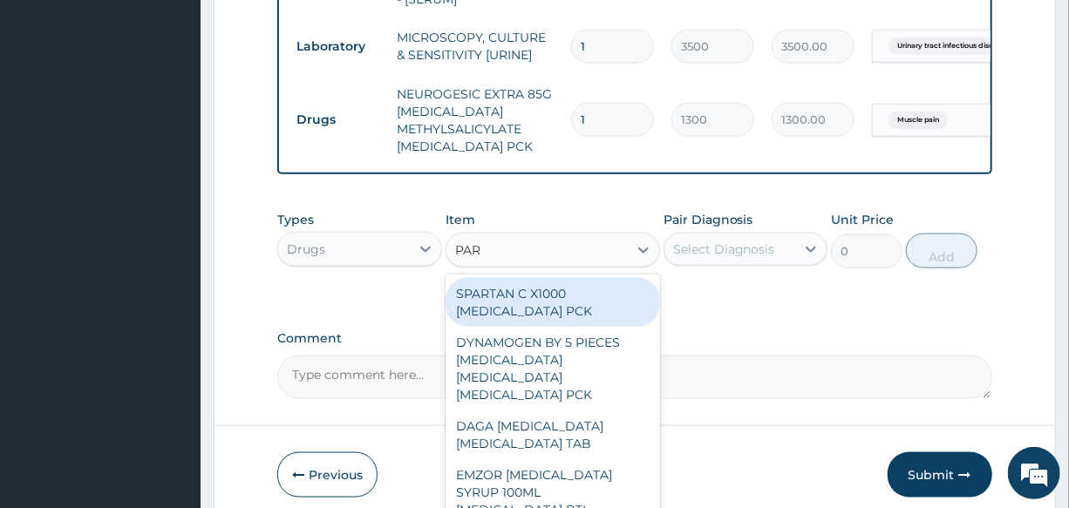
type input "PARA"
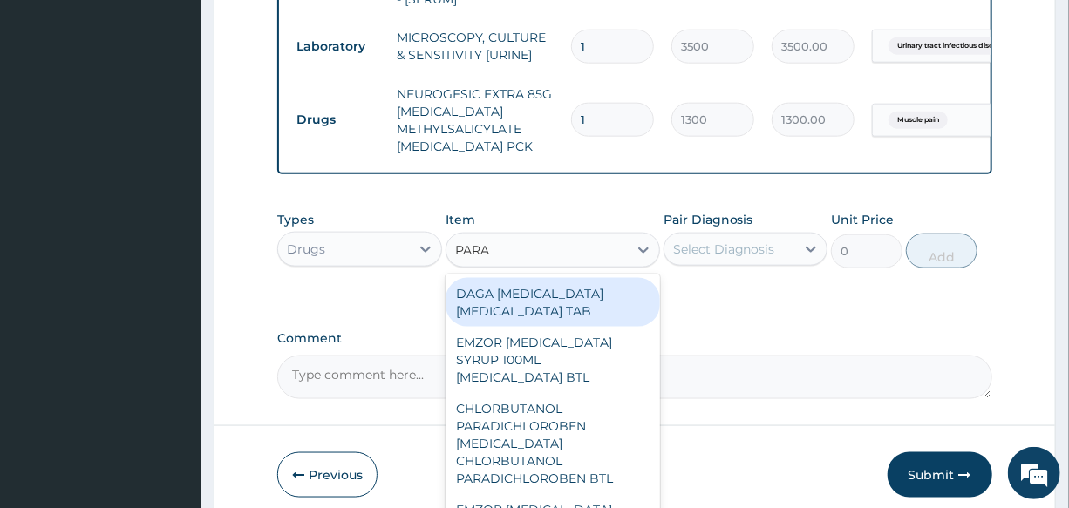
click at [568, 316] on div "DAGA PARACETAMOL ACETAMINOPHEN TAB" at bounding box center [552, 302] width 214 height 49
type input "20"
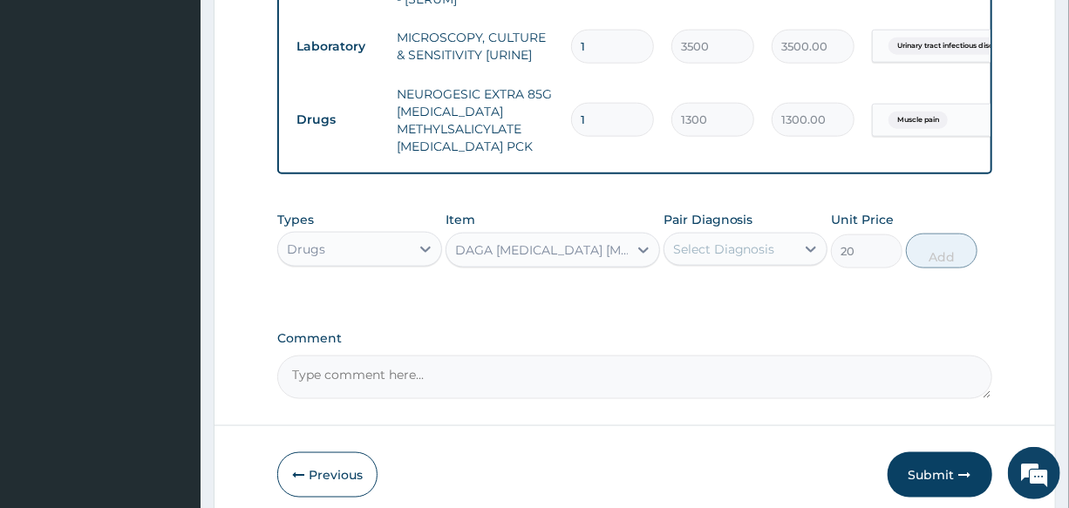
click at [718, 258] on div "Select Diagnosis" at bounding box center [724, 249] width 102 height 17
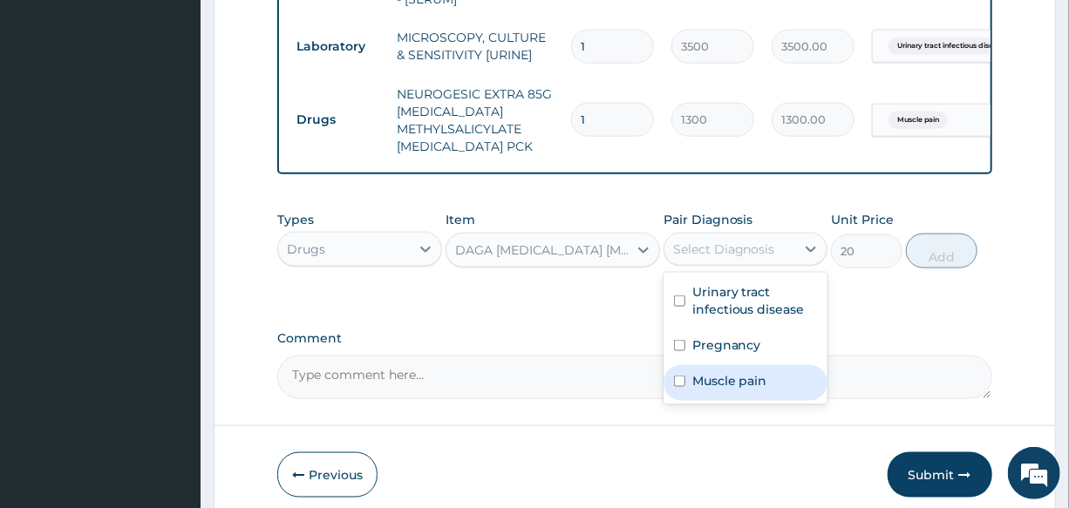
click at [762, 390] on label "Muscle pain" at bounding box center [729, 380] width 75 height 17
checkbox input "true"
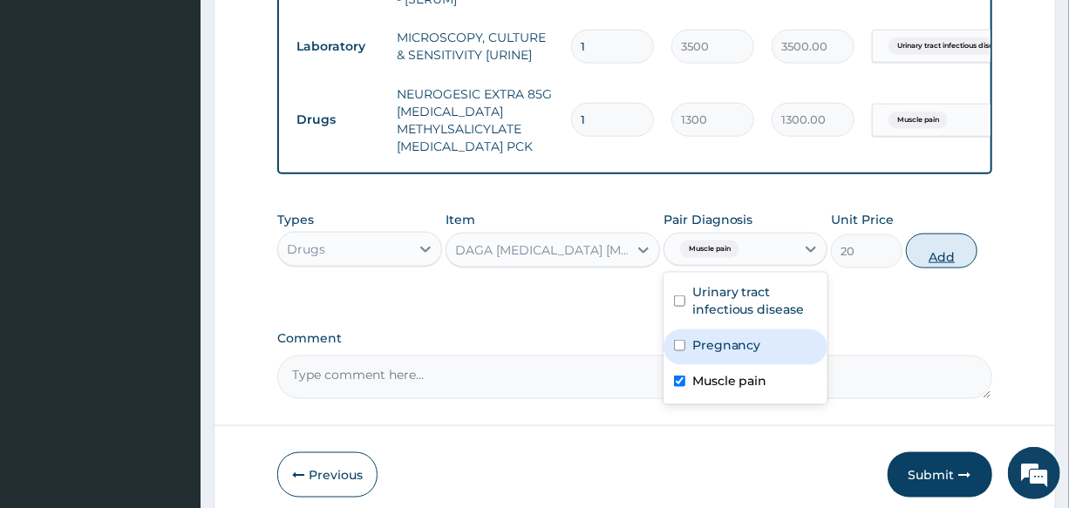
click at [954, 262] on button "Add" at bounding box center [941, 251] width 71 height 35
type input "0"
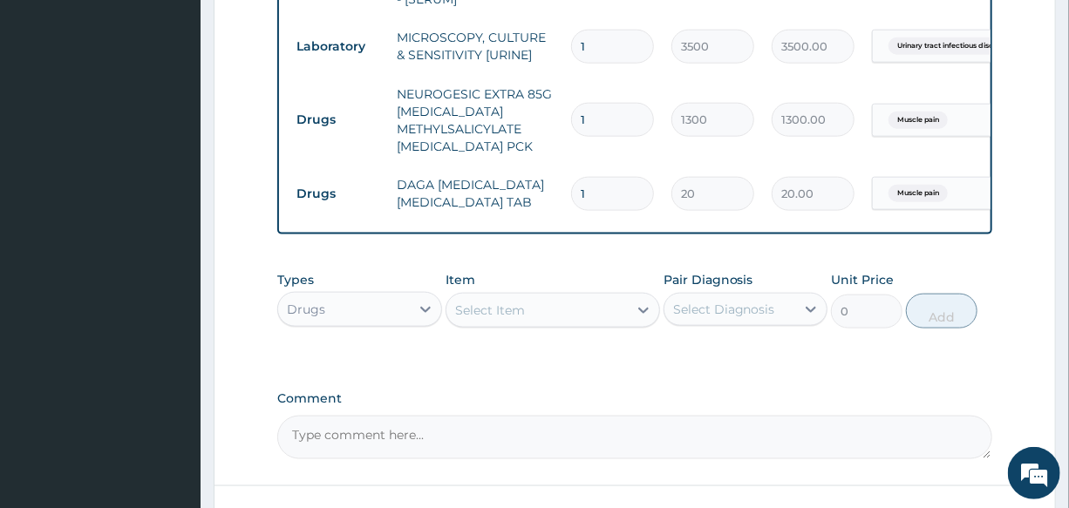
drag, startPoint x: 587, startPoint y: 201, endPoint x: 512, endPoint y: 201, distance: 75.0
click at [523, 201] on tr "Drugs DAGA PARACETAMOL ACETAMINOPHEN TAB 1 20 20.00 Muscle pain Delete" at bounding box center [715, 194] width 854 height 60
type input "2"
type input "40.00"
type input "24"
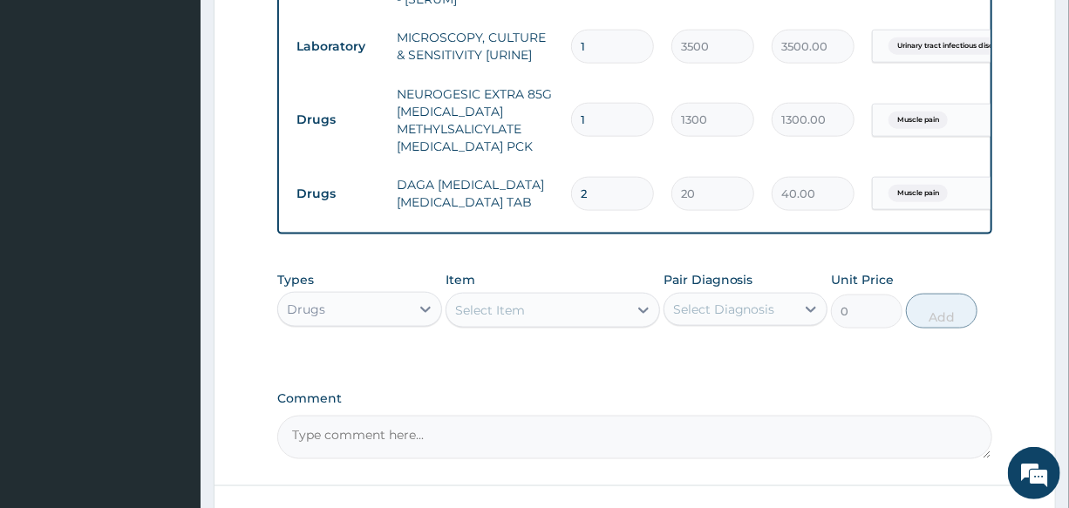
type input "480.00"
type input "24"
click at [512, 201] on td "DAGA PARACETAMOL ACETAMINOPHEN TAB" at bounding box center [475, 193] width 174 height 52
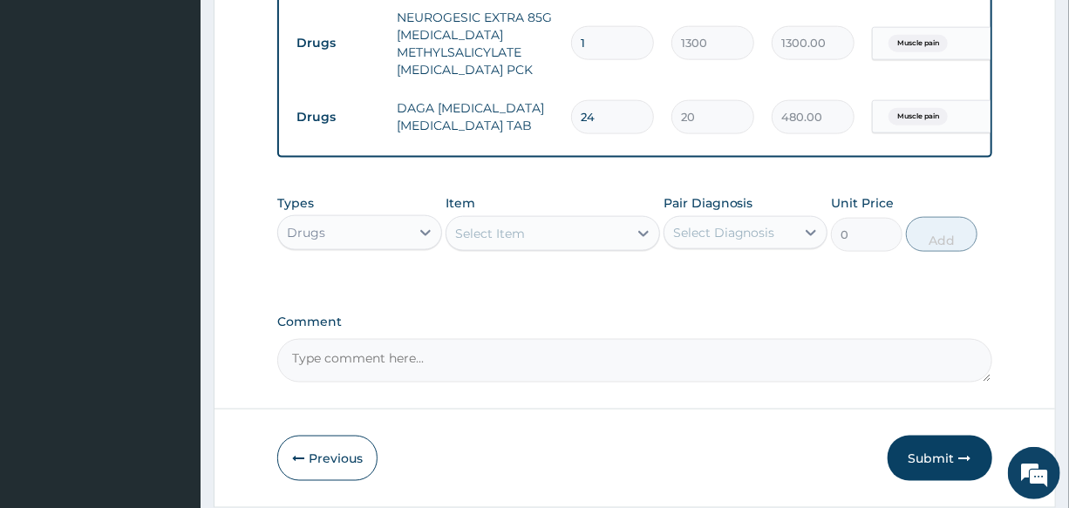
scroll to position [1043, 0]
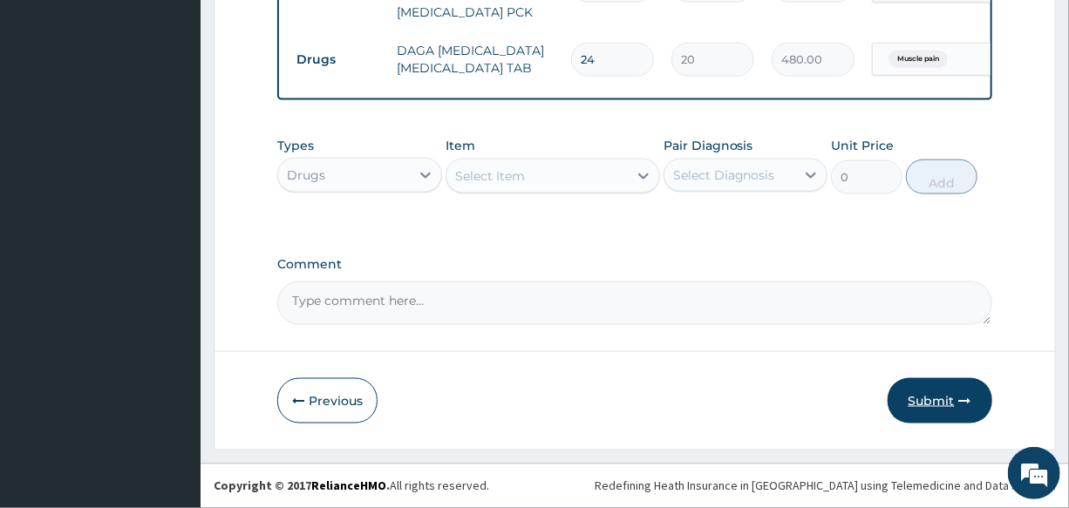
click at [913, 402] on button "Submit" at bounding box center [939, 400] width 105 height 45
